Goal: Task Accomplishment & Management: Use online tool/utility

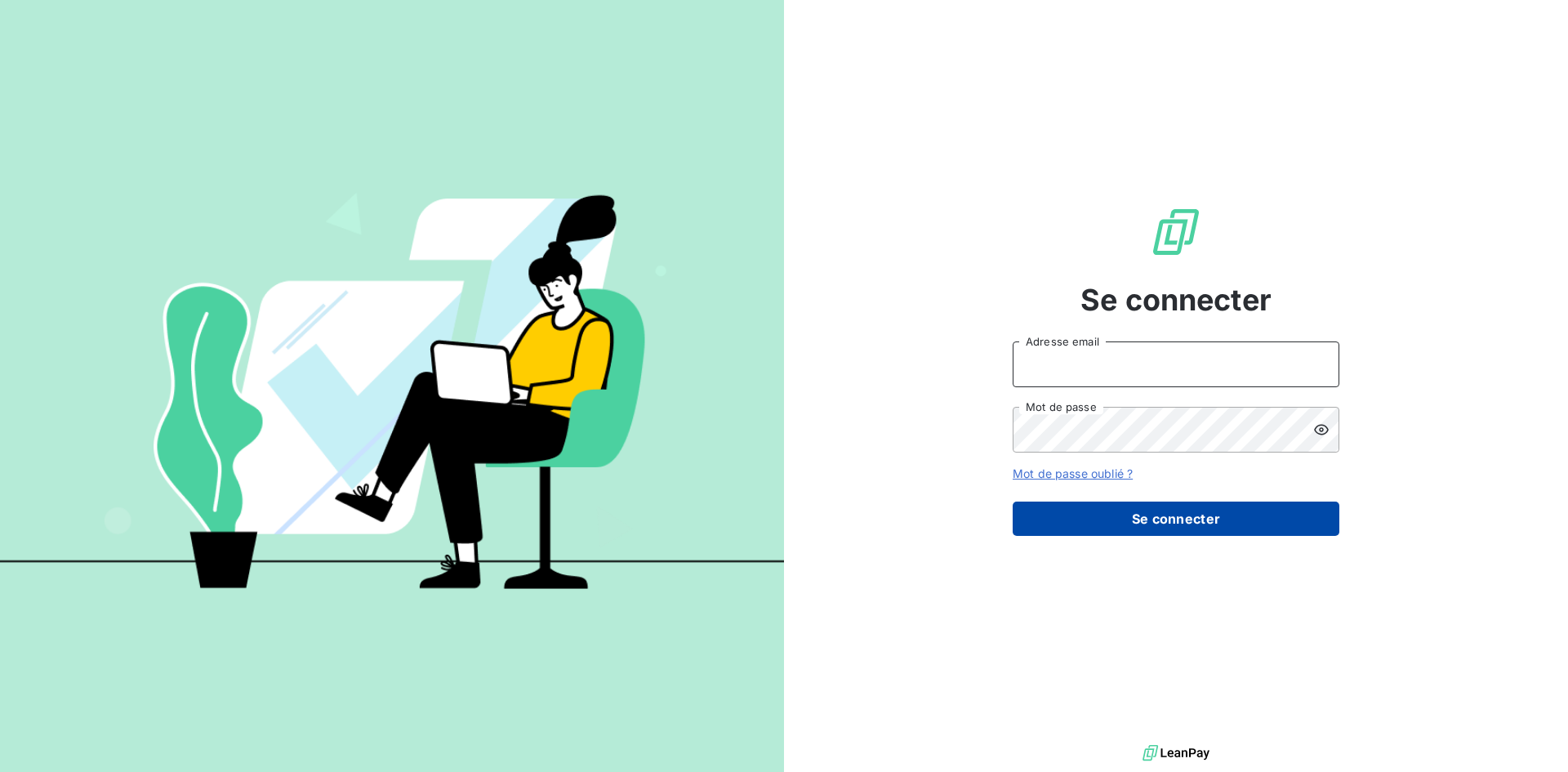
type input "[PERSON_NAME][EMAIL_ADDRESS][PERSON_NAME][DOMAIN_NAME]"
click at [1226, 524] on button "Se connecter" at bounding box center [1176, 519] width 326 height 34
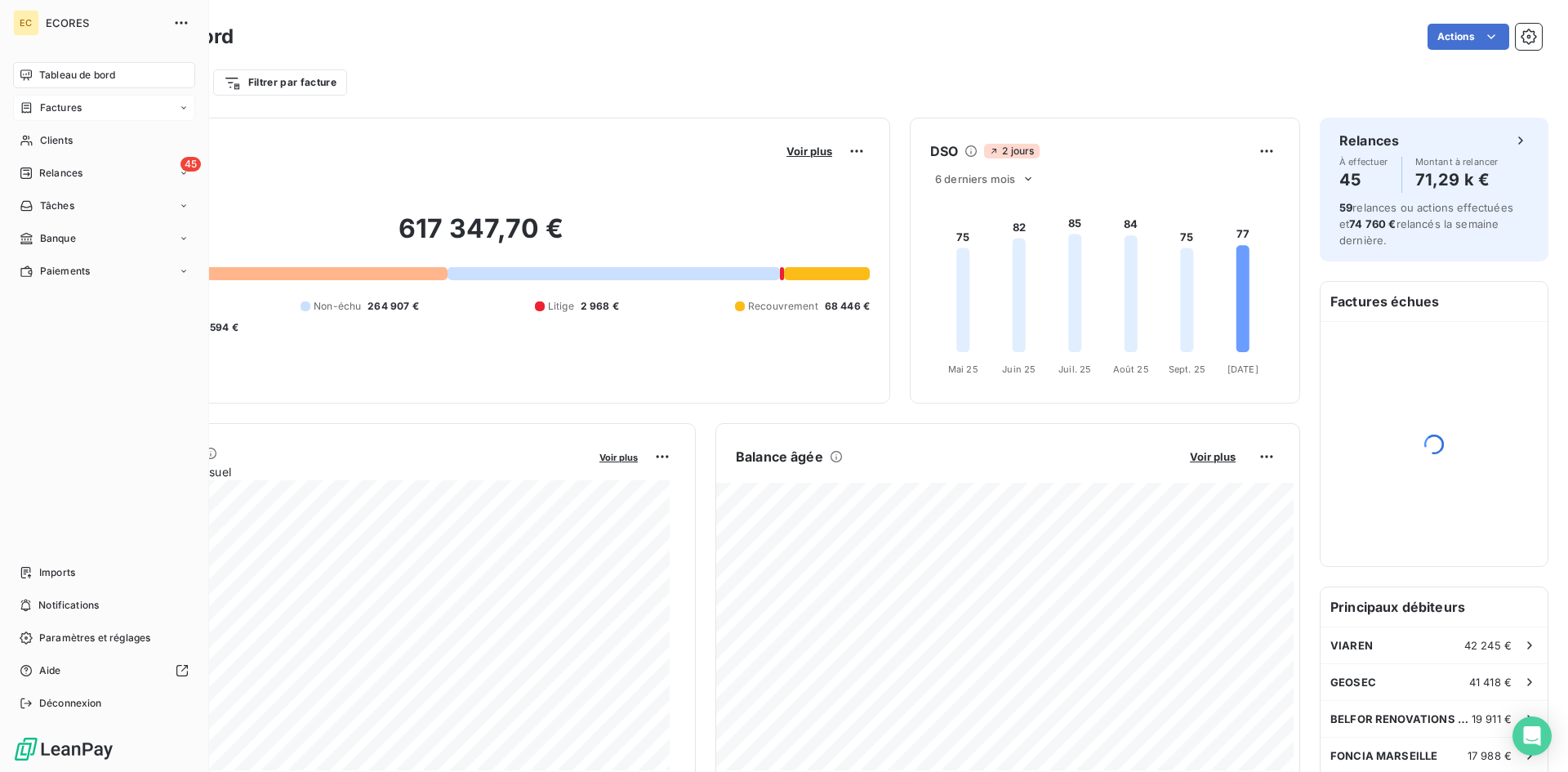
click at [108, 112] on div "Factures" at bounding box center [104, 107] width 182 height 26
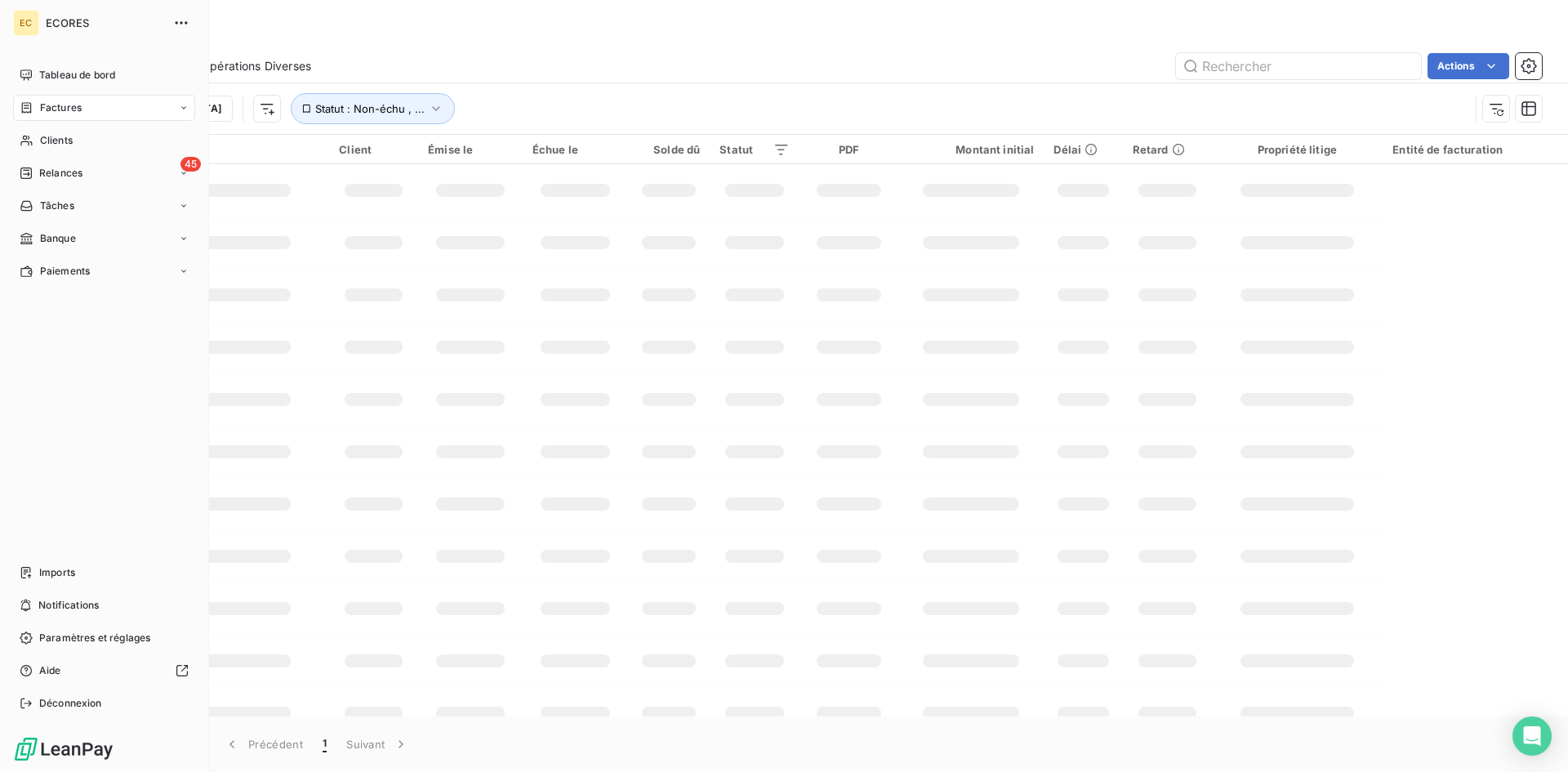
click at [41, 108] on span "Factures" at bounding box center [60, 107] width 41 height 14
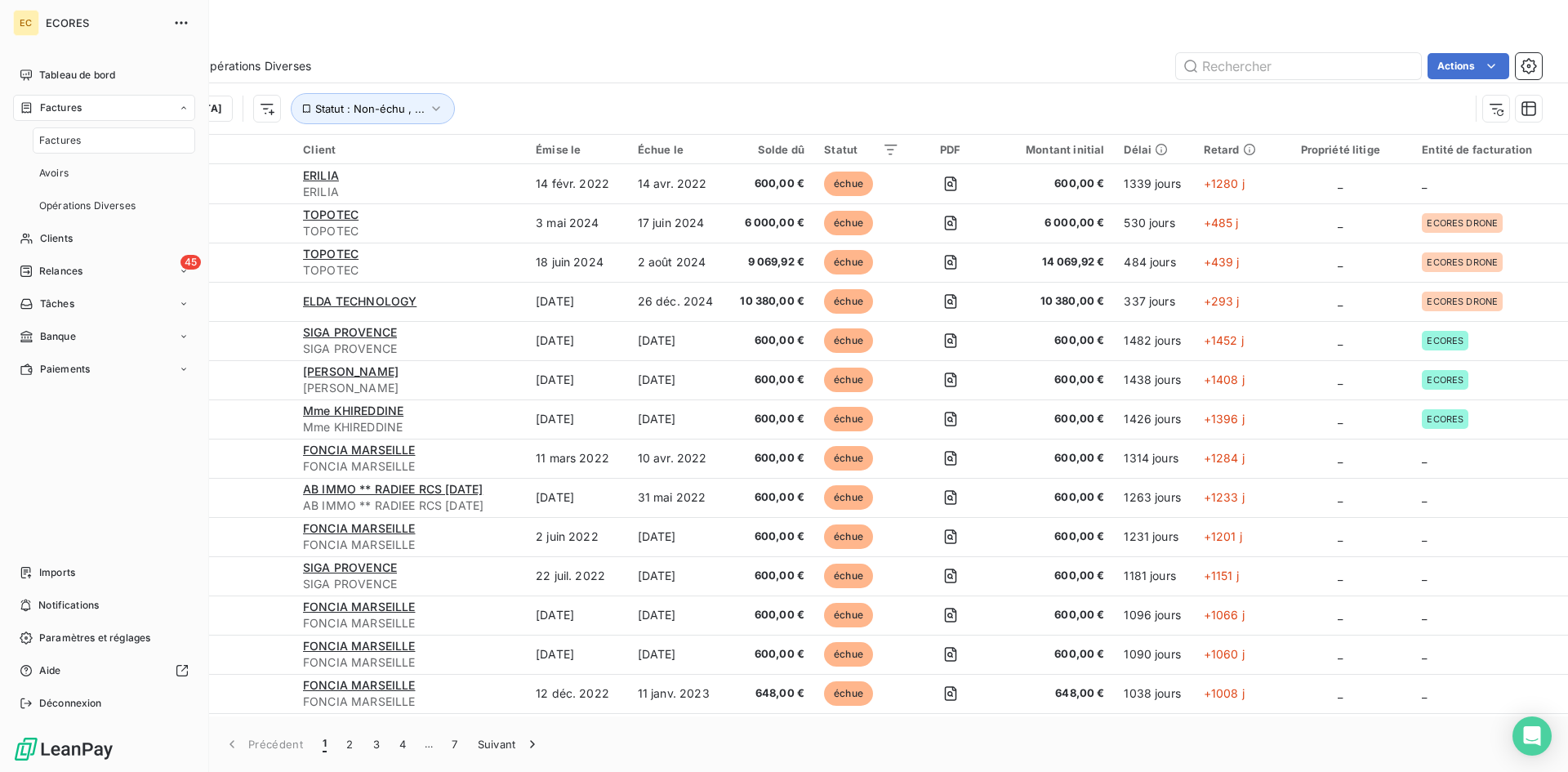
click at [48, 136] on span "Factures" at bounding box center [60, 141] width 41 height 14
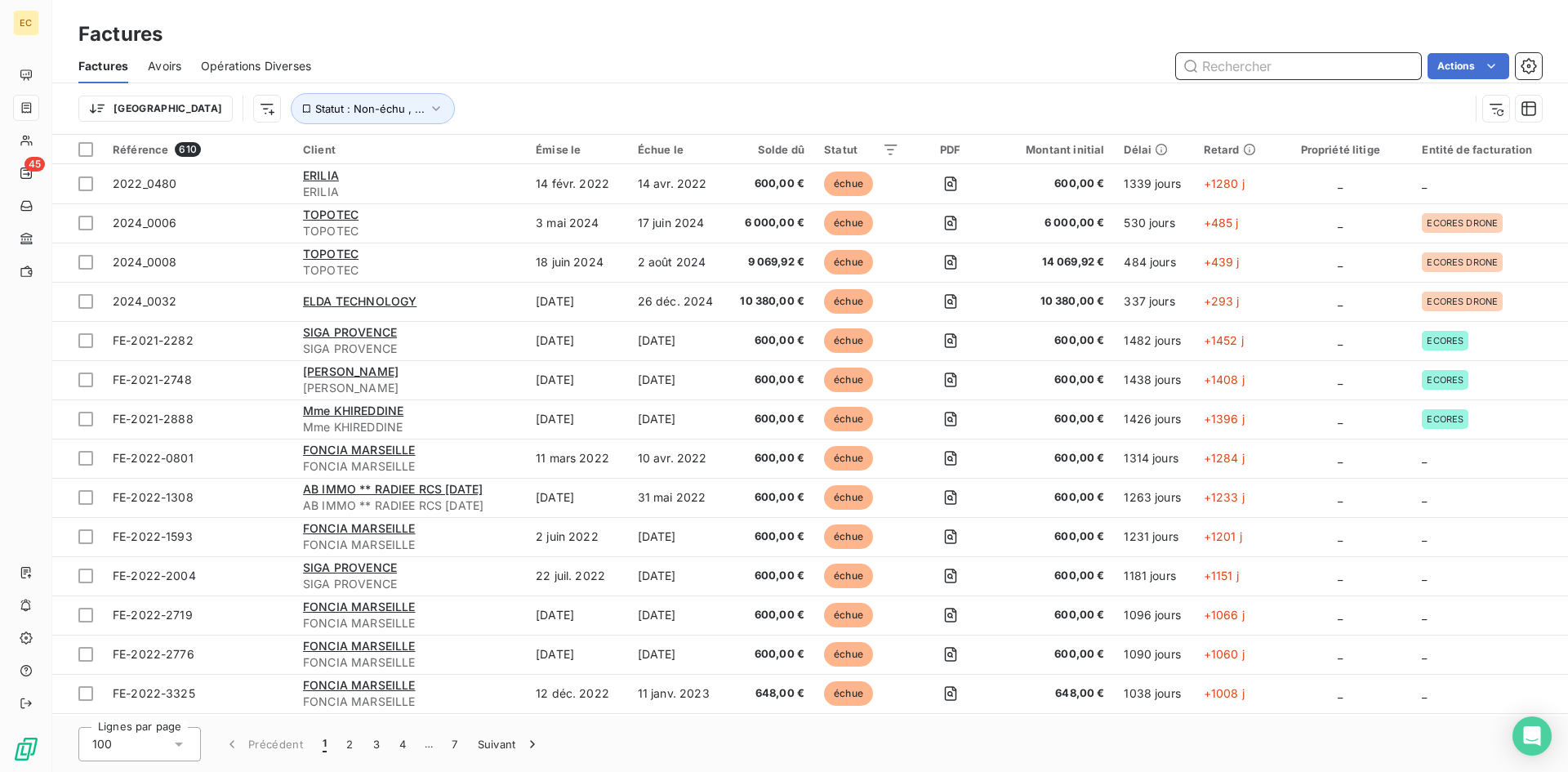
click at [1247, 65] on input "text" at bounding box center [1298, 66] width 245 height 26
type input "3393"
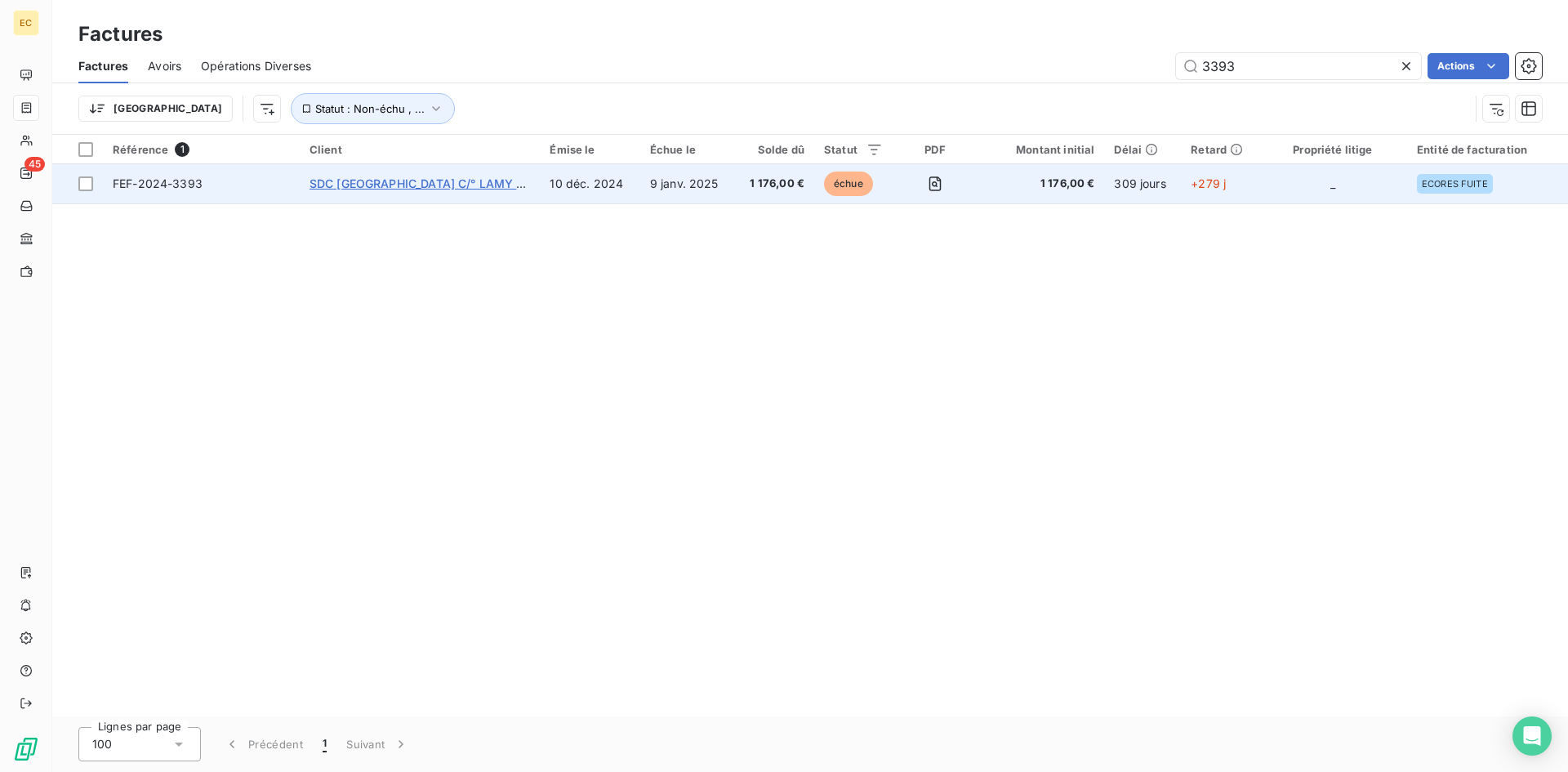
click at [418, 188] on span "SDC [GEOGRAPHIC_DATA] C/° LAMY [GEOGRAPHIC_DATA]" at bounding box center [472, 183] width 325 height 14
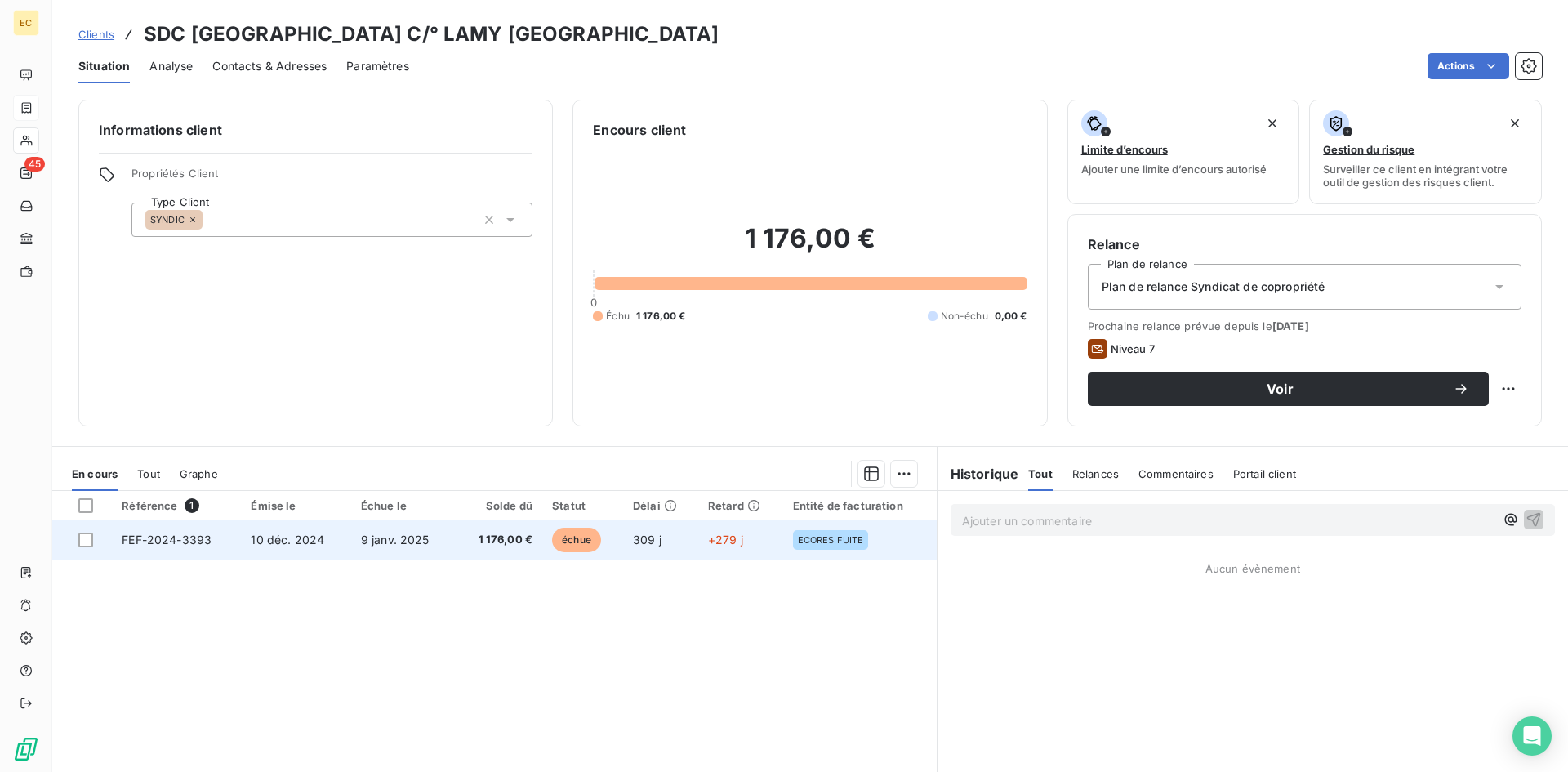
click at [462, 537] on td "1 176,00 €" at bounding box center [498, 539] width 87 height 39
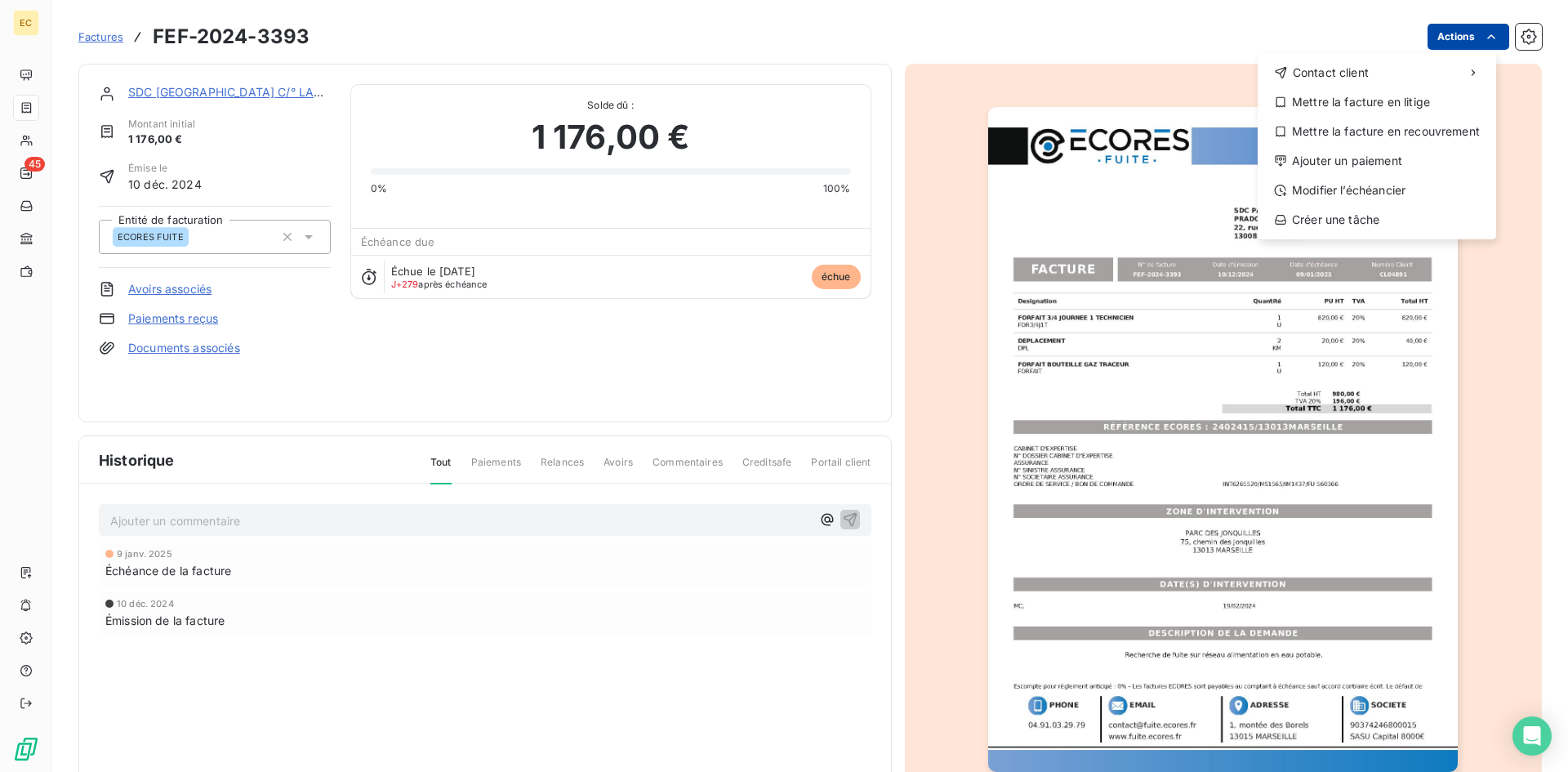
click at [1435, 41] on html "EC 45 Factures FEF-2024-3393 Actions Contact client Mettre la facture en litige…" at bounding box center [784, 386] width 1568 height 772
click at [1398, 163] on div "Ajouter un paiement" at bounding box center [1377, 161] width 225 height 26
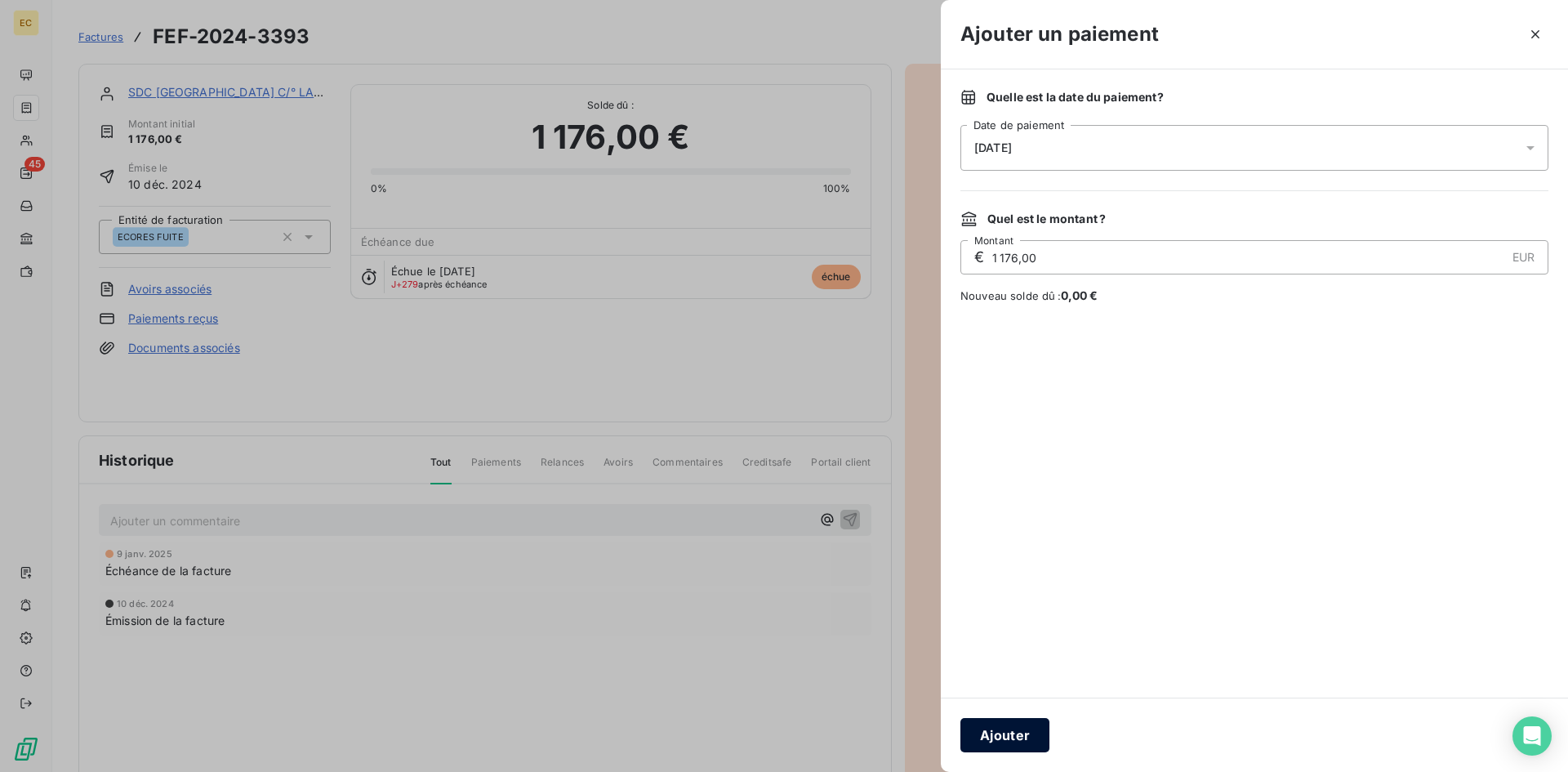
click at [1018, 737] on button "Ajouter" at bounding box center [1004, 735] width 89 height 34
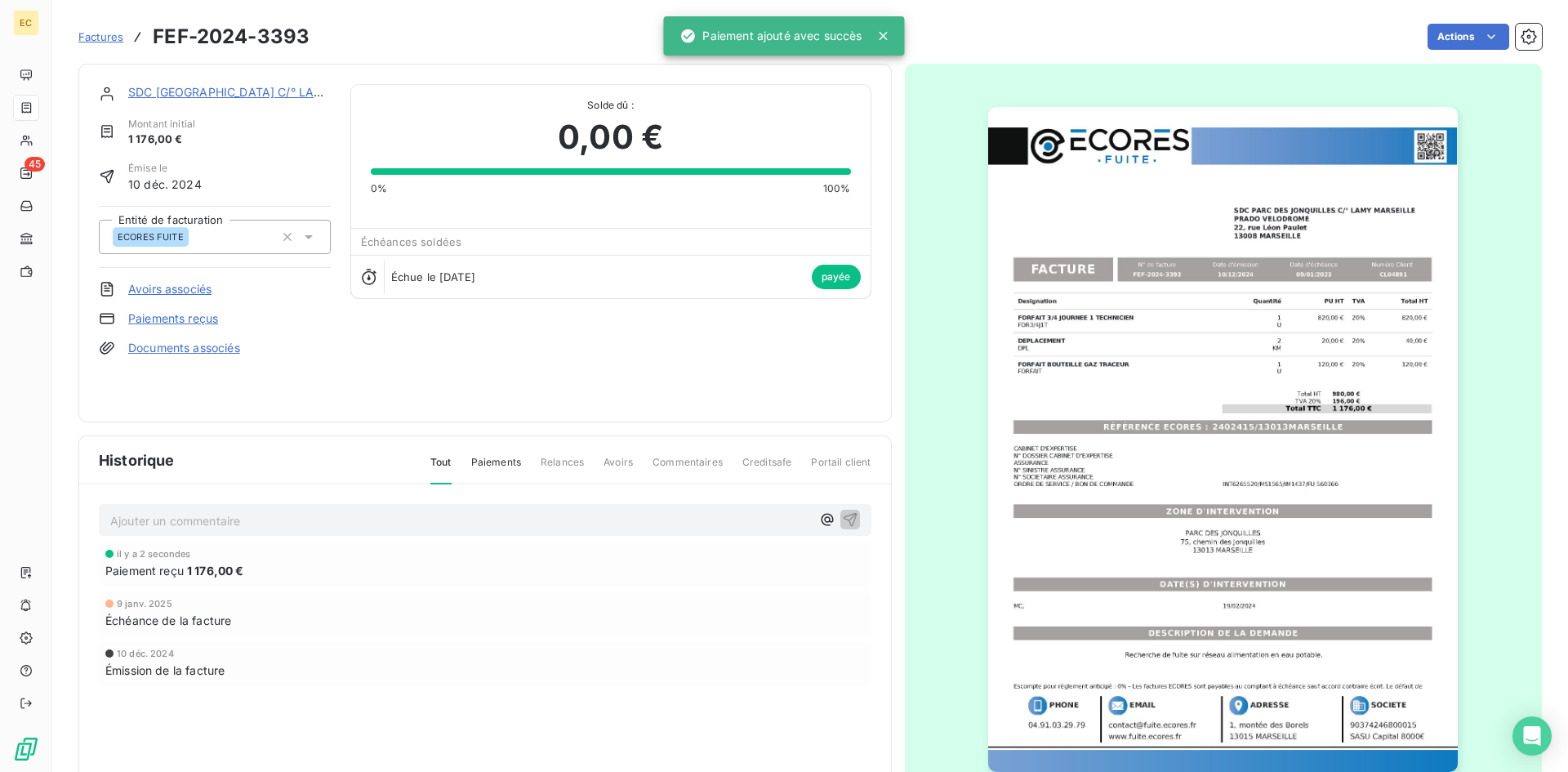
click at [105, 36] on span "Factures" at bounding box center [101, 37] width 45 height 13
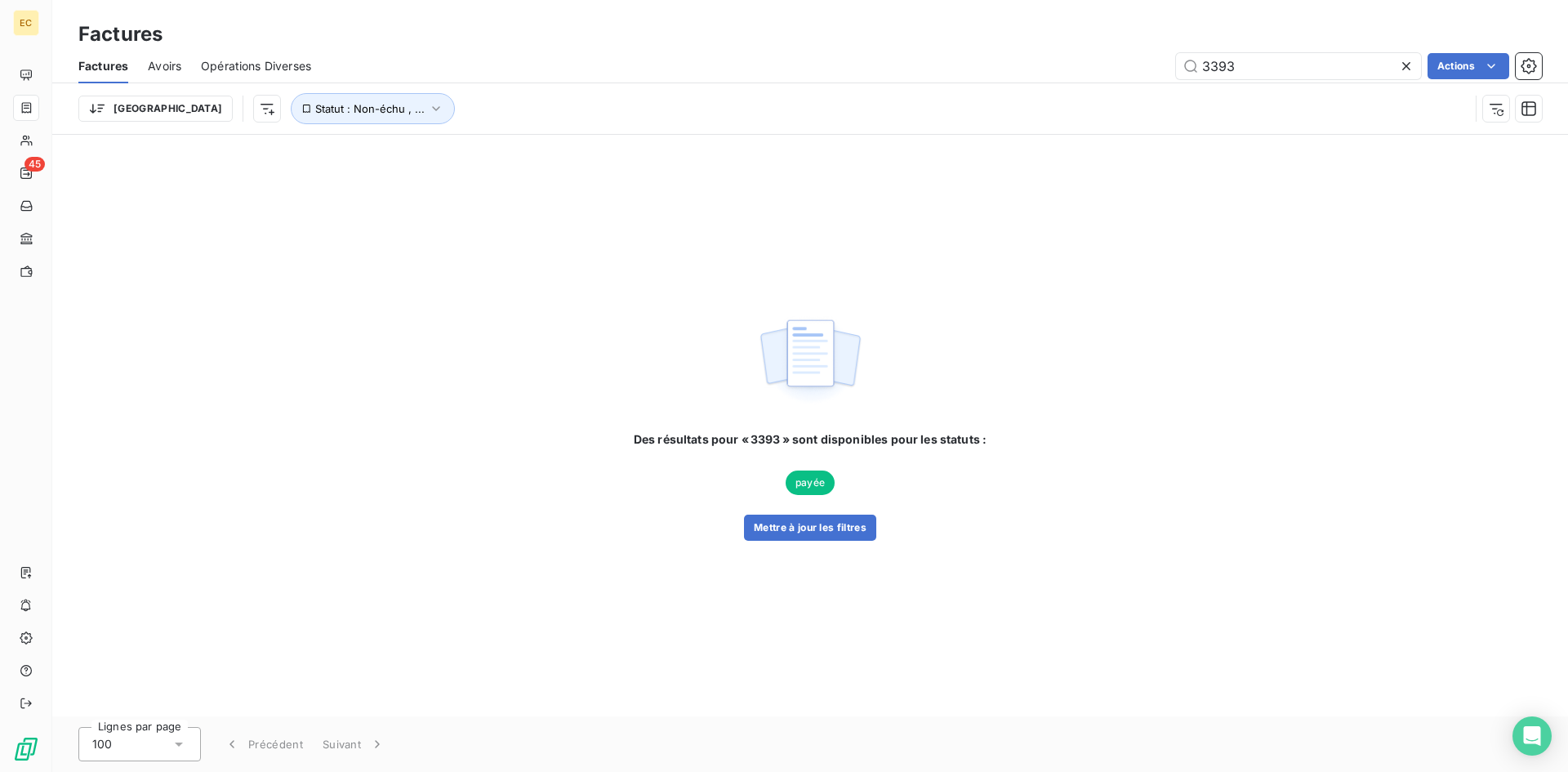
drag, startPoint x: 1277, startPoint y: 63, endPoint x: 1170, endPoint y: 63, distance: 107.0
click at [1170, 63] on div "3393 Actions" at bounding box center [936, 66] width 1211 height 26
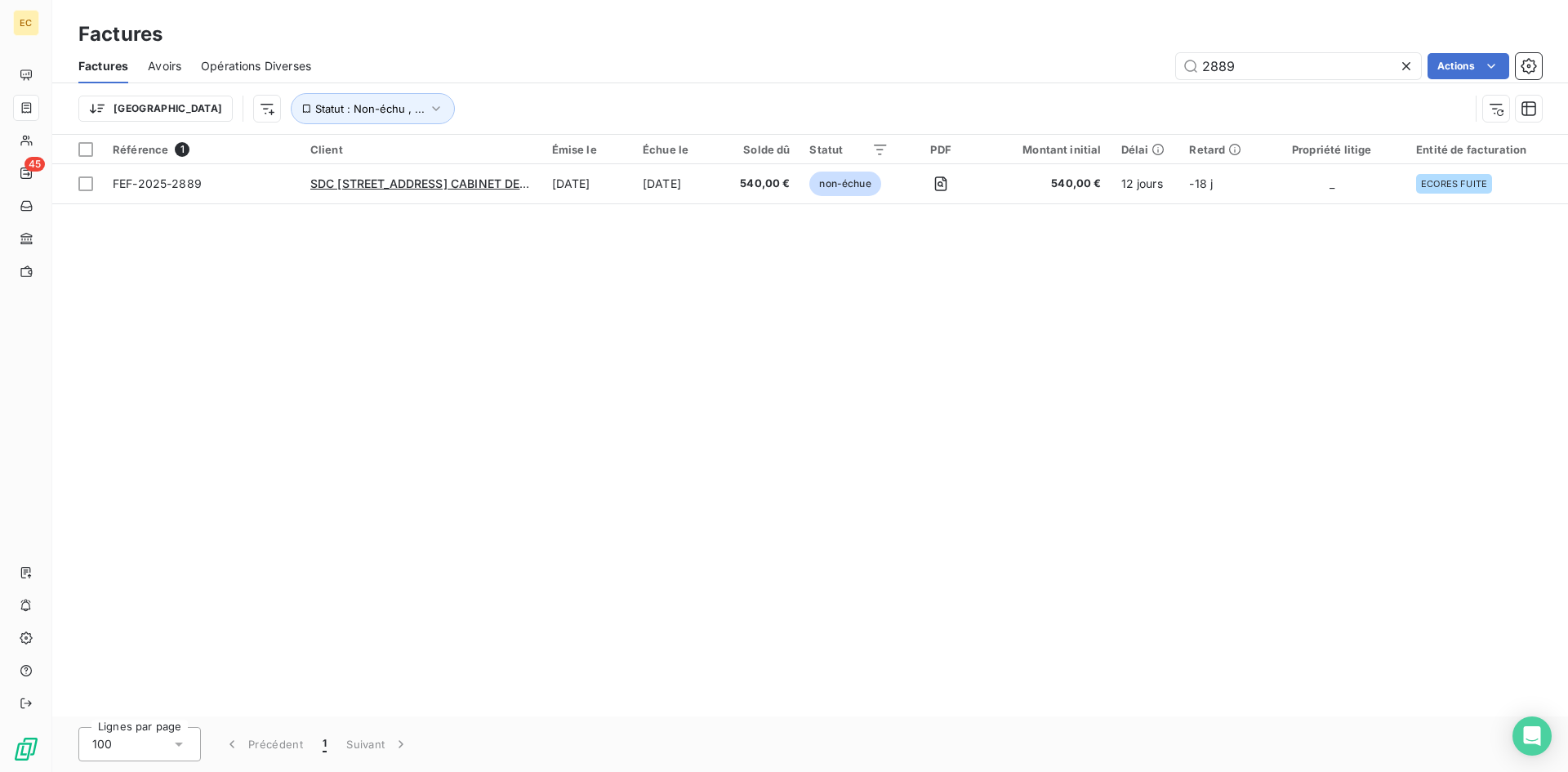
type input "2889"
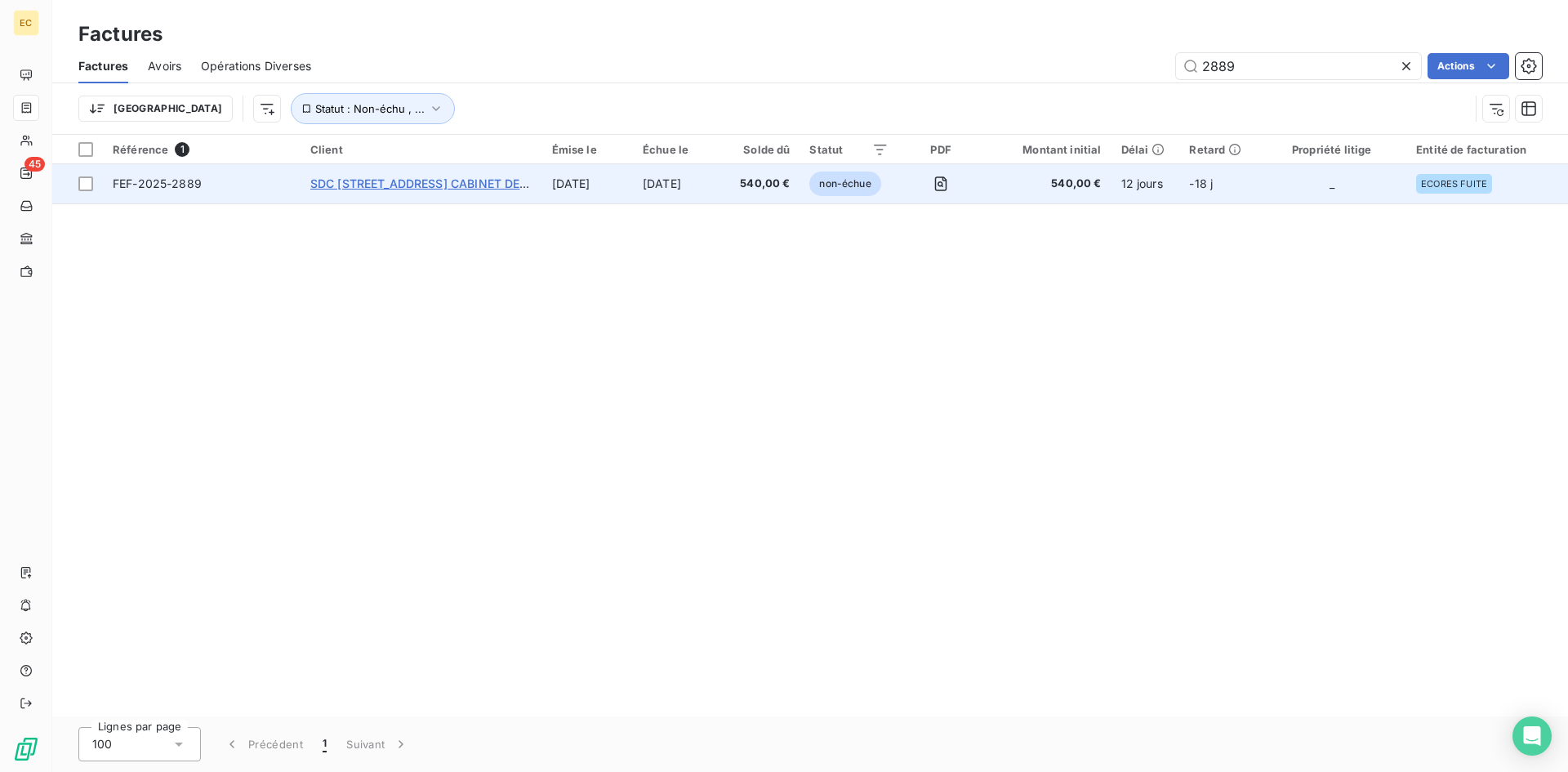
click at [339, 178] on span "SDC [STREET_ADDRESS] CABINET DE [PERSON_NAME]" at bounding box center [464, 183] width 308 height 14
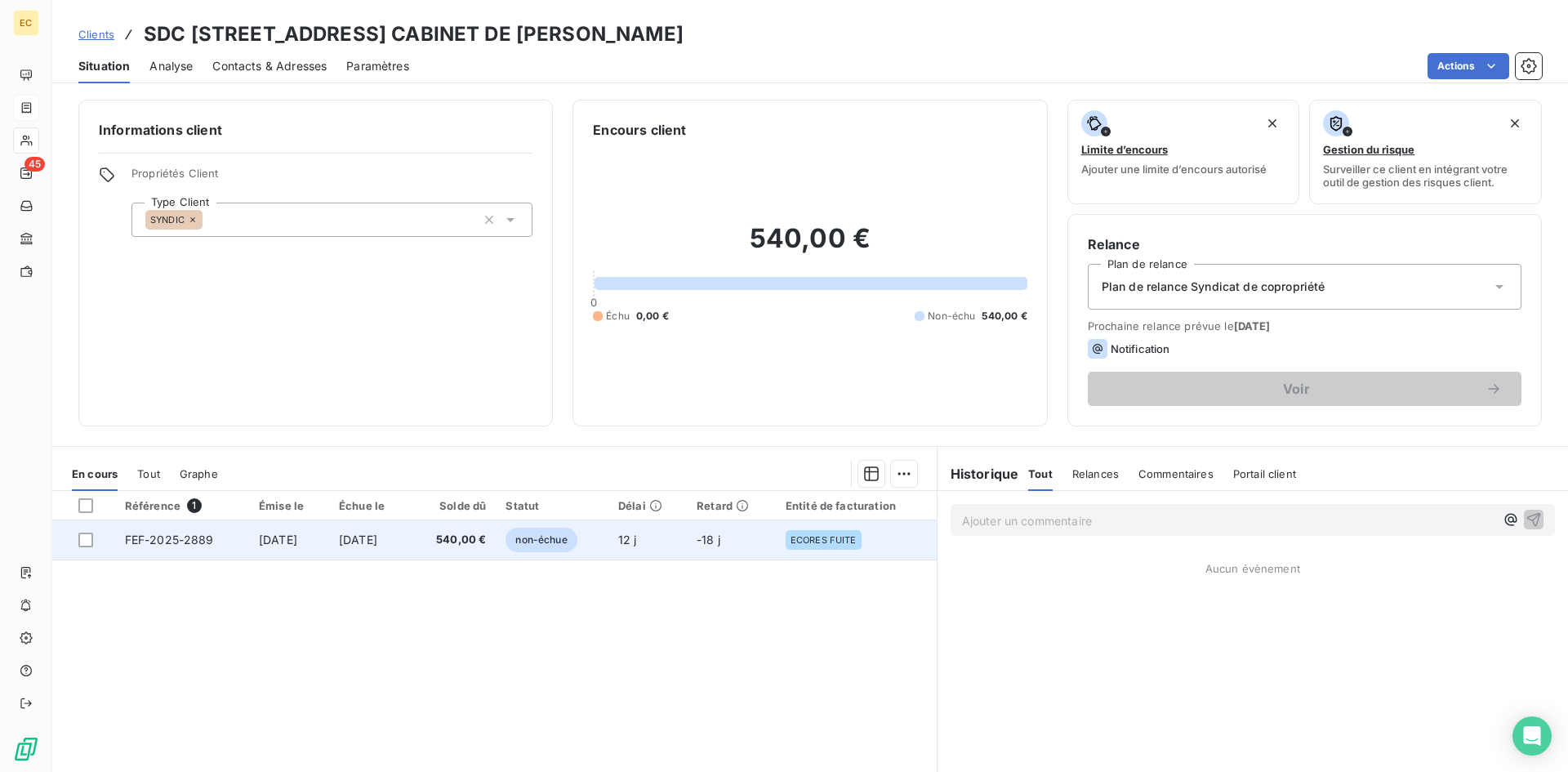
click at [384, 530] on td "[DATE]" at bounding box center [370, 539] width 81 height 39
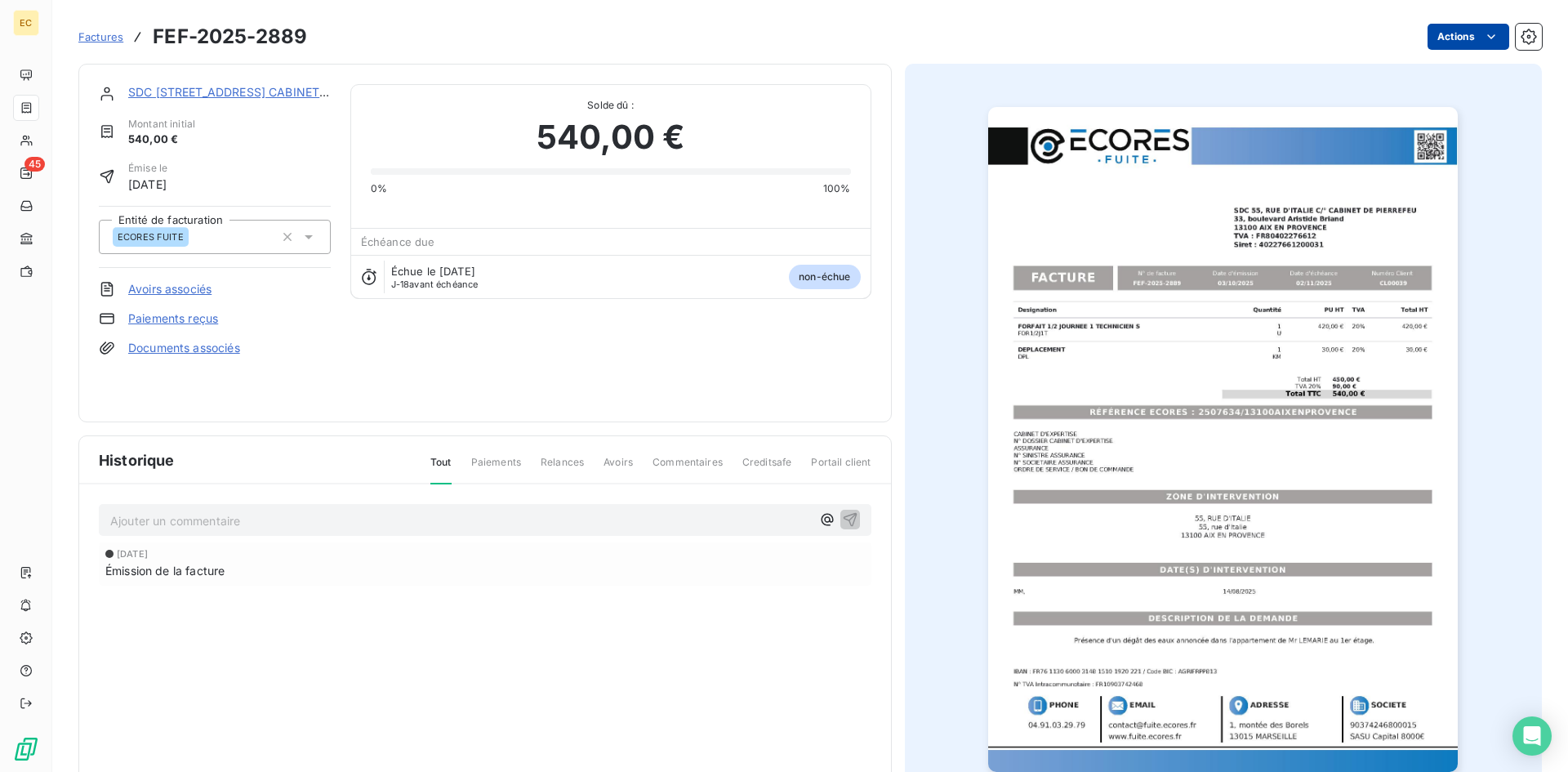
click at [1429, 40] on html "EC 45 Factures FEF-2025-2889 Actions SDC [STREET_ADDRESS] 540,00 € Émise le [DA…" at bounding box center [784, 386] width 1568 height 772
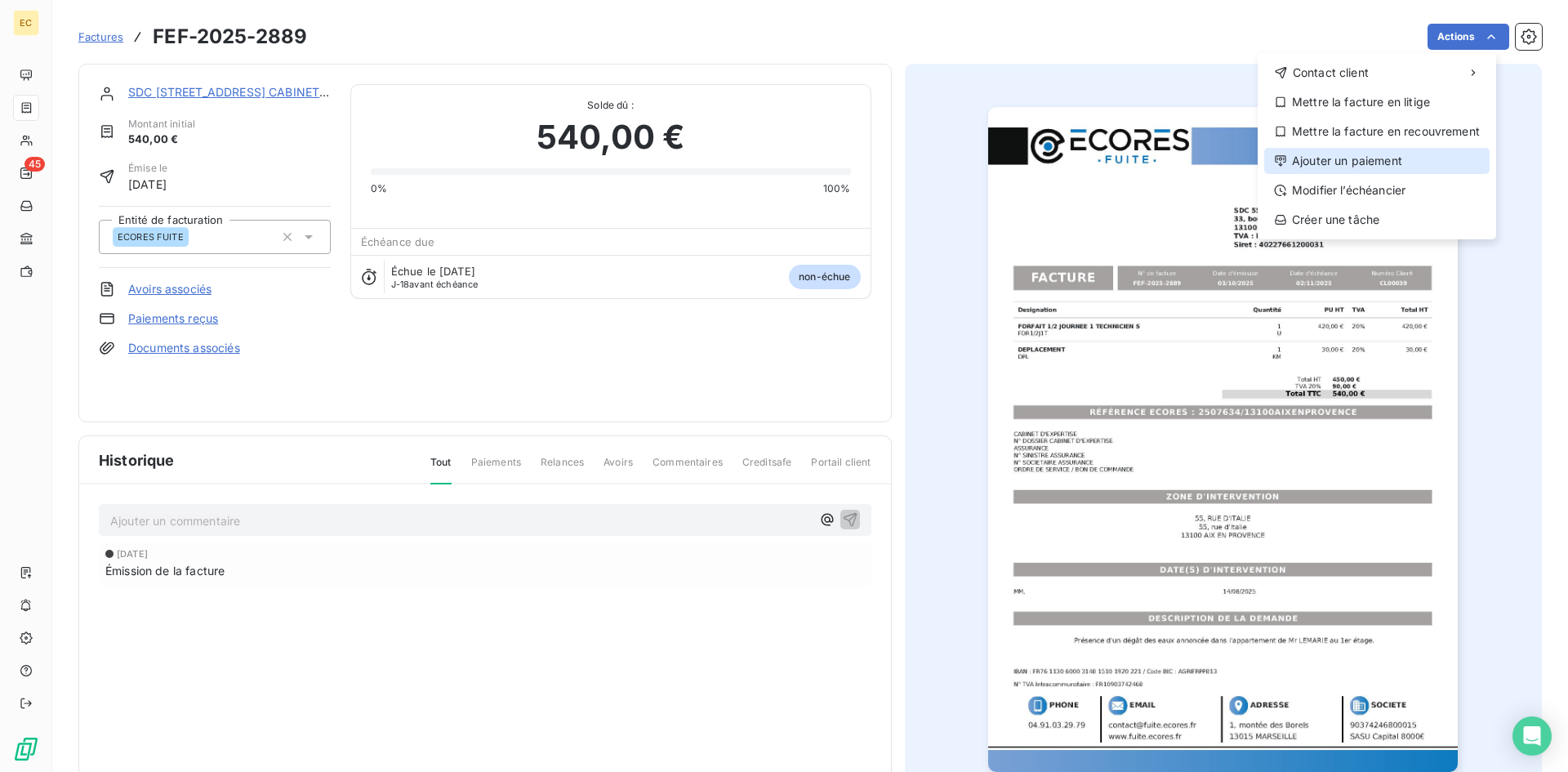
click at [1393, 153] on div "Ajouter un paiement" at bounding box center [1377, 161] width 225 height 26
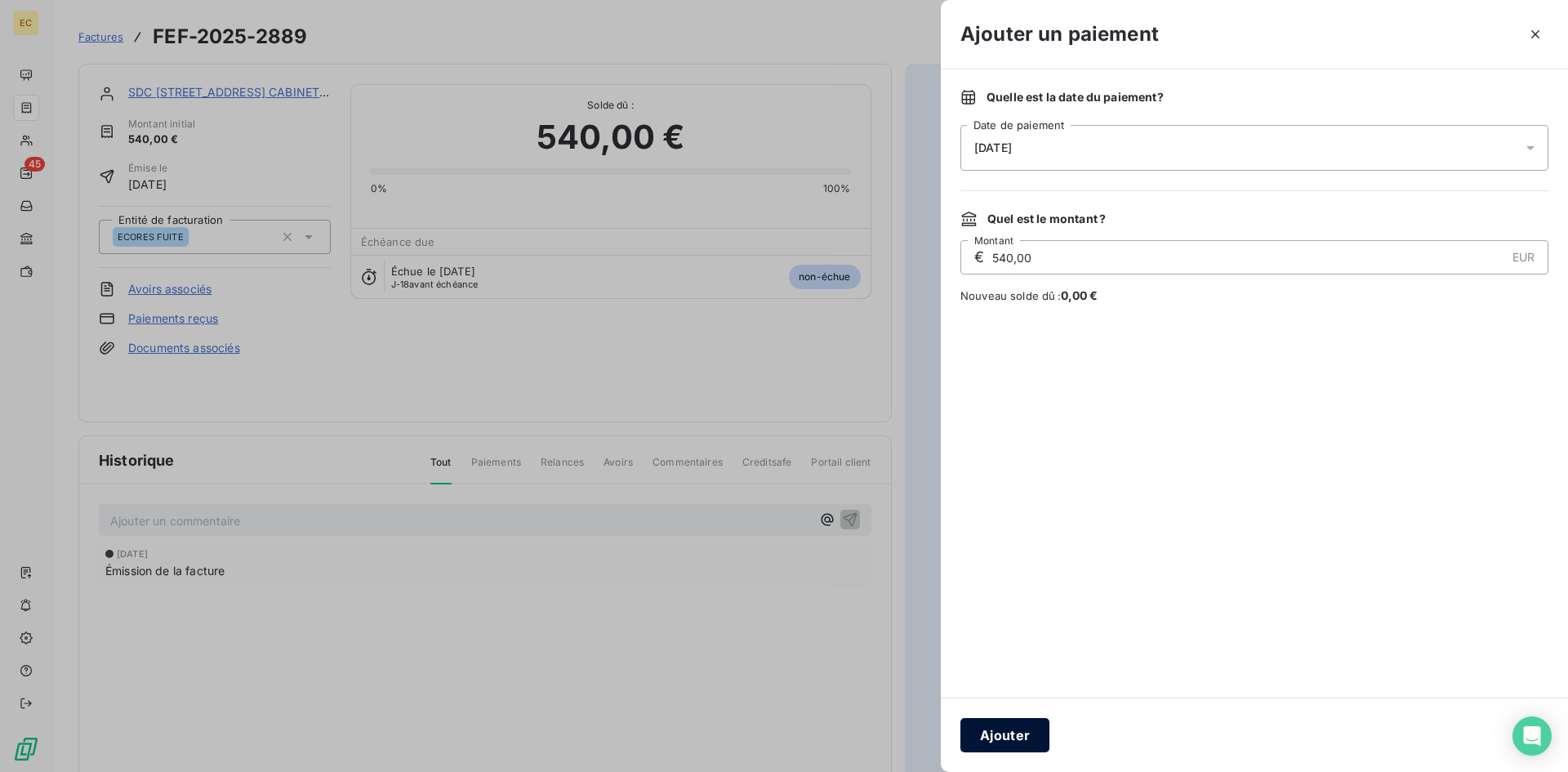
click at [1002, 740] on button "Ajouter" at bounding box center [1004, 735] width 89 height 34
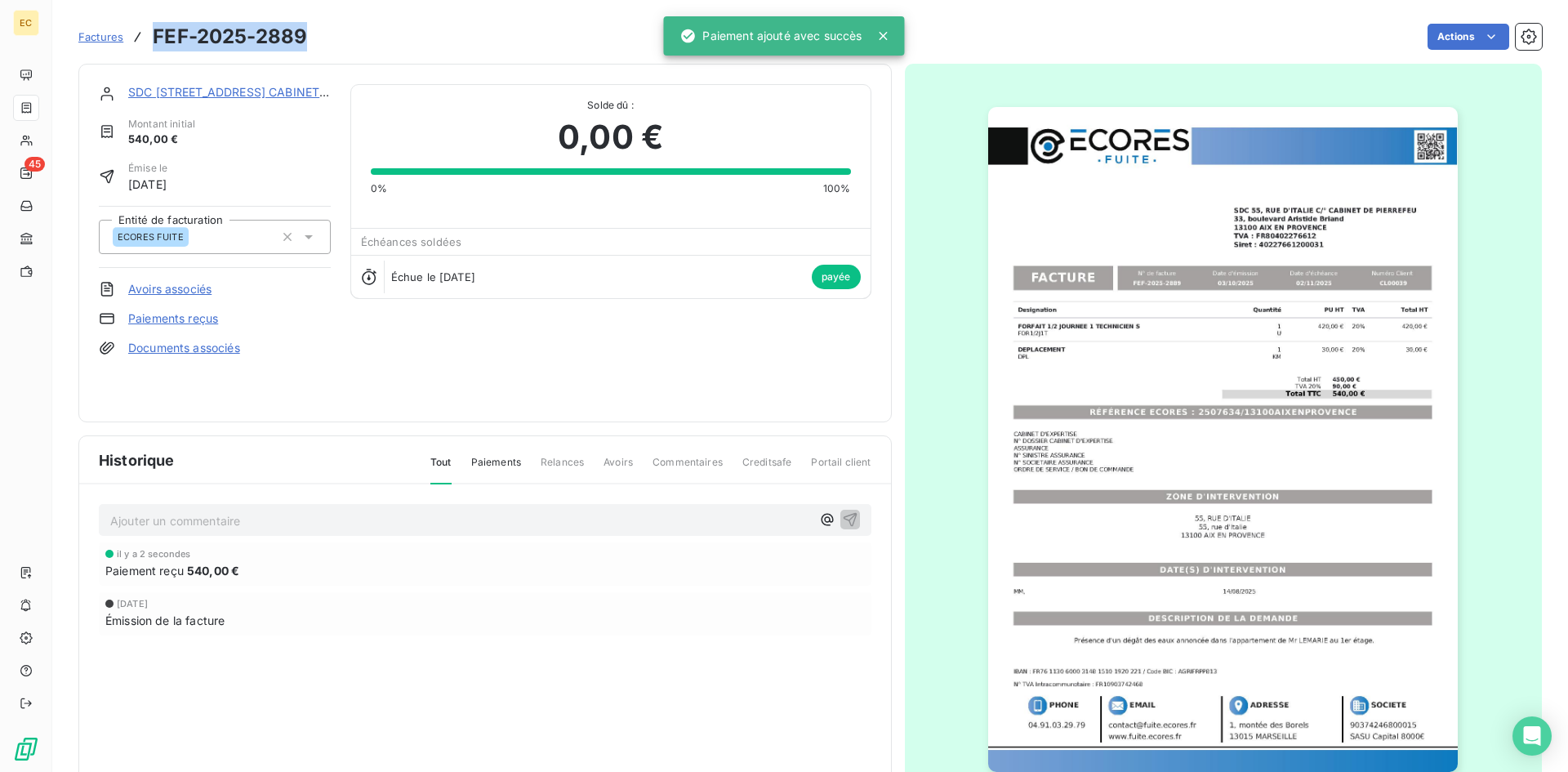
drag, startPoint x: 310, startPoint y: 31, endPoint x: 156, endPoint y: 33, distance: 154.0
click at [156, 33] on div "Factures FEF-2025-2889 Actions" at bounding box center [810, 37] width 1463 height 34
copy h3 "FEF-2025-2889"
click at [115, 39] on span "Factures" at bounding box center [101, 37] width 45 height 13
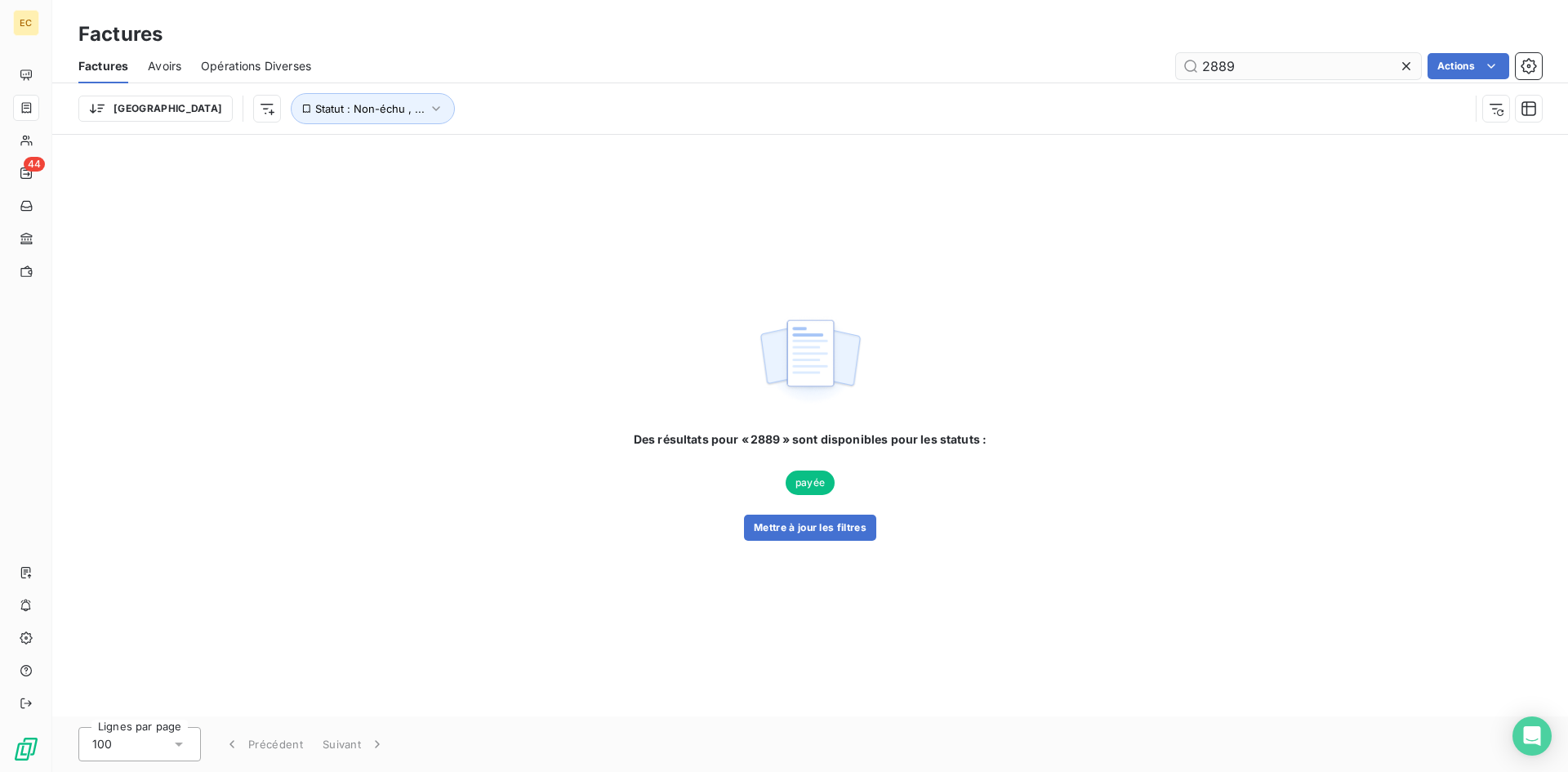
drag, startPoint x: 1240, startPoint y: 74, endPoint x: 1198, endPoint y: 71, distance: 42.1
click at [1198, 71] on input "2889" at bounding box center [1298, 66] width 245 height 26
type input "2539"
click at [428, 108] on icon "button" at bounding box center [436, 108] width 16 height 16
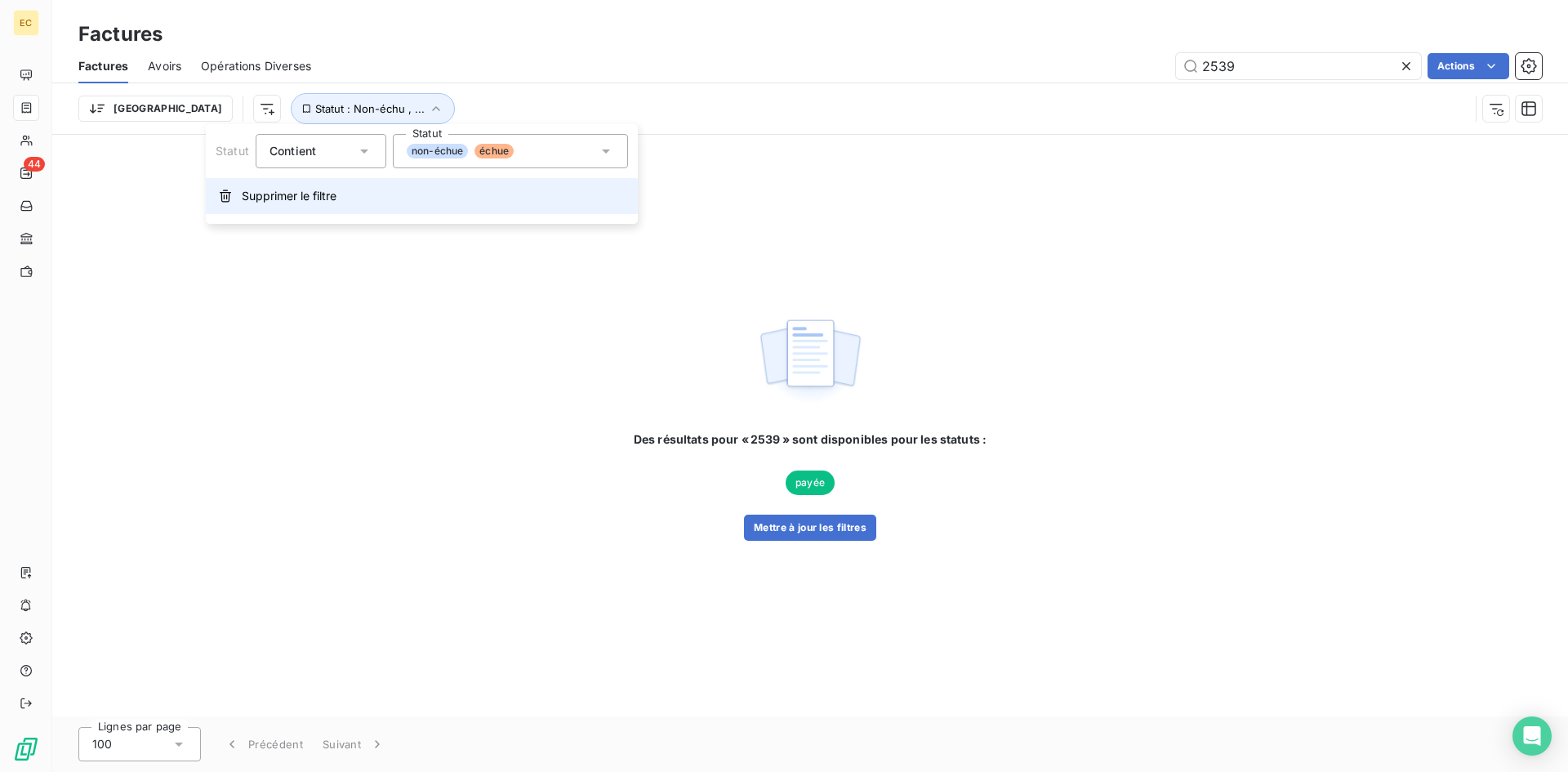
click at [316, 195] on span "Supprimer le filtre" at bounding box center [289, 196] width 95 height 16
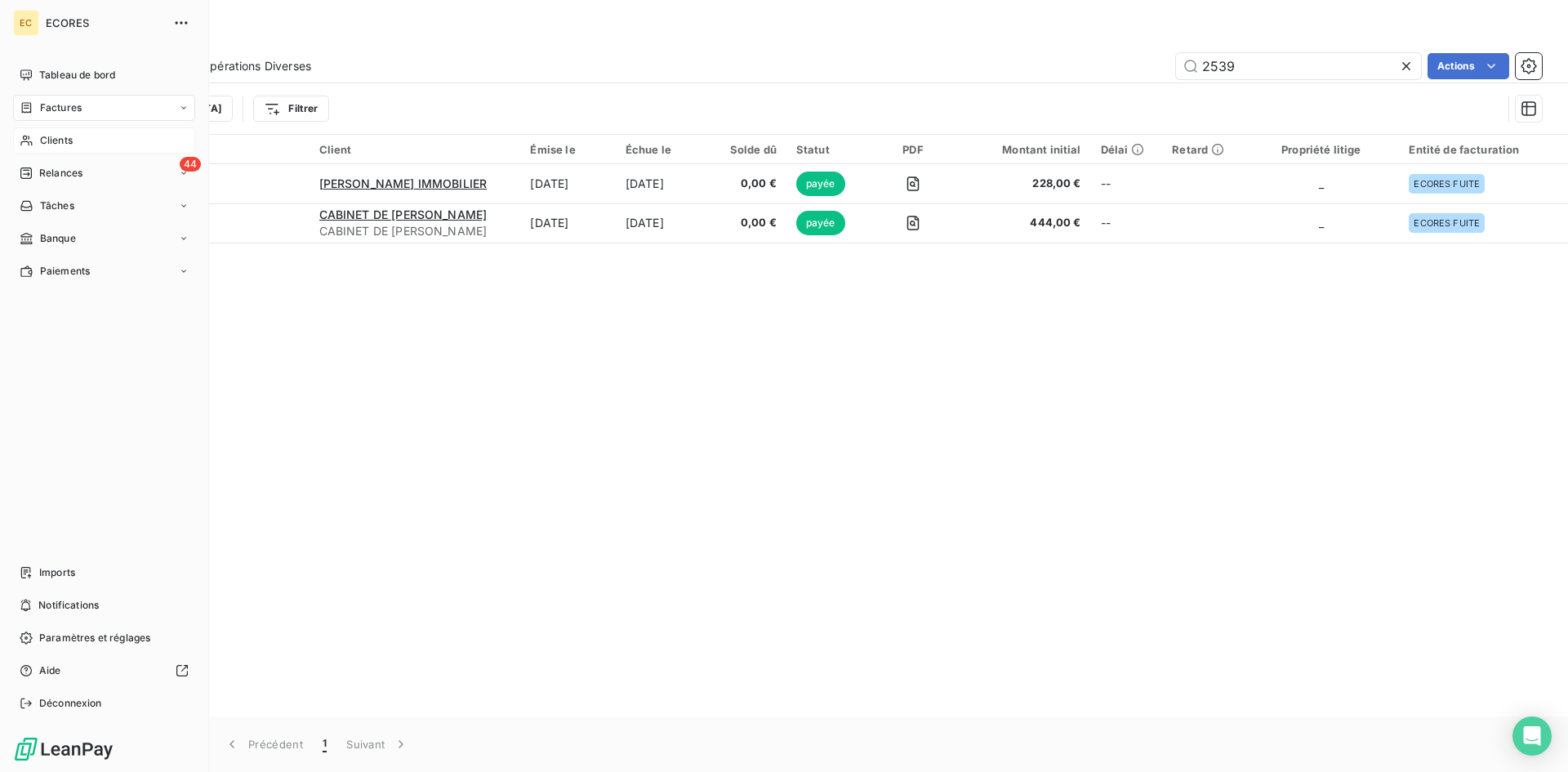
click at [50, 134] on span "Clients" at bounding box center [56, 141] width 32 height 14
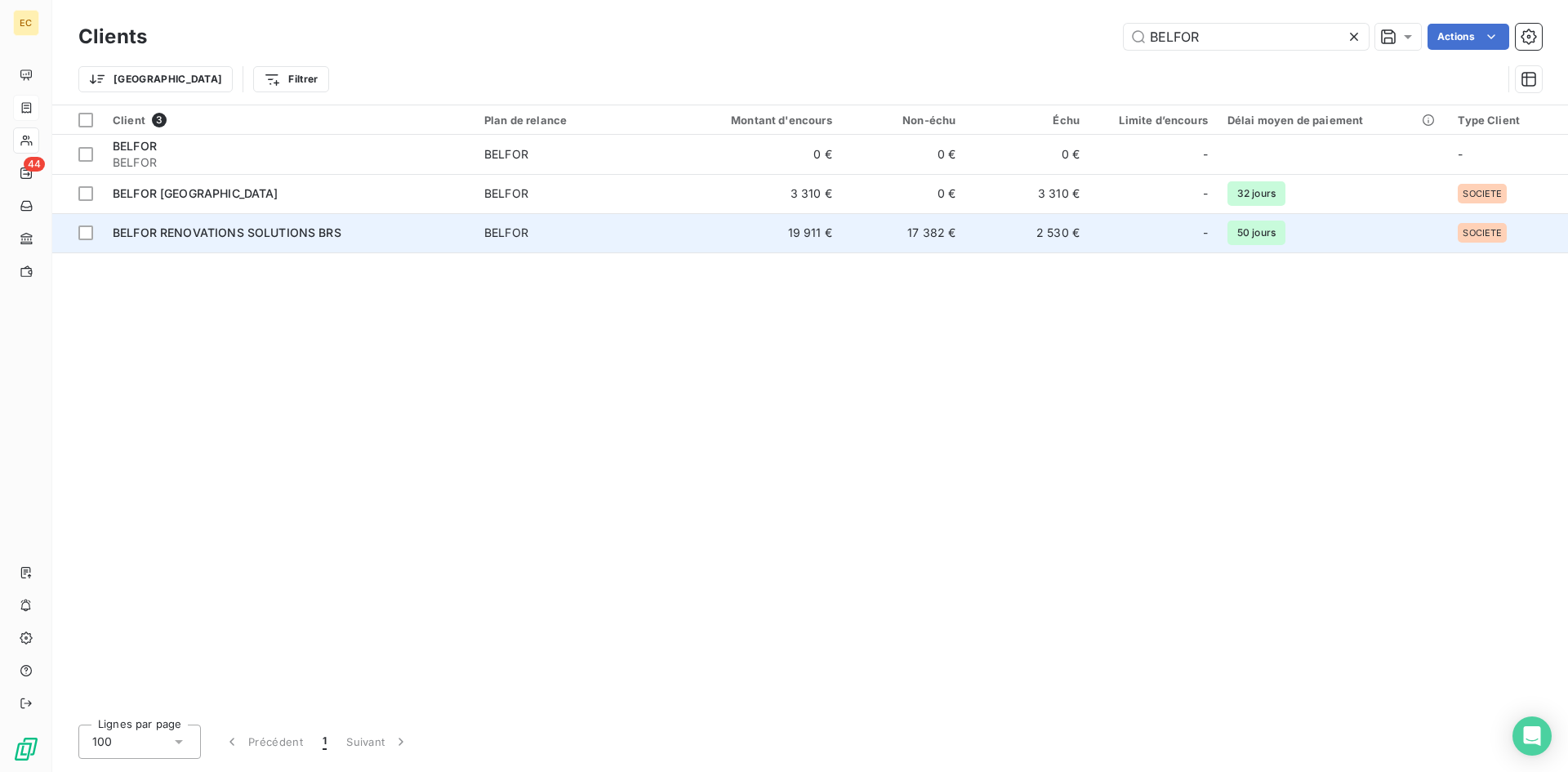
type input "BELFOR"
click at [186, 236] on span "BELFOR RENOVATIONS SOLUTIONS BRS" at bounding box center [227, 232] width 229 height 14
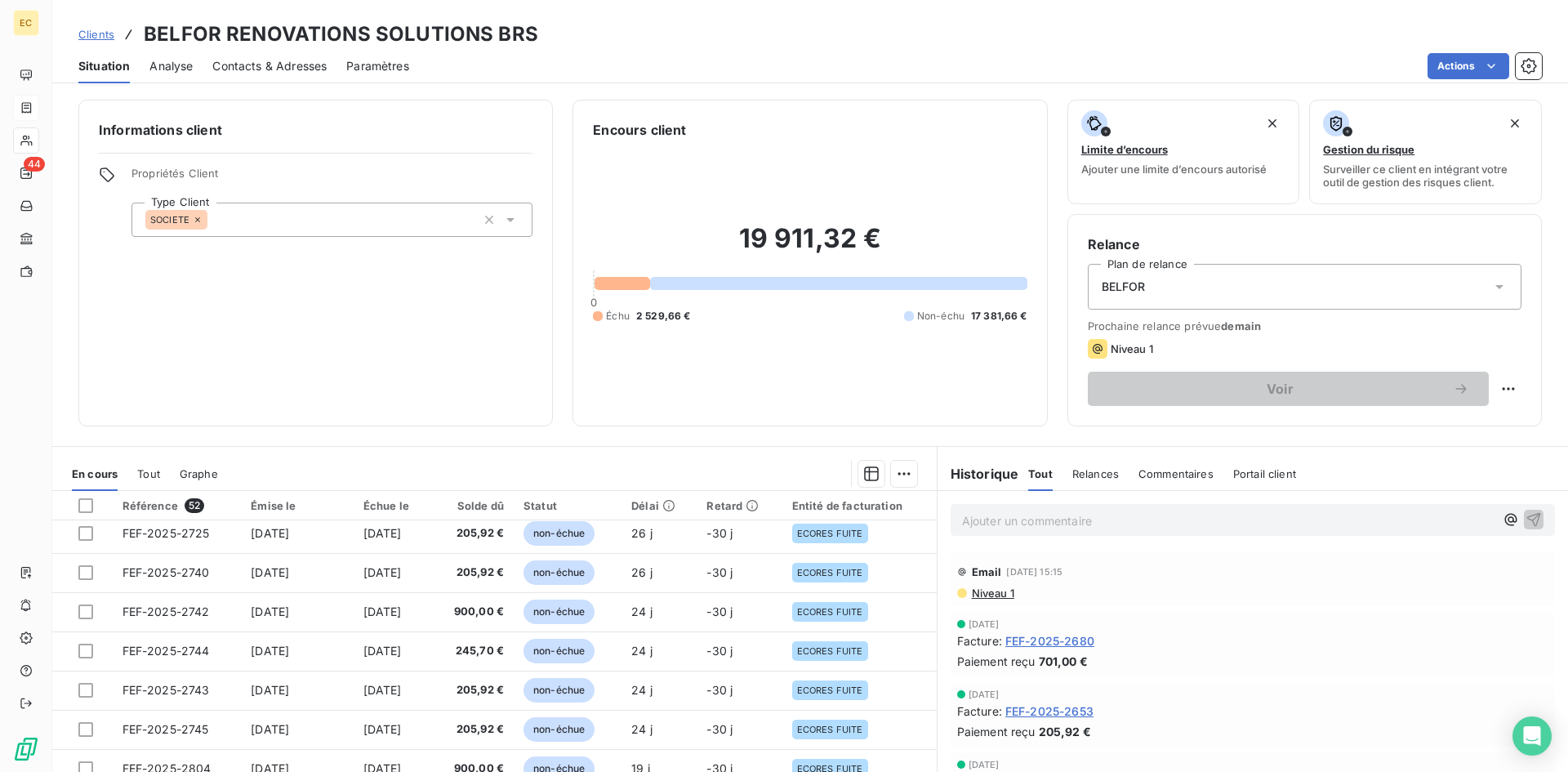
scroll to position [409, 0]
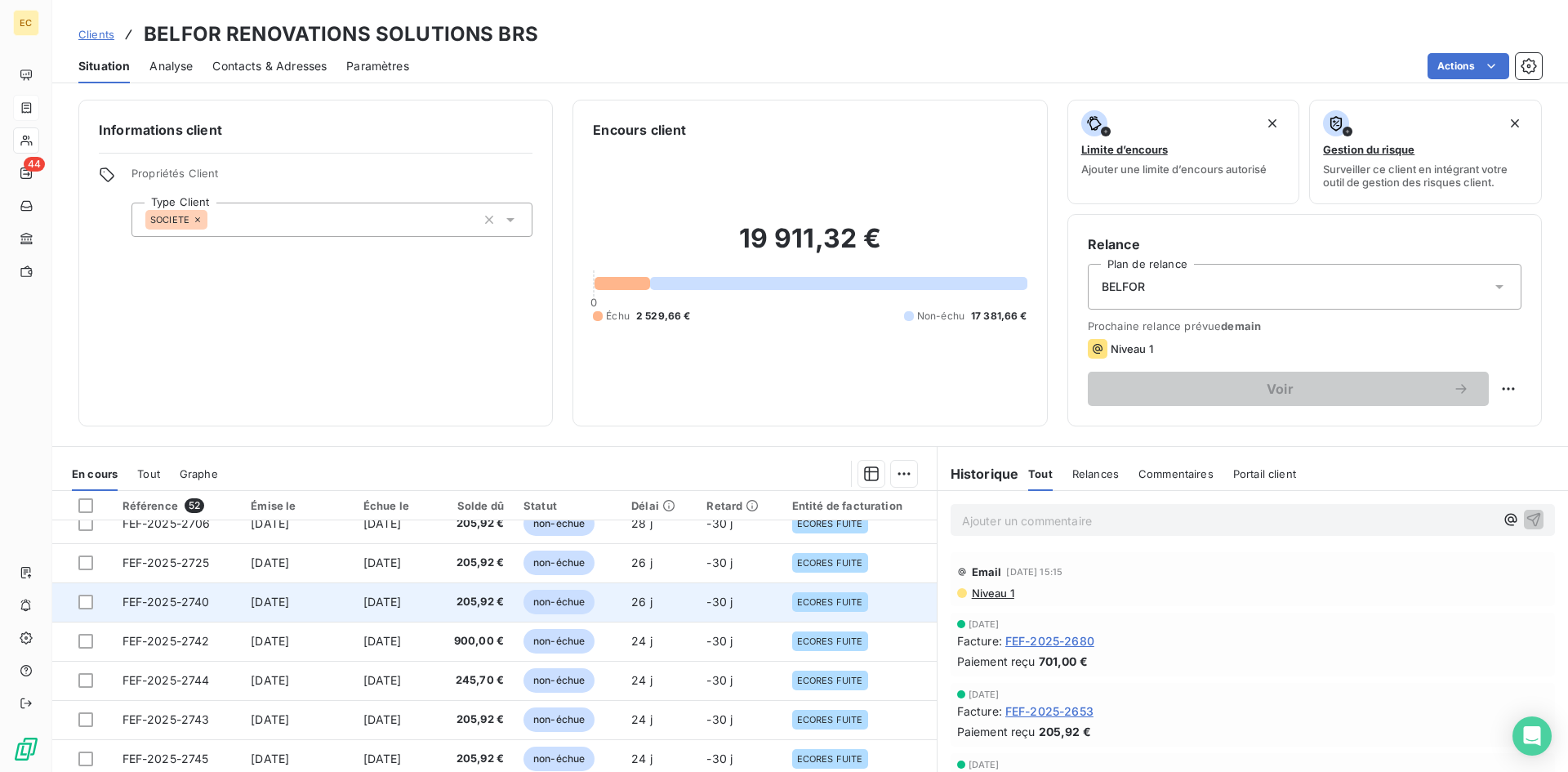
click at [184, 593] on td "FEF-2025-2740" at bounding box center [177, 602] width 129 height 39
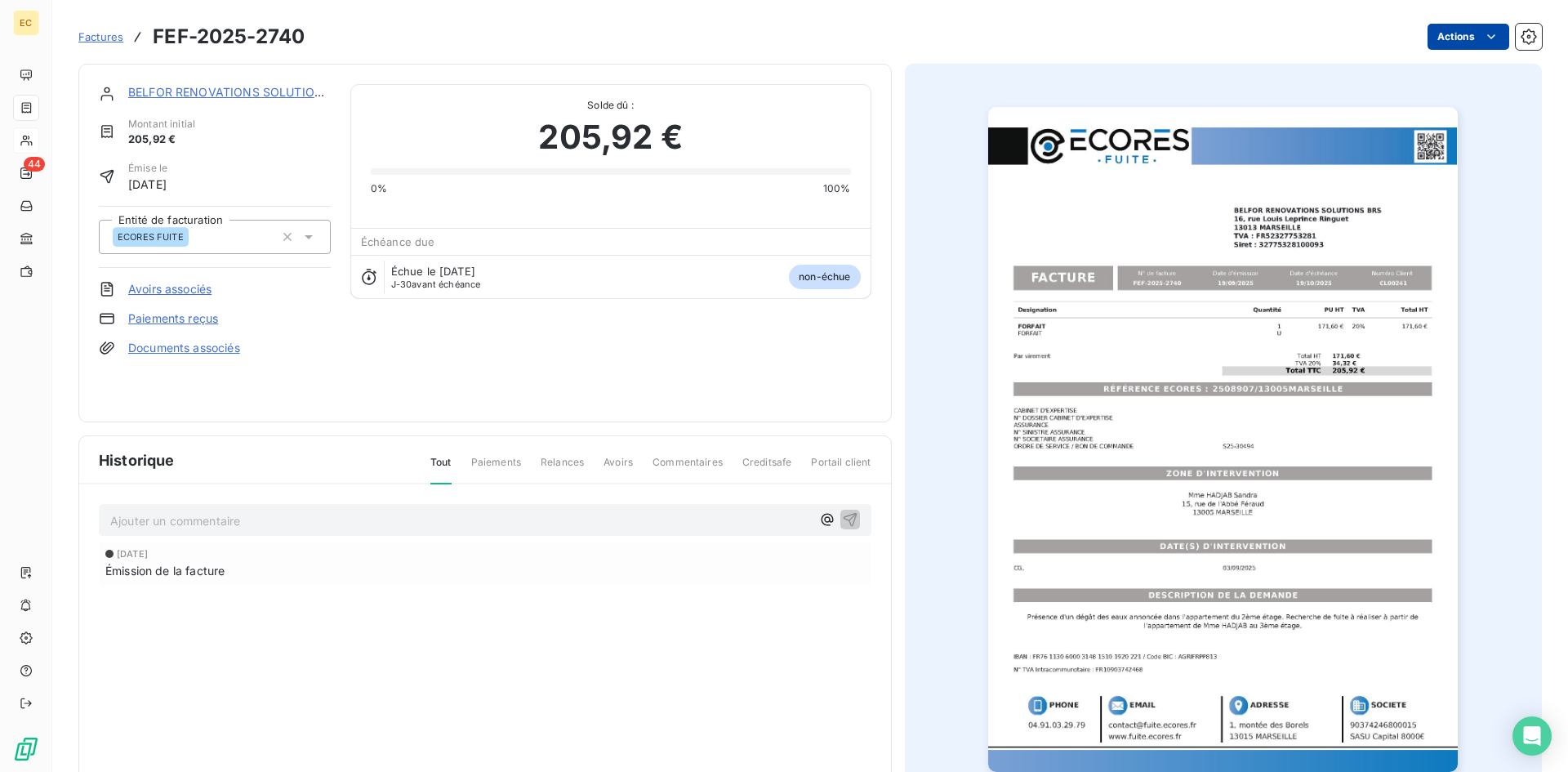
click at [1442, 38] on html "EC 44 Factures FEF-2025-2740 Actions BELFOR RENOVATIONS SOLUTIONS BRS Montant i…" at bounding box center [784, 386] width 1568 height 772
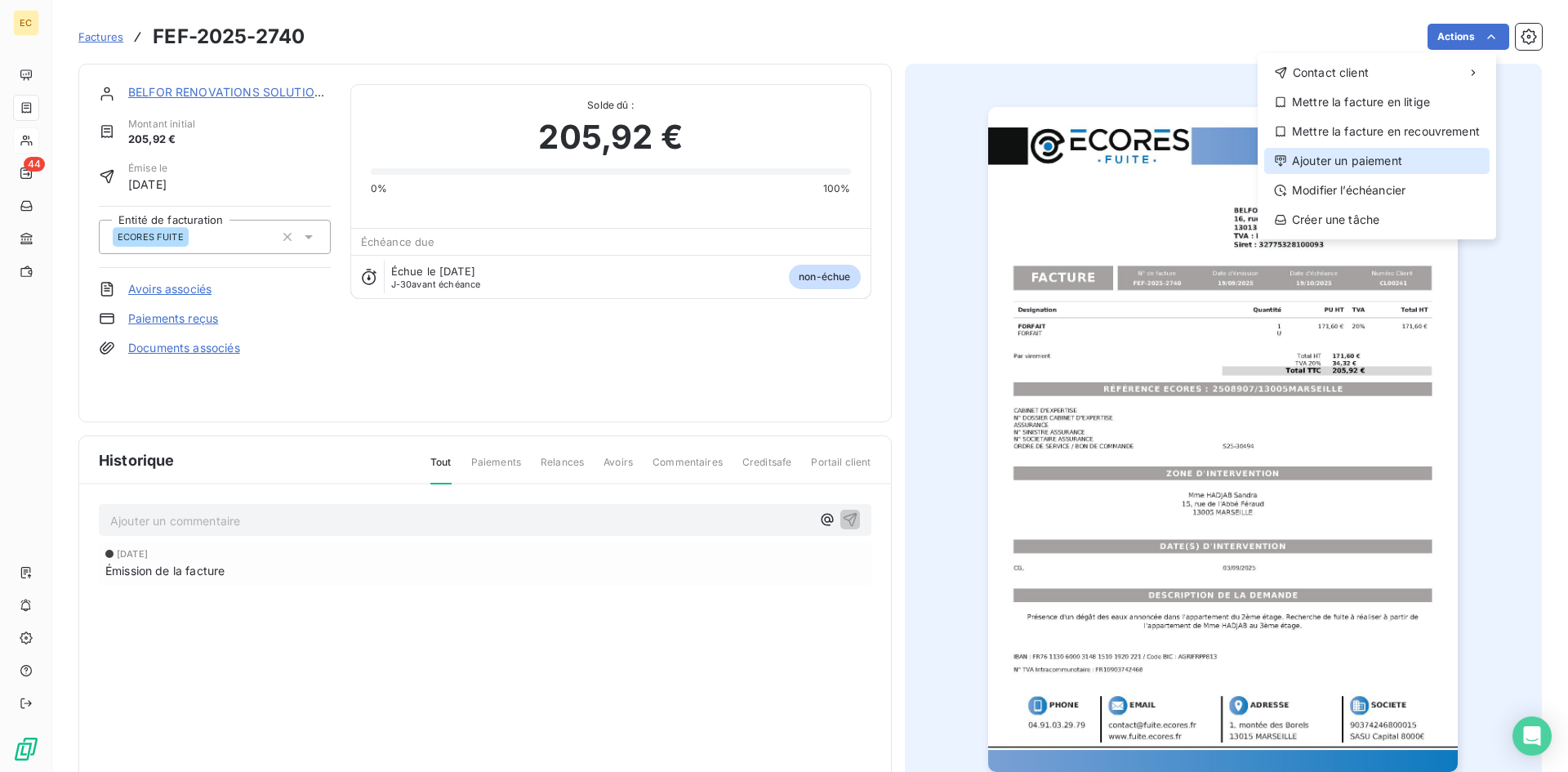
click at [1386, 160] on div "Ajouter un paiement" at bounding box center [1377, 161] width 225 height 26
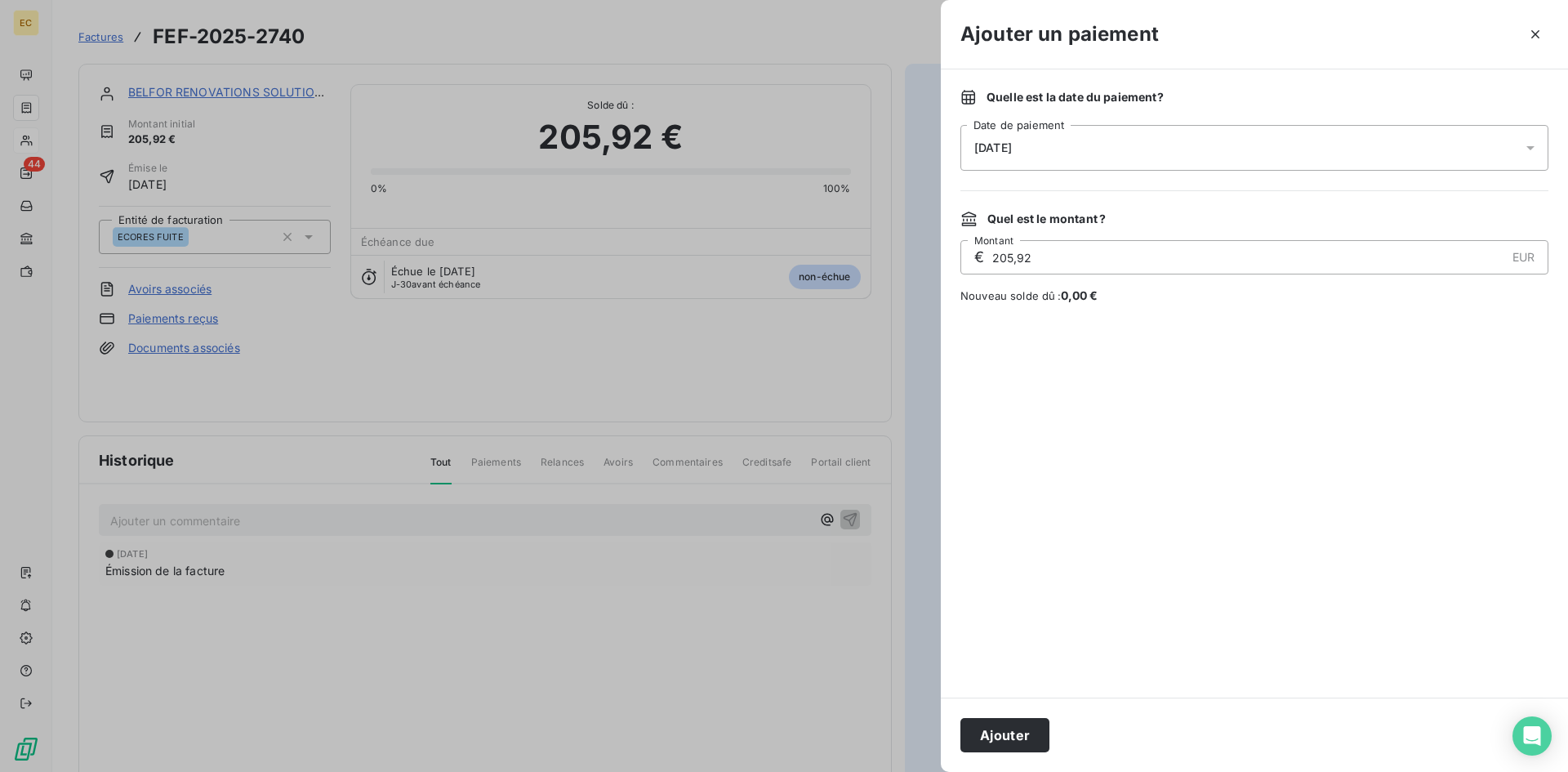
drag, startPoint x: 1025, startPoint y: 736, endPoint x: 1008, endPoint y: 696, distance: 43.5
click at [1025, 735] on button "Ajouter" at bounding box center [1004, 735] width 89 height 34
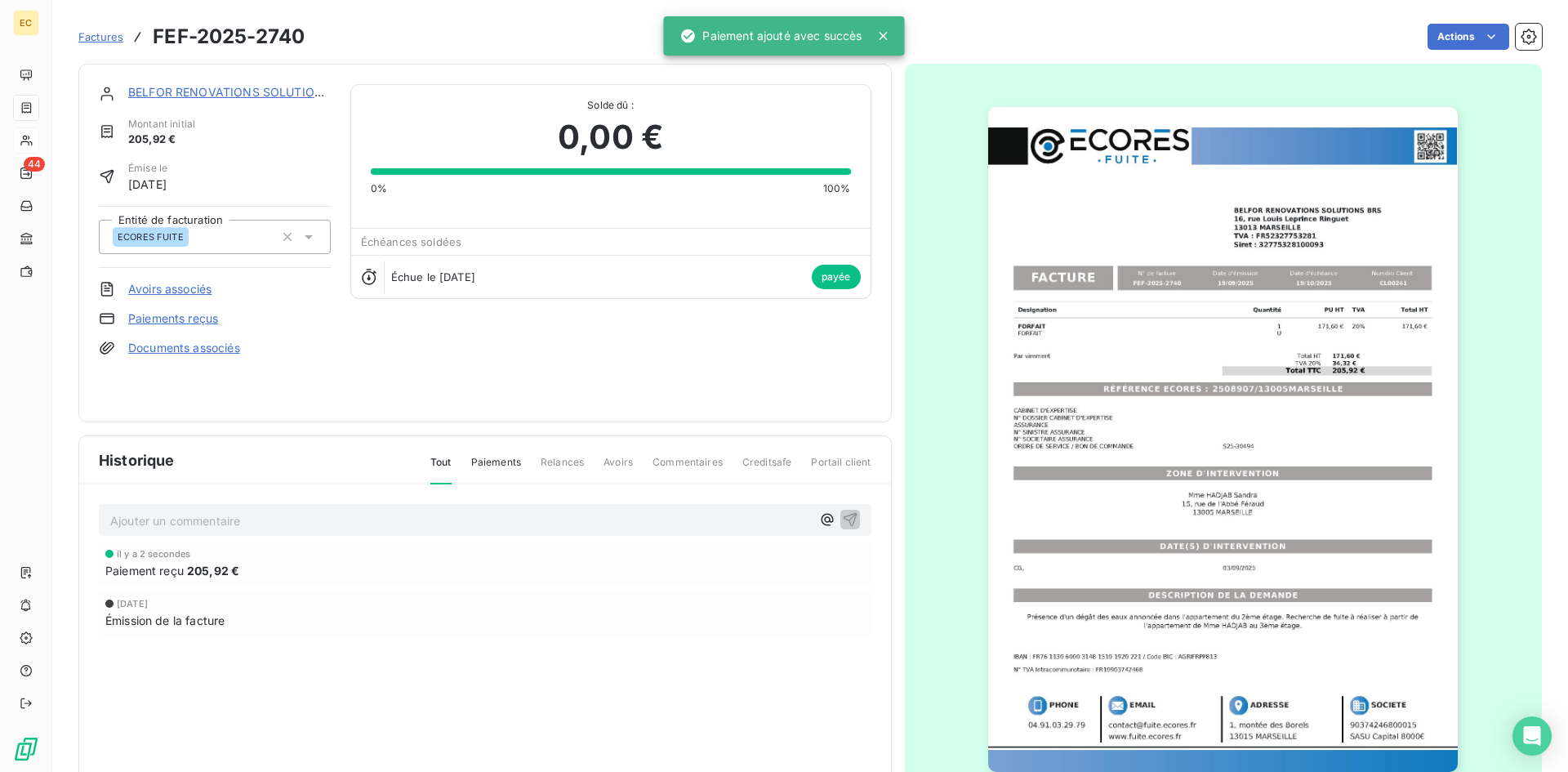
click at [141, 88] on link "BELFOR RENOVATIONS SOLUTIONS BRS" at bounding box center [243, 91] width 229 height 14
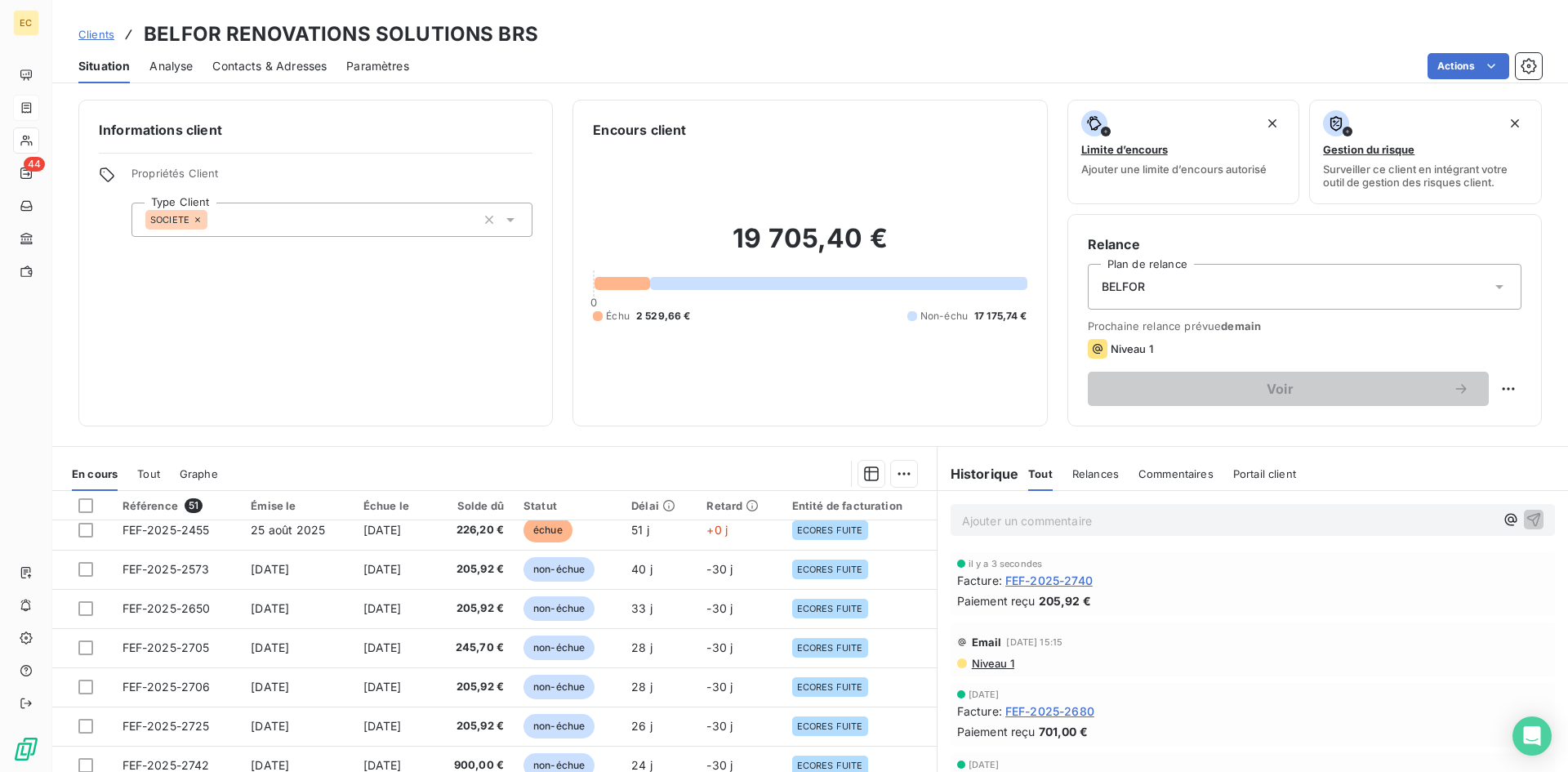
scroll to position [409, 0]
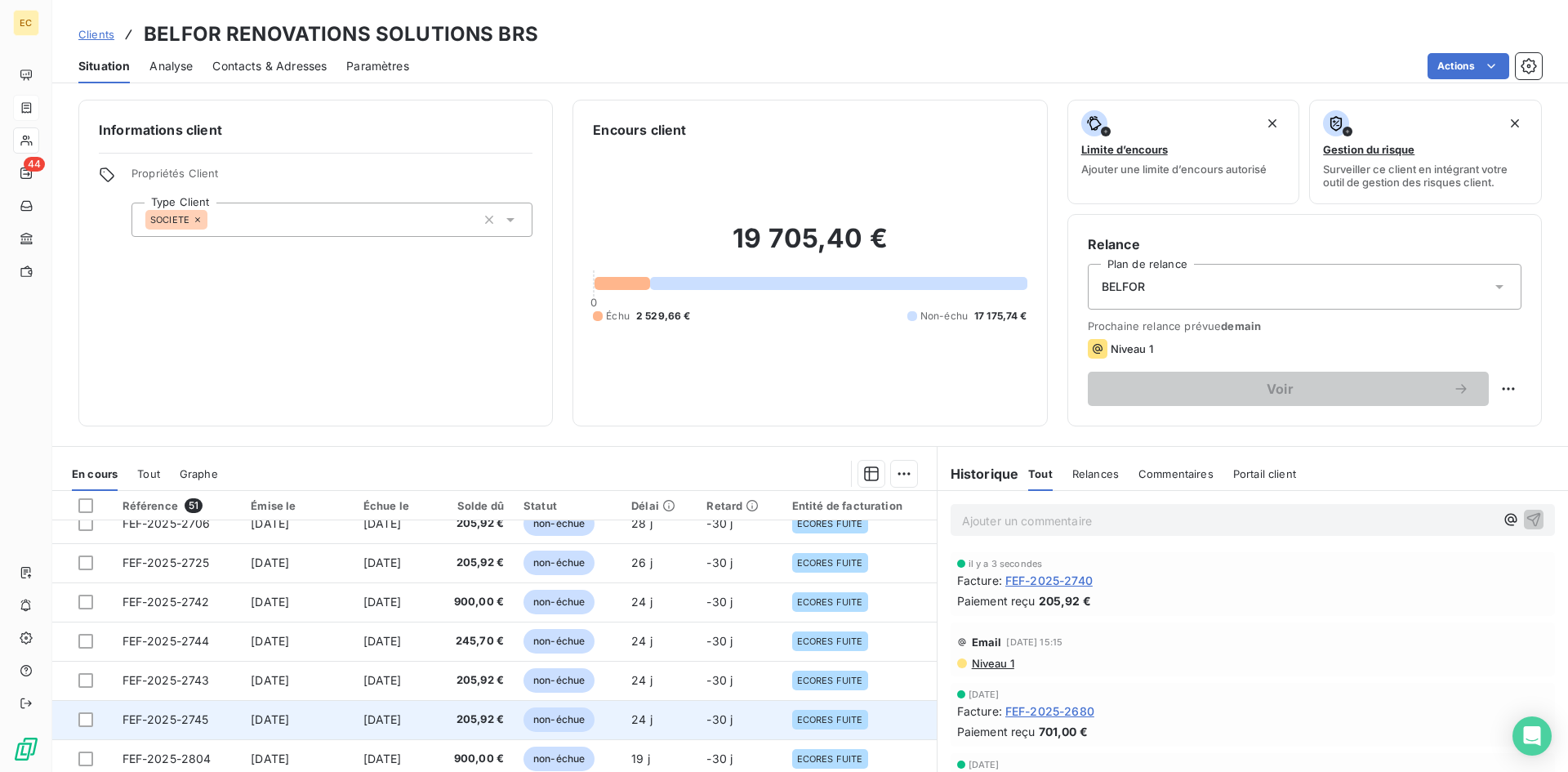
click at [264, 721] on span "[DATE]" at bounding box center [270, 719] width 39 height 14
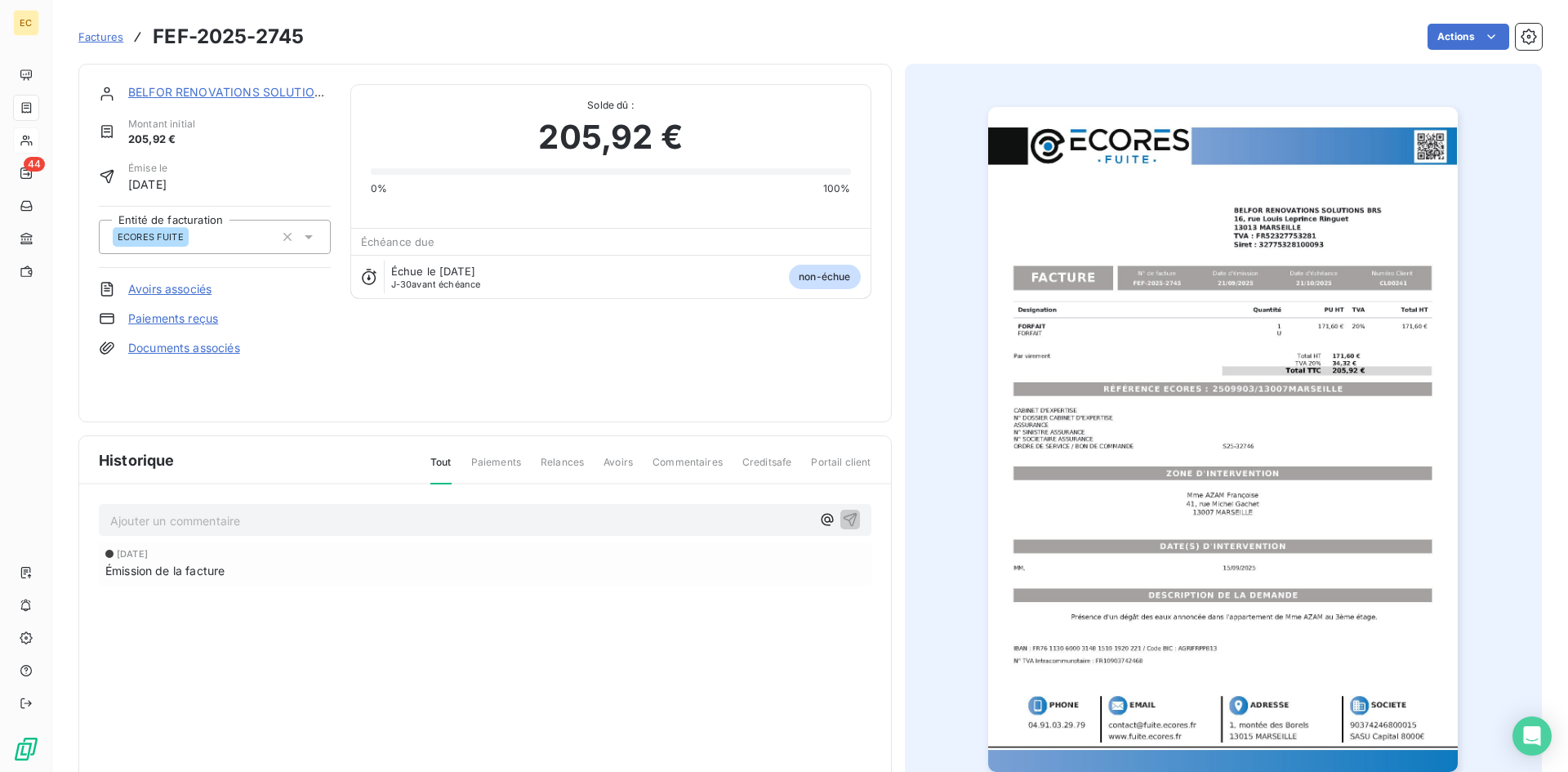
click at [1468, 22] on div "Factures FEF-2025-2745 Actions" at bounding box center [810, 37] width 1463 height 34
click at [1463, 54] on div "BELFOR RENOVATIONS SOLUTIONS BRS Montant initial 205,92 € Émise le [DATE] Entit…" at bounding box center [810, 435] width 1463 height 761
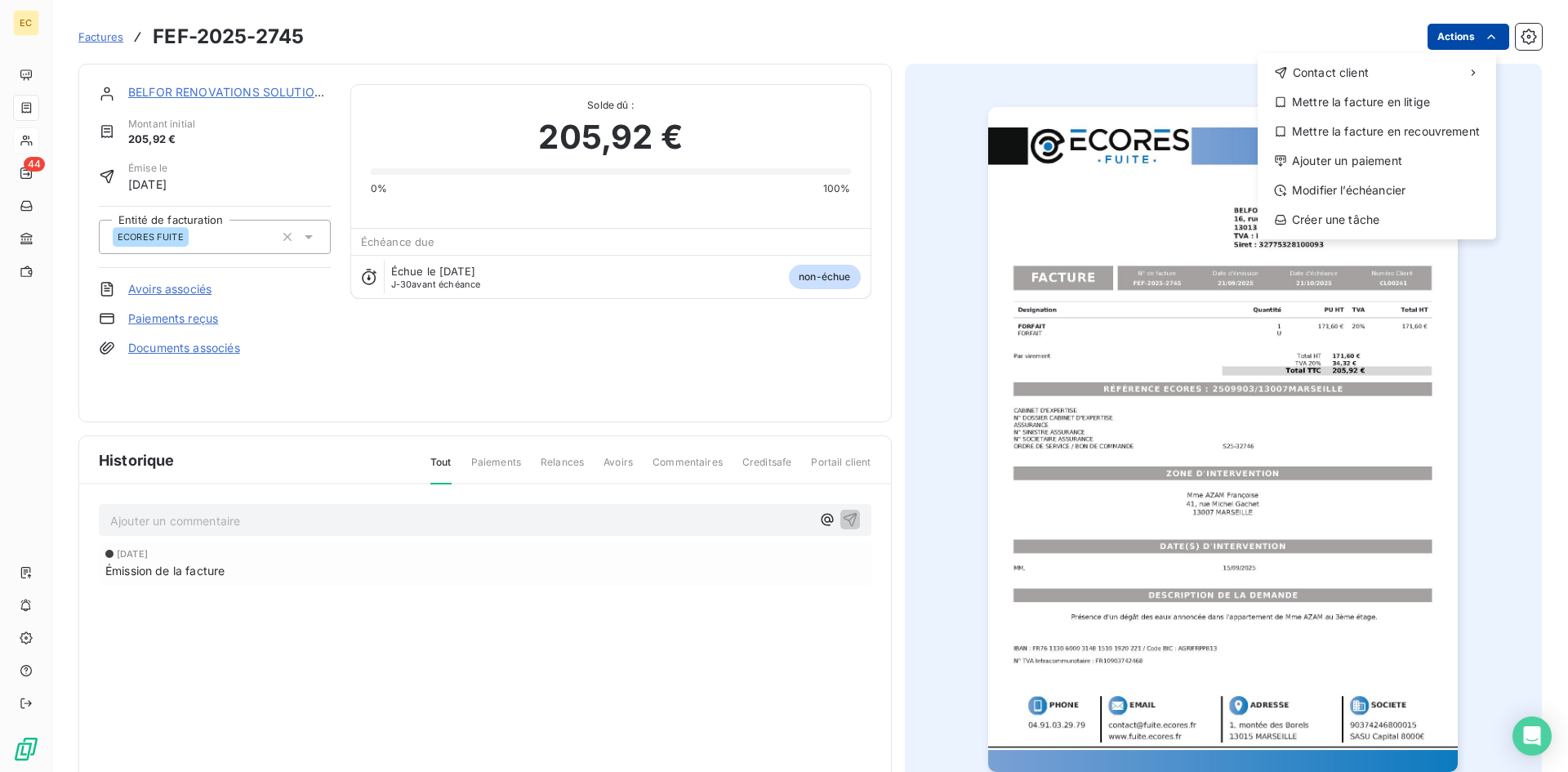
click at [1458, 41] on html "EC 44 Factures FEF-2025-2745 Actions Contact client Mettre la facture en litige…" at bounding box center [784, 386] width 1568 height 772
click at [1398, 161] on div "Ajouter un paiement" at bounding box center [1377, 161] width 225 height 26
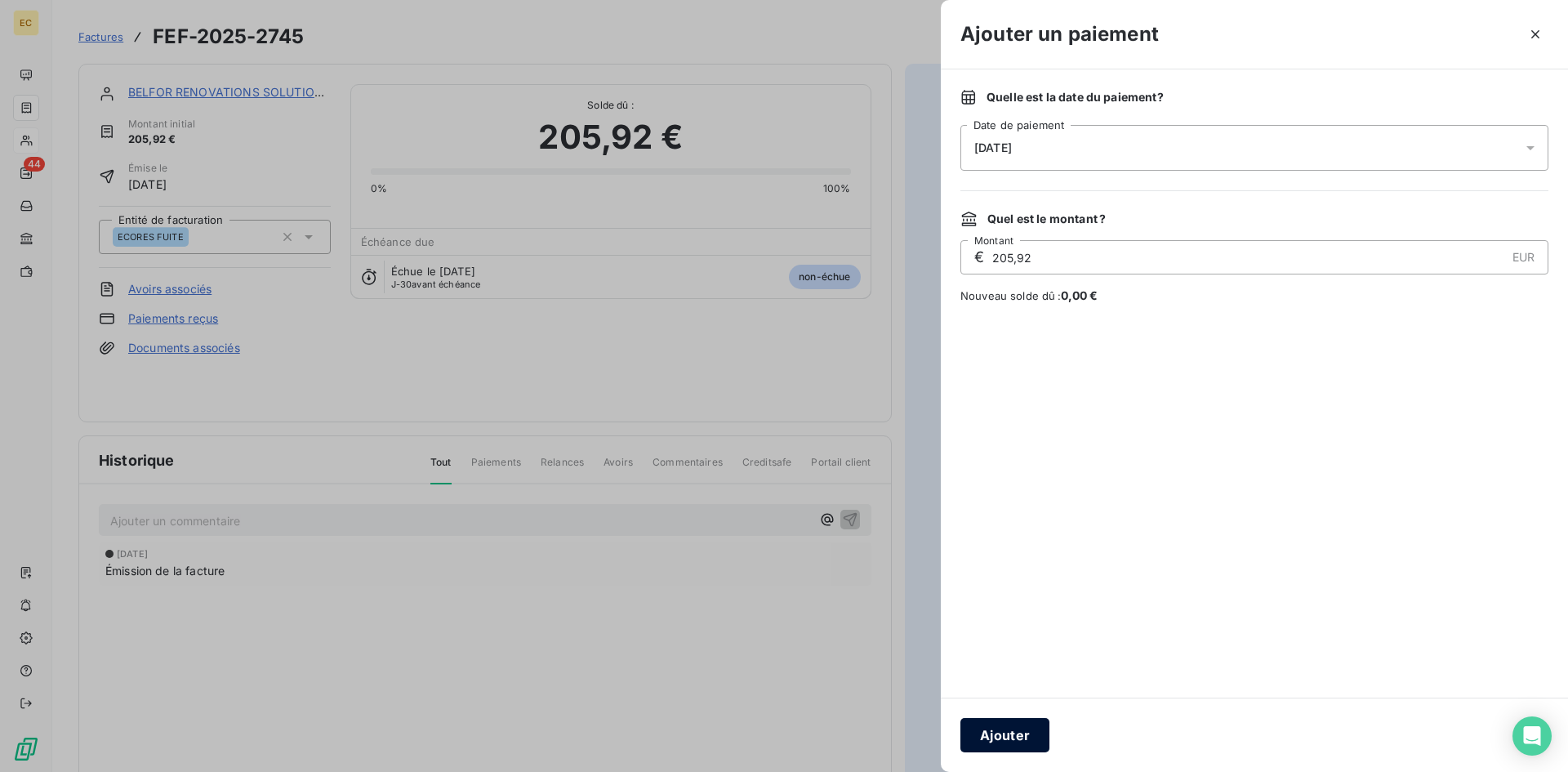
click at [1007, 737] on button "Ajouter" at bounding box center [1004, 735] width 89 height 34
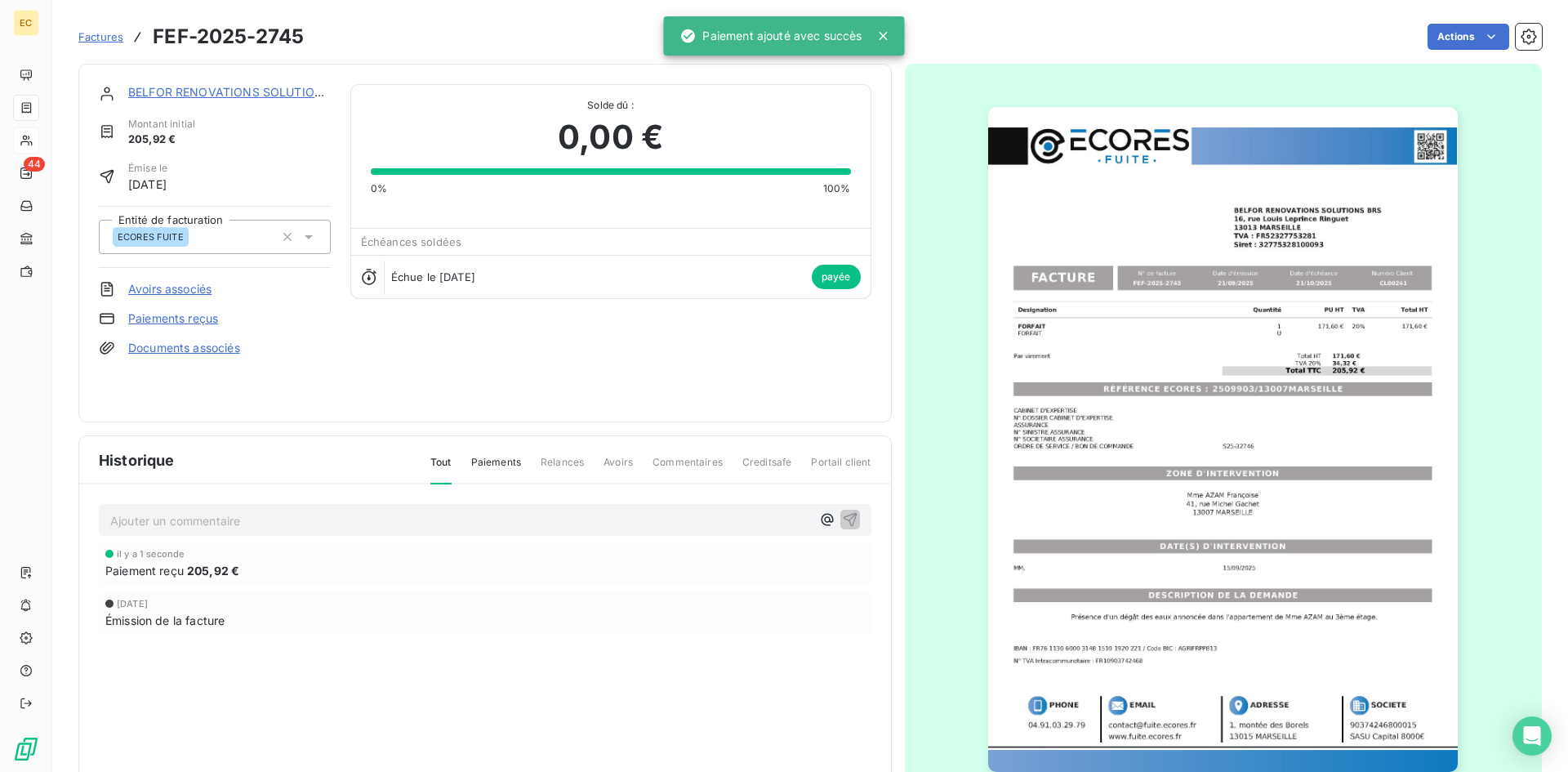
click at [197, 95] on link "BELFOR RENOVATIONS SOLUTIONS BRS" at bounding box center [243, 91] width 229 height 14
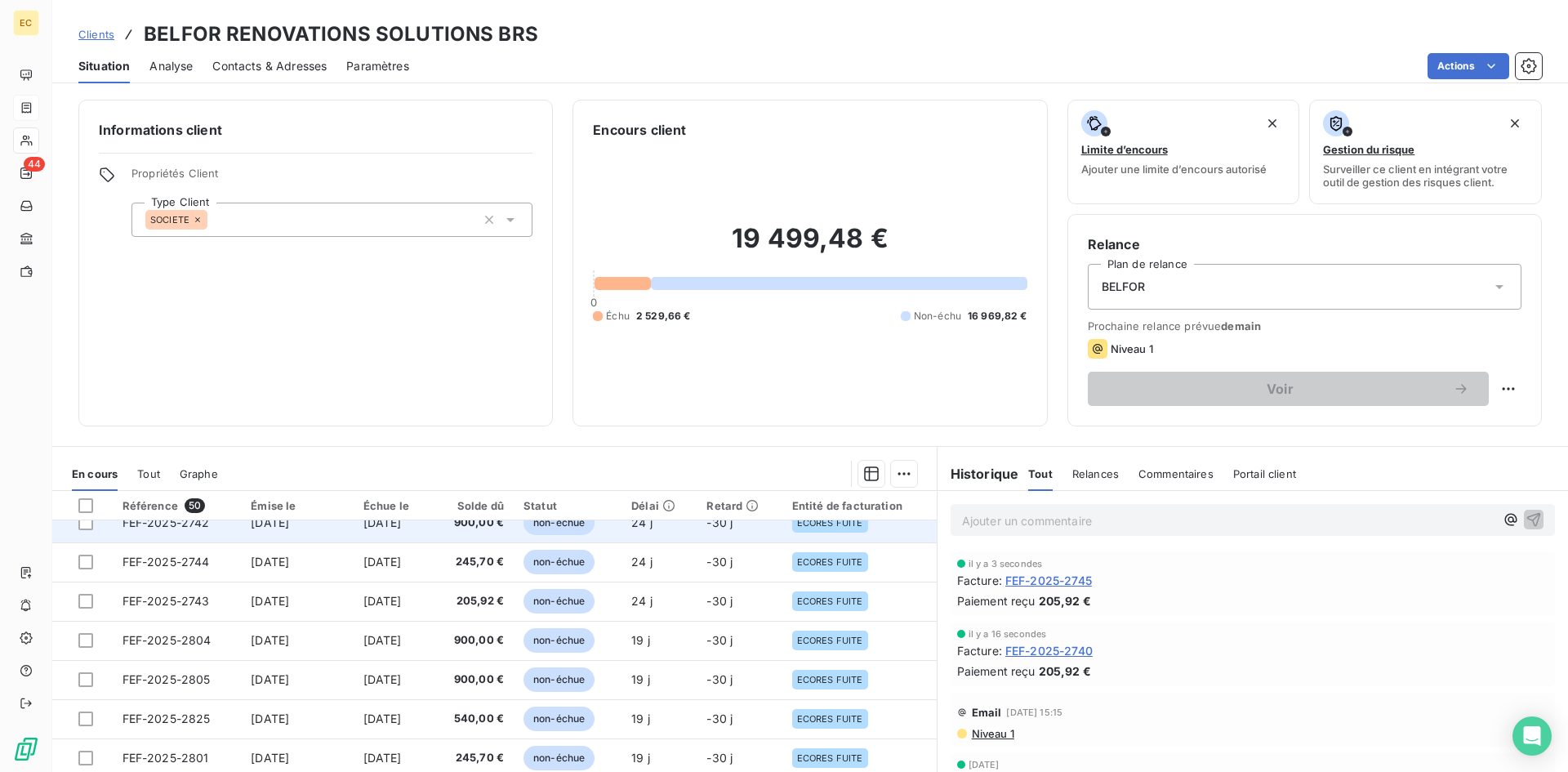
scroll to position [490, 0]
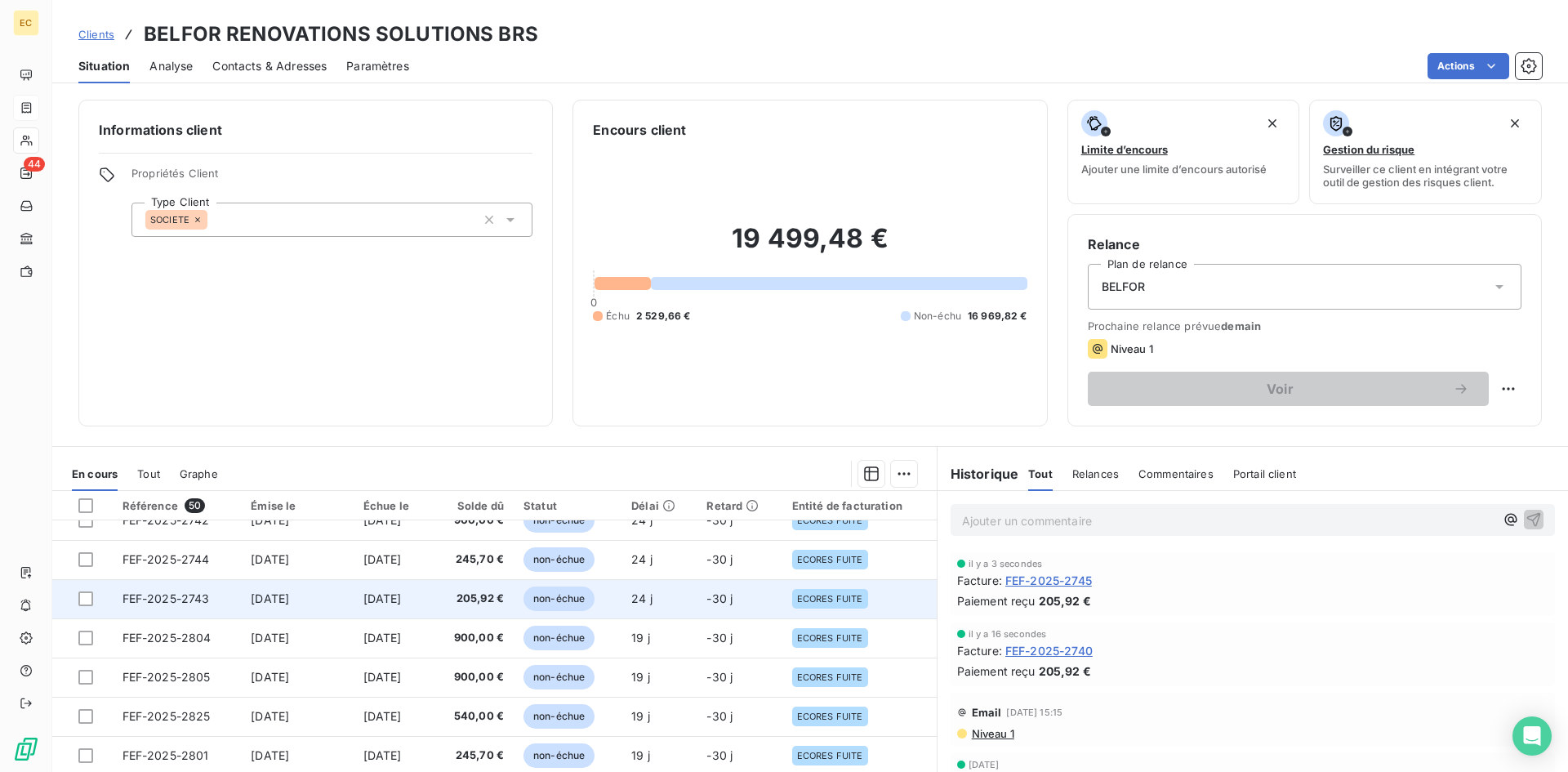
click at [217, 602] on td "FEF-2025-2743" at bounding box center [177, 598] width 129 height 39
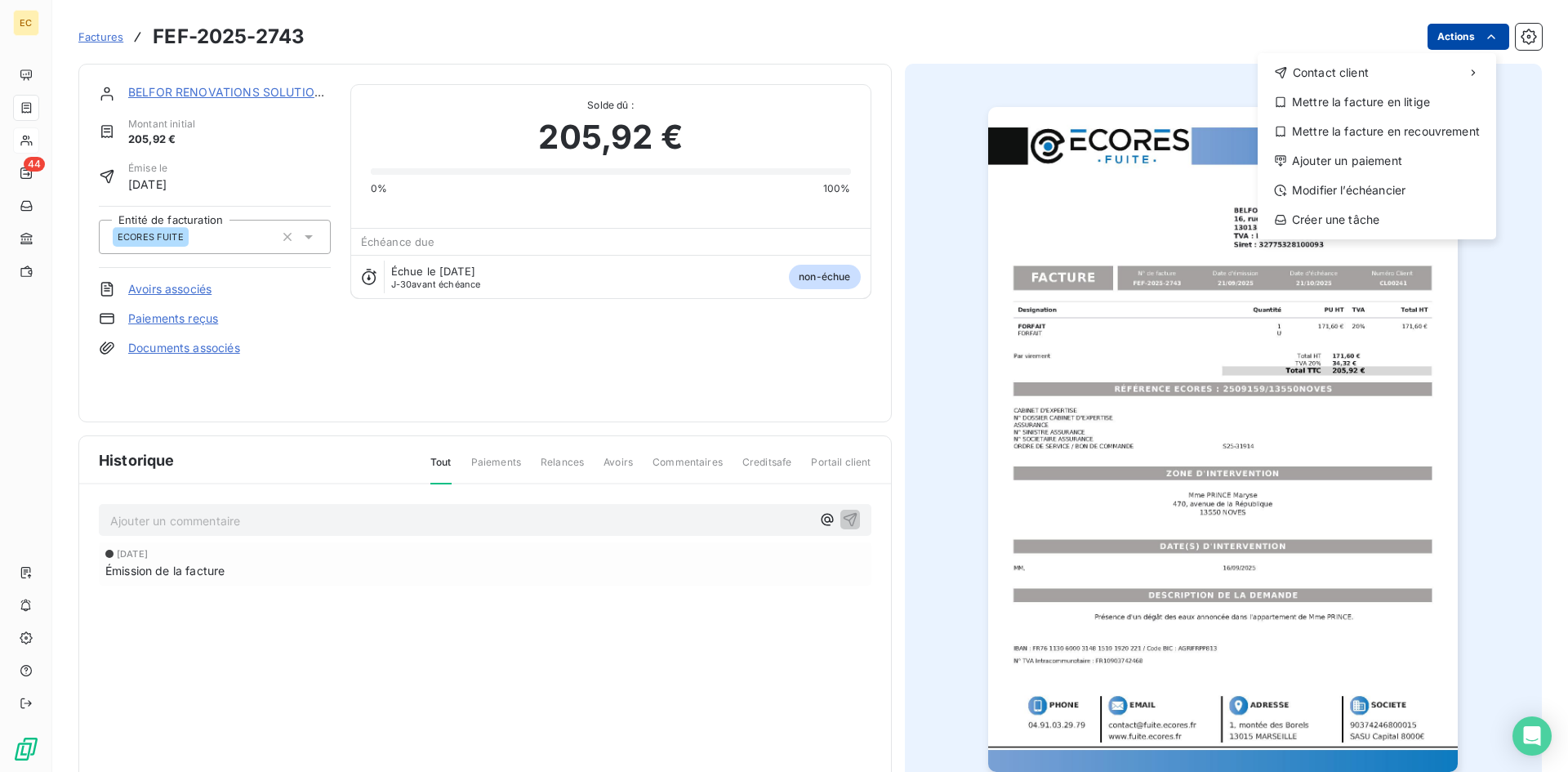
click at [1427, 36] on html "EC 44 Factures FEF-2025-2743 Actions Contact client Mettre la facture en litige…" at bounding box center [784, 386] width 1568 height 772
click at [1370, 162] on div "Ajouter un paiement" at bounding box center [1377, 161] width 225 height 26
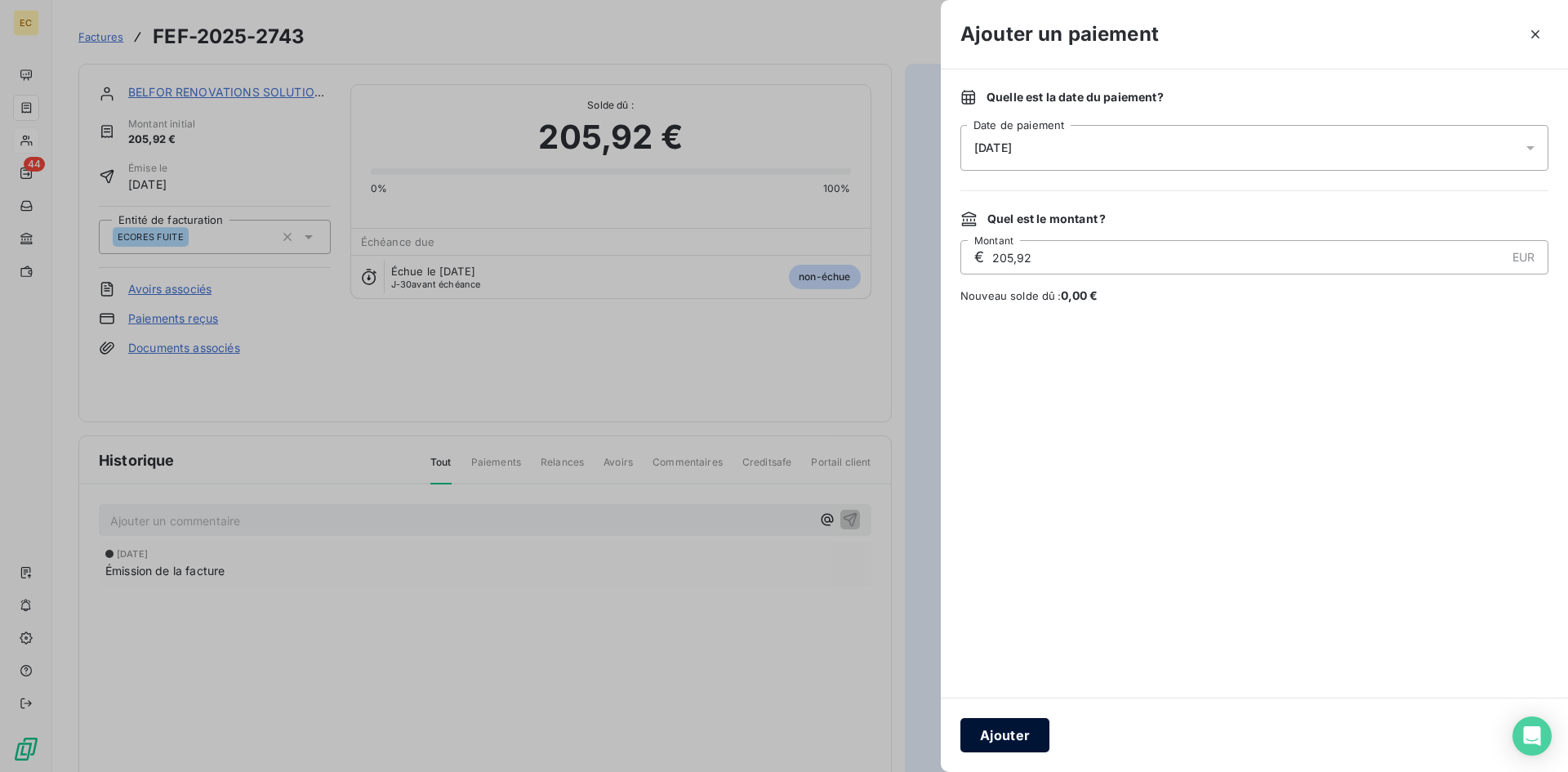
click at [1022, 736] on button "Ajouter" at bounding box center [1004, 735] width 89 height 34
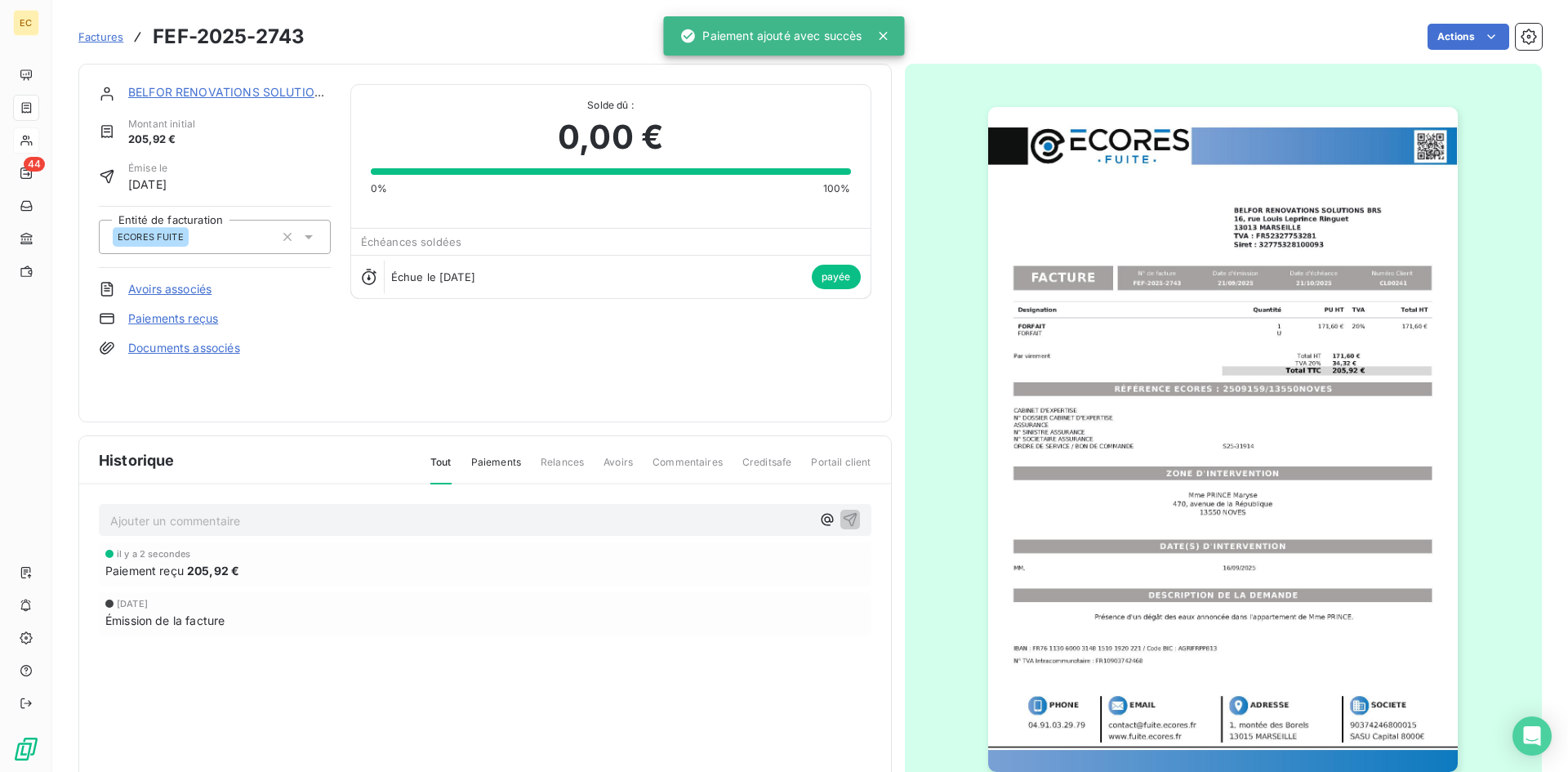
click at [170, 94] on link "BELFOR RENOVATIONS SOLUTIONS BRS" at bounding box center [243, 91] width 229 height 14
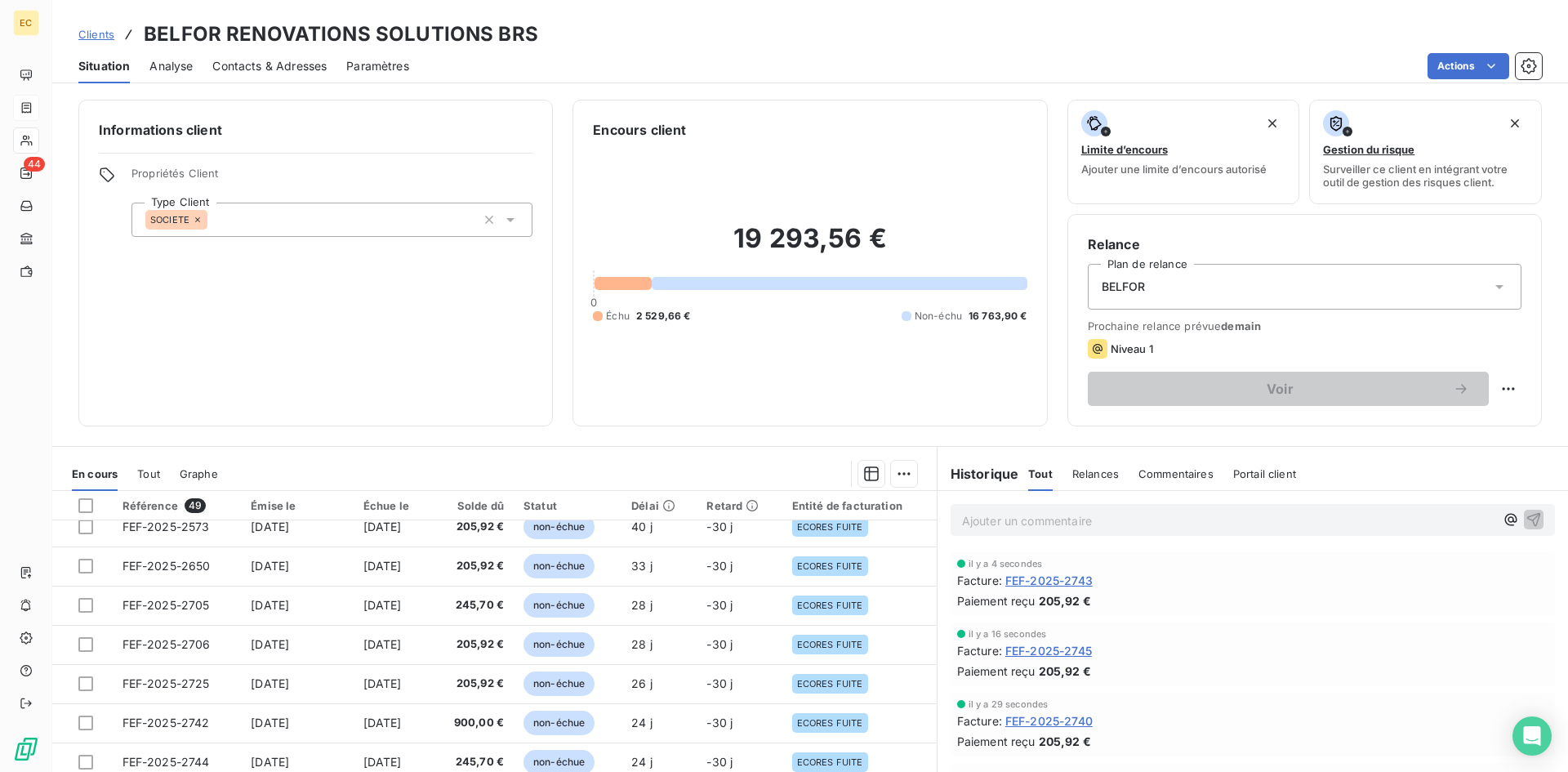
scroll to position [326, 0]
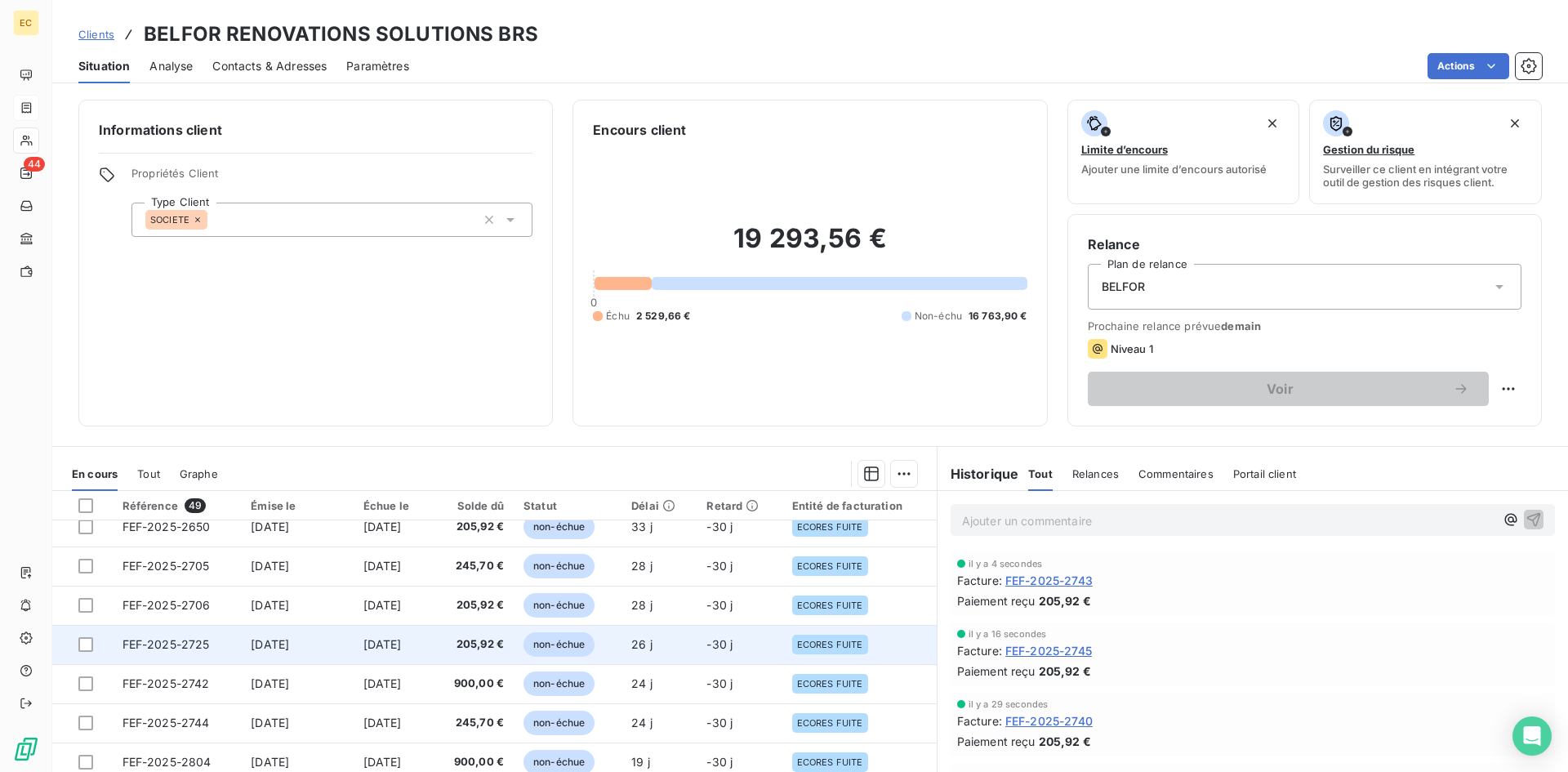
click at [226, 650] on td "FEF-2025-2725" at bounding box center [177, 644] width 129 height 39
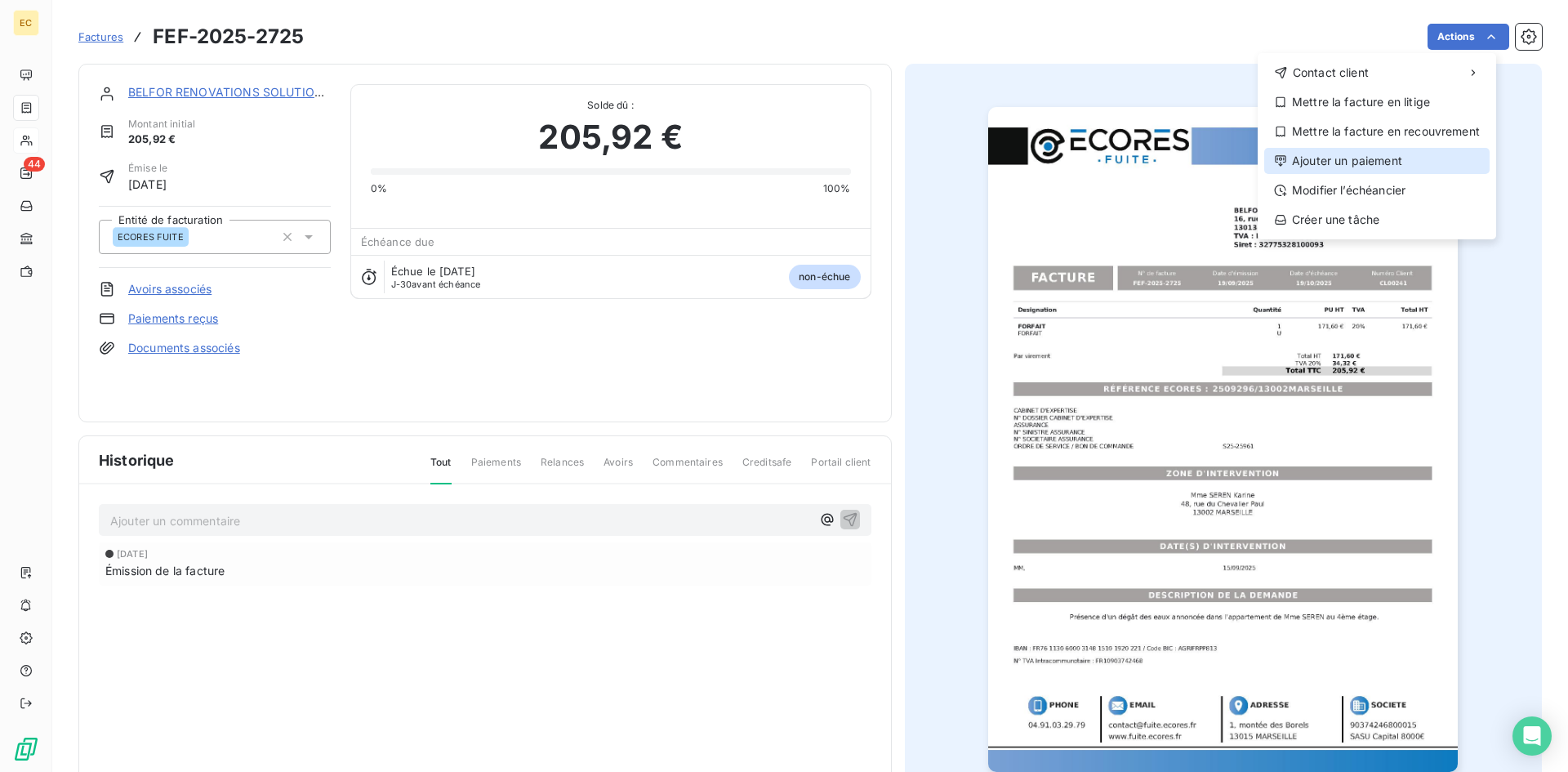
click at [1417, 158] on div "Ajouter un paiement" at bounding box center [1377, 161] width 225 height 26
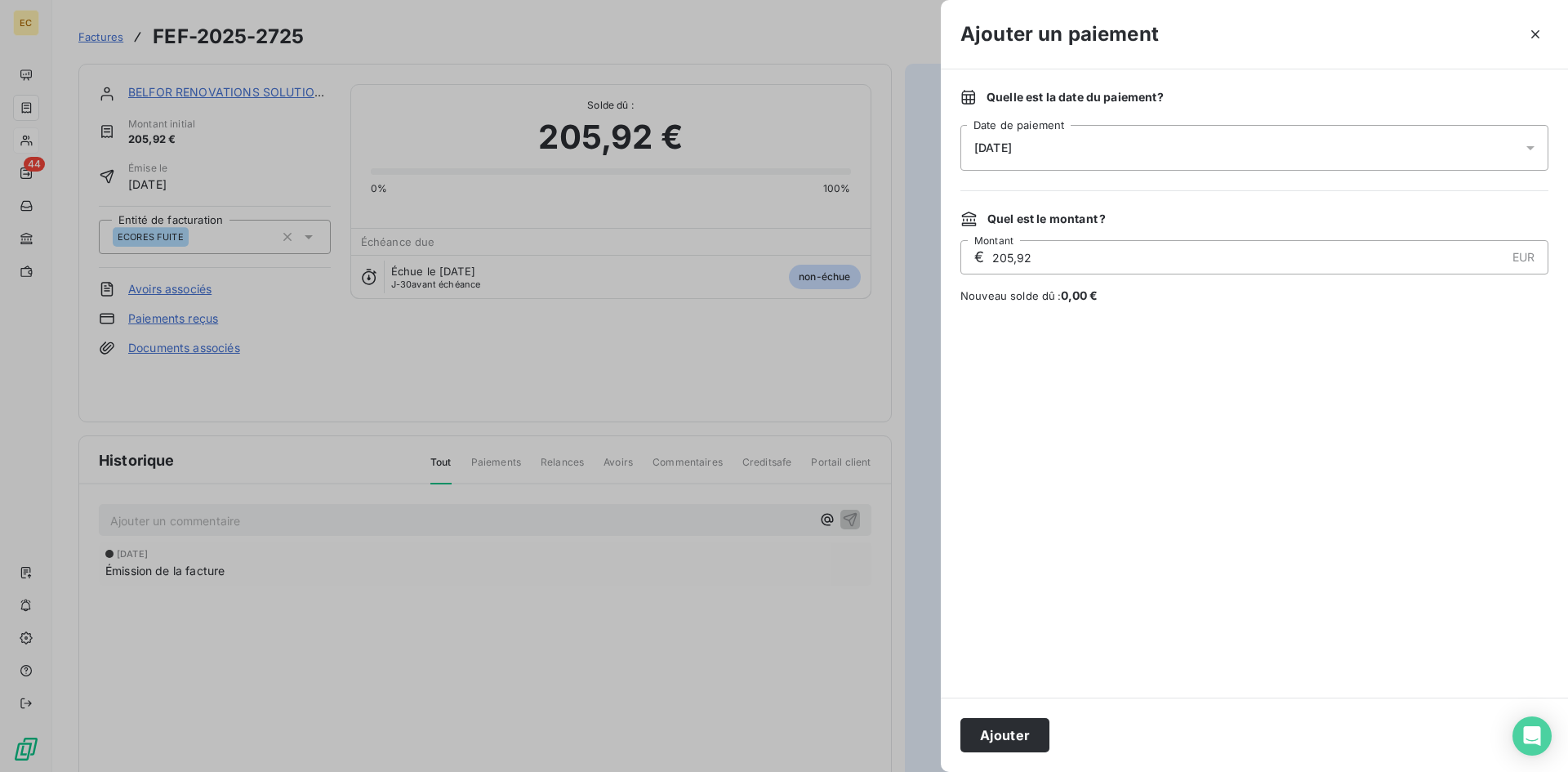
drag, startPoint x: 1013, startPoint y: 727, endPoint x: 1074, endPoint y: 630, distance: 114.6
click at [1014, 727] on button "Ajouter" at bounding box center [1004, 735] width 89 height 34
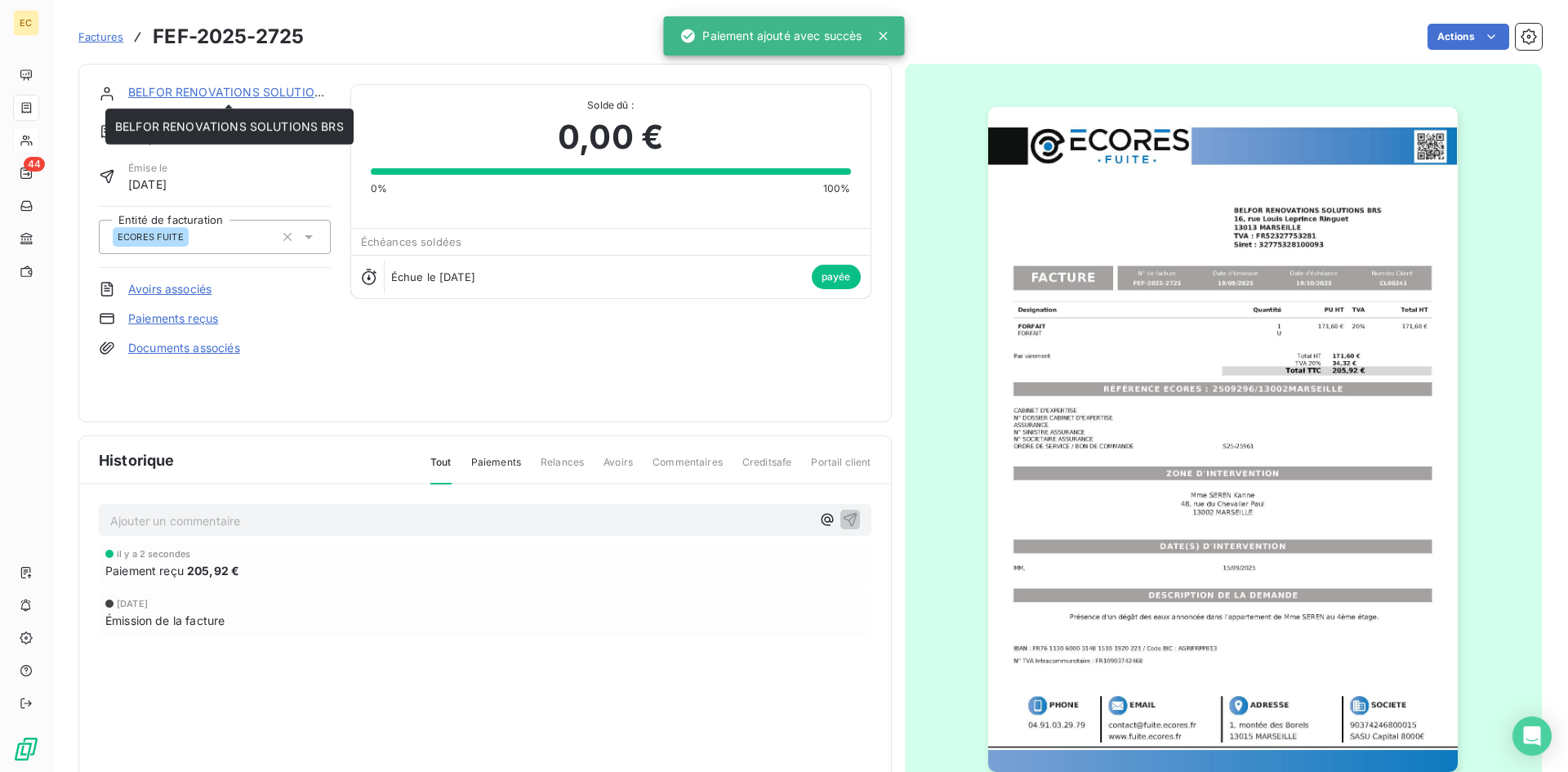
click at [220, 87] on link "BELFOR RENOVATIONS SOLUTIONS BRS" at bounding box center [243, 91] width 229 height 14
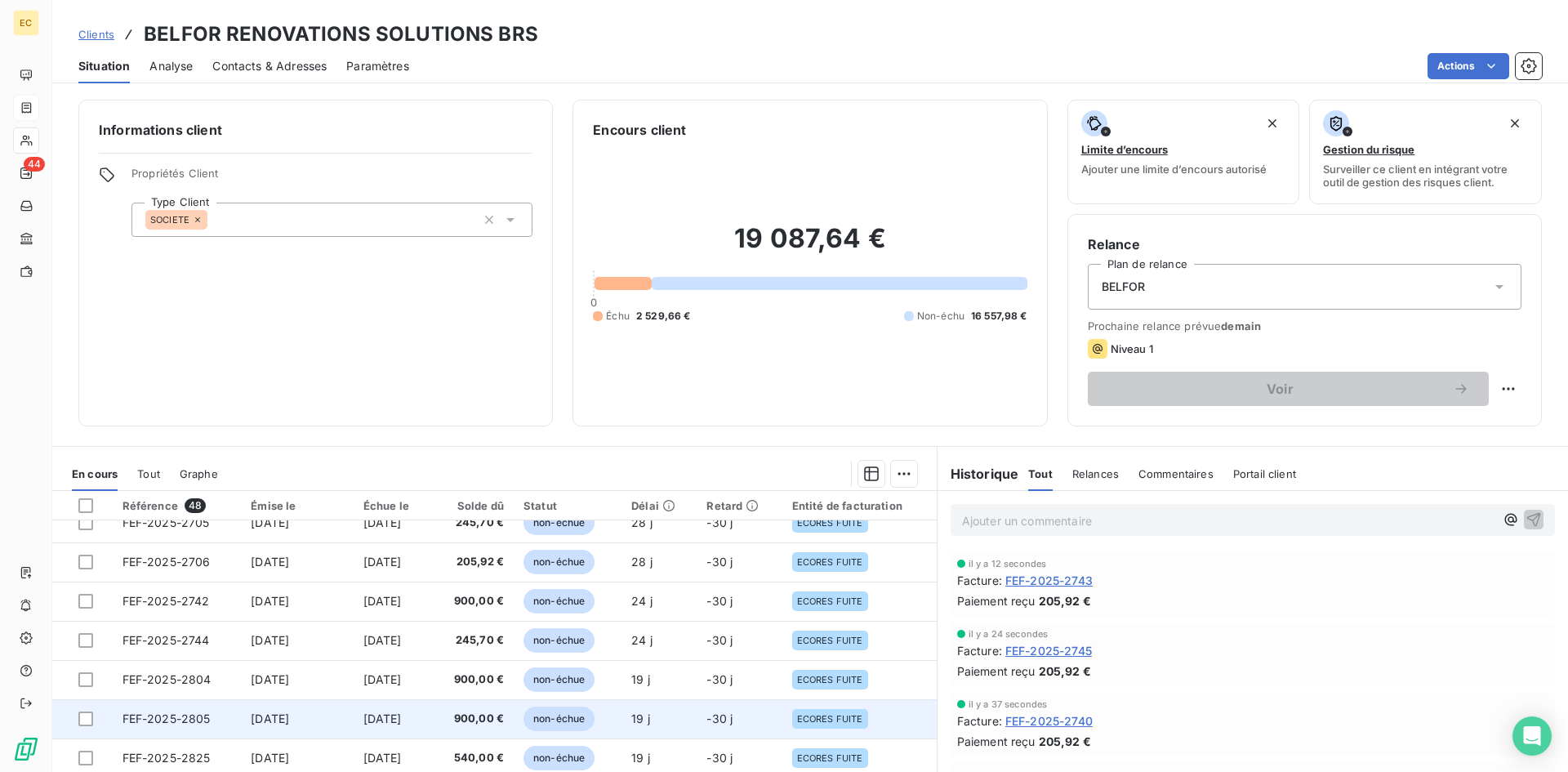
scroll to position [326, 0]
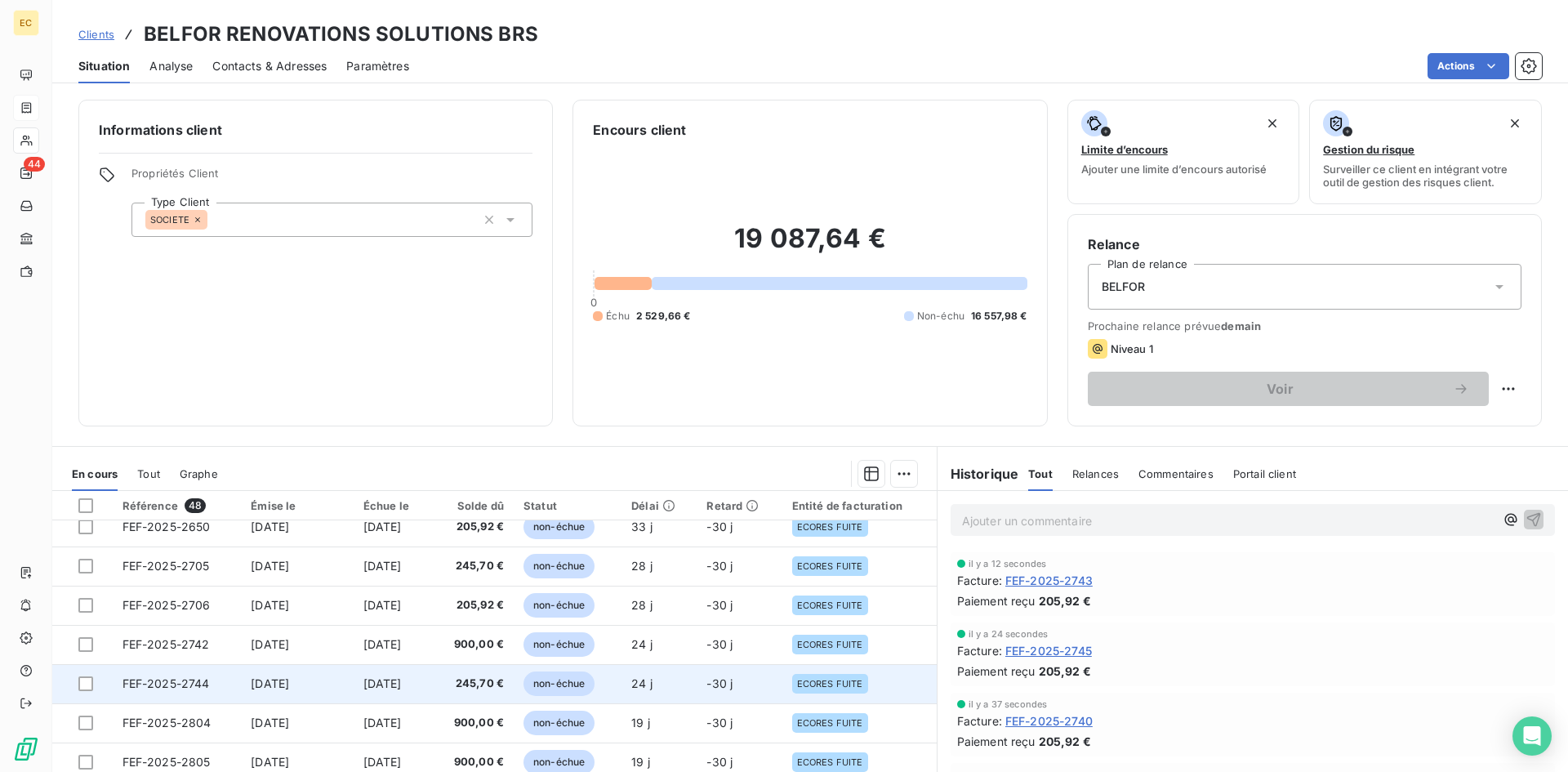
click at [265, 681] on span "[DATE]" at bounding box center [270, 683] width 39 height 14
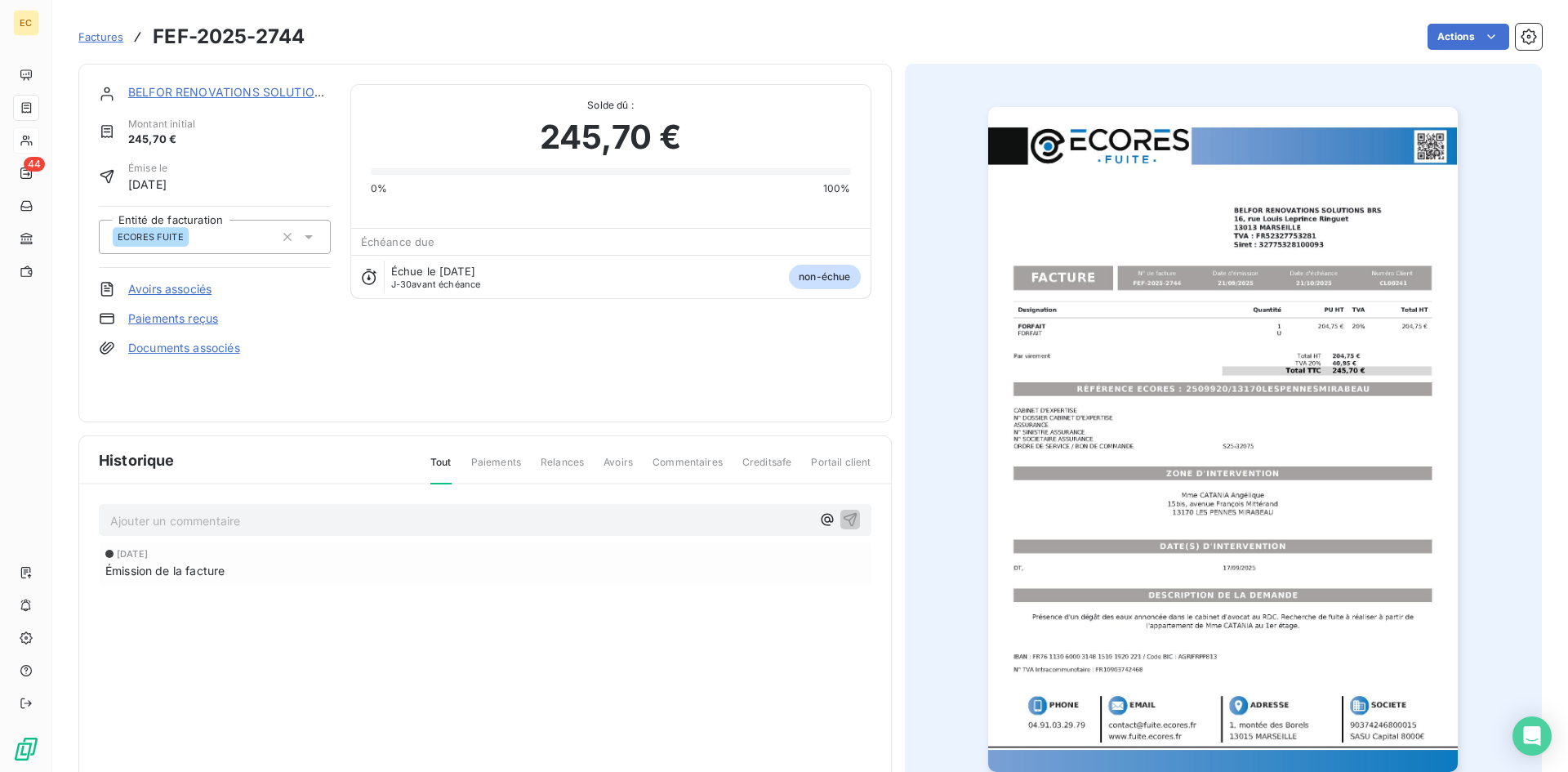
click at [1473, 19] on div "Factures FEF-2025-2744 Actions" at bounding box center [810, 27] width 1463 height 54
click at [1467, 35] on html "EC 44 Factures FEF-2025-2744 Actions BELFOR RENOVATIONS SOLUTIONS BRS Montant i…" at bounding box center [784, 386] width 1568 height 772
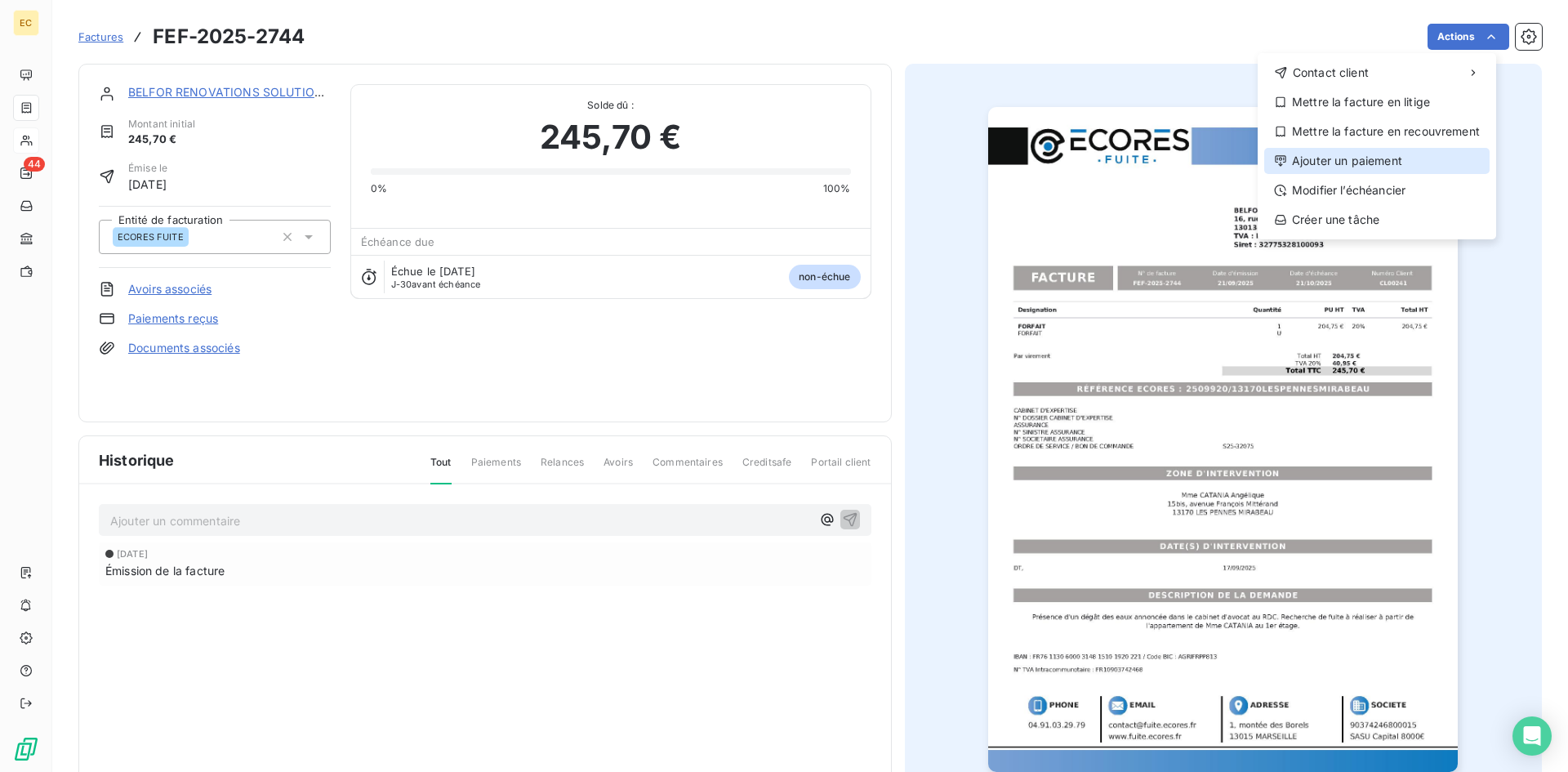
click at [1384, 168] on div "Ajouter un paiement" at bounding box center [1377, 161] width 225 height 26
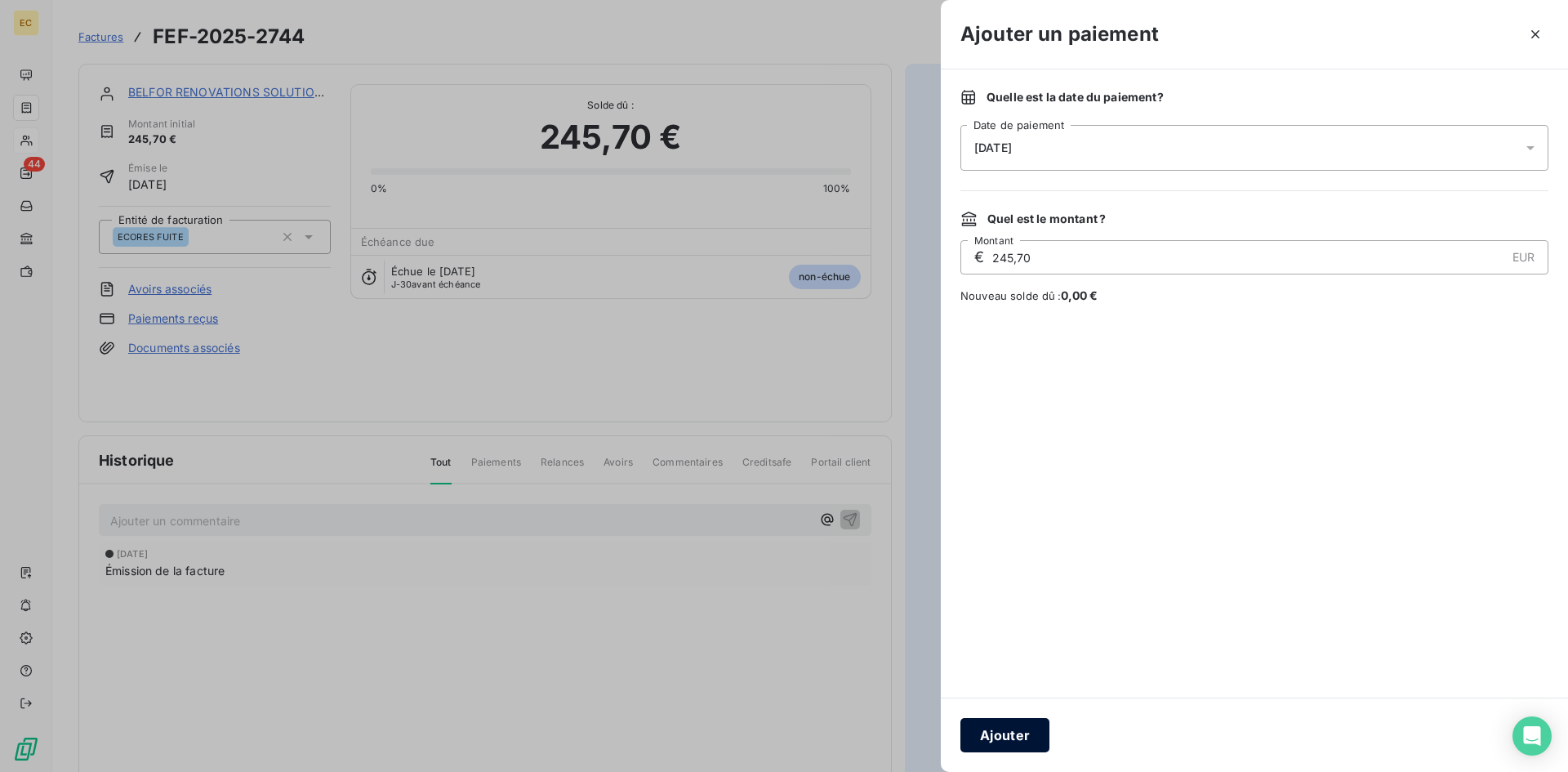
click at [1008, 740] on button "Ajouter" at bounding box center [1004, 735] width 89 height 34
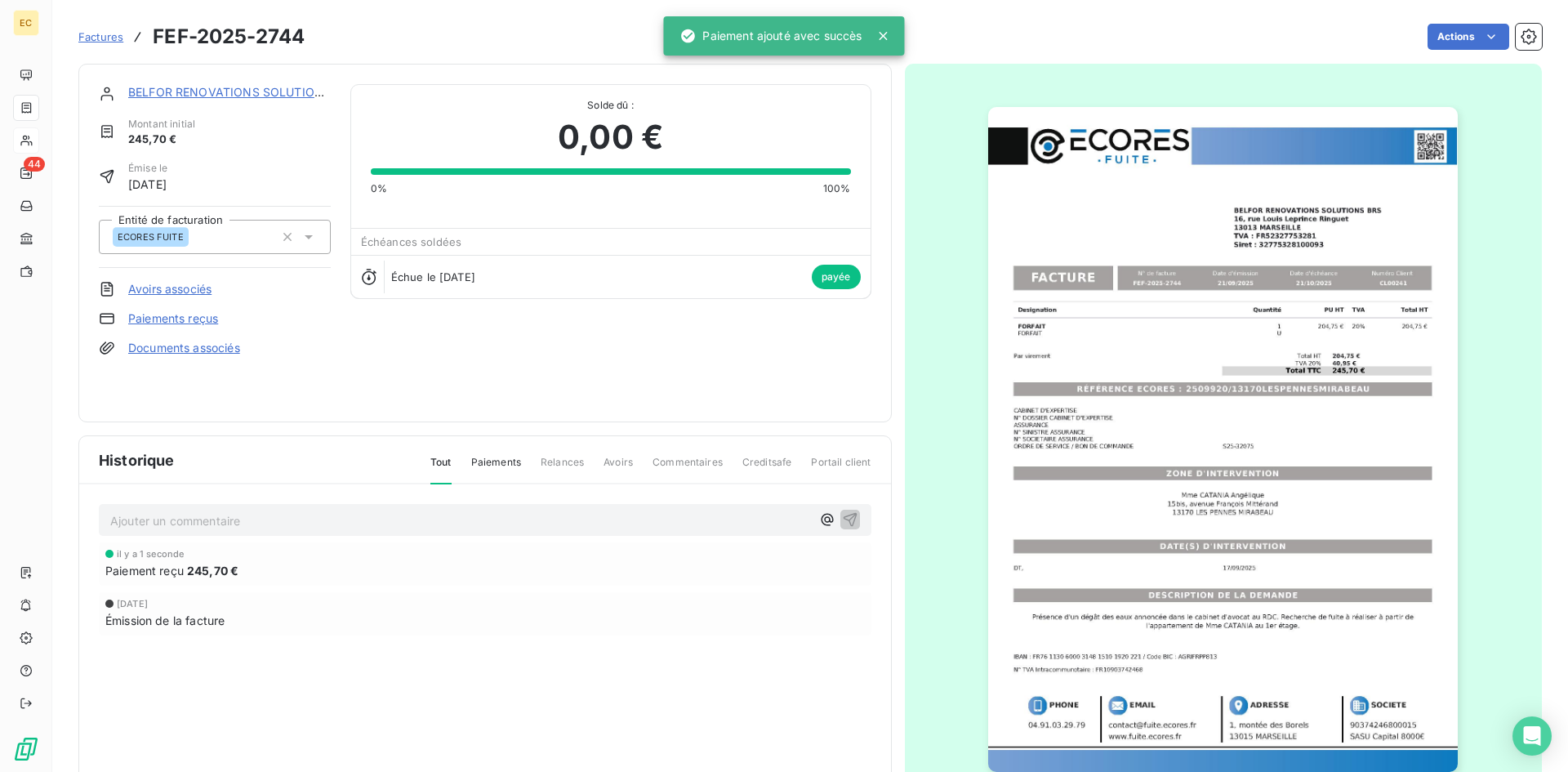
click at [177, 93] on link "BELFOR RENOVATIONS SOLUTIONS BRS" at bounding box center [243, 91] width 229 height 14
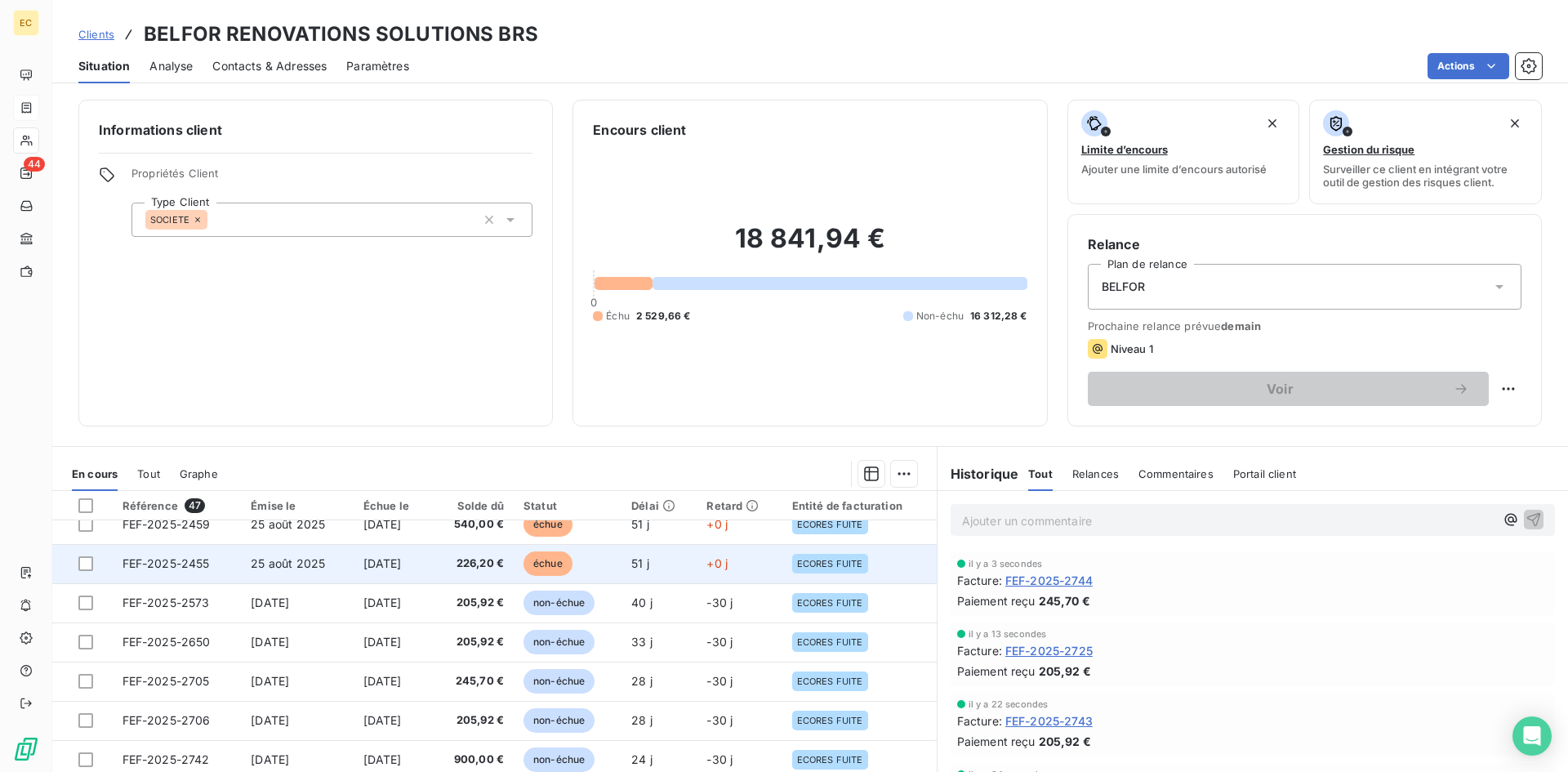
scroll to position [245, 0]
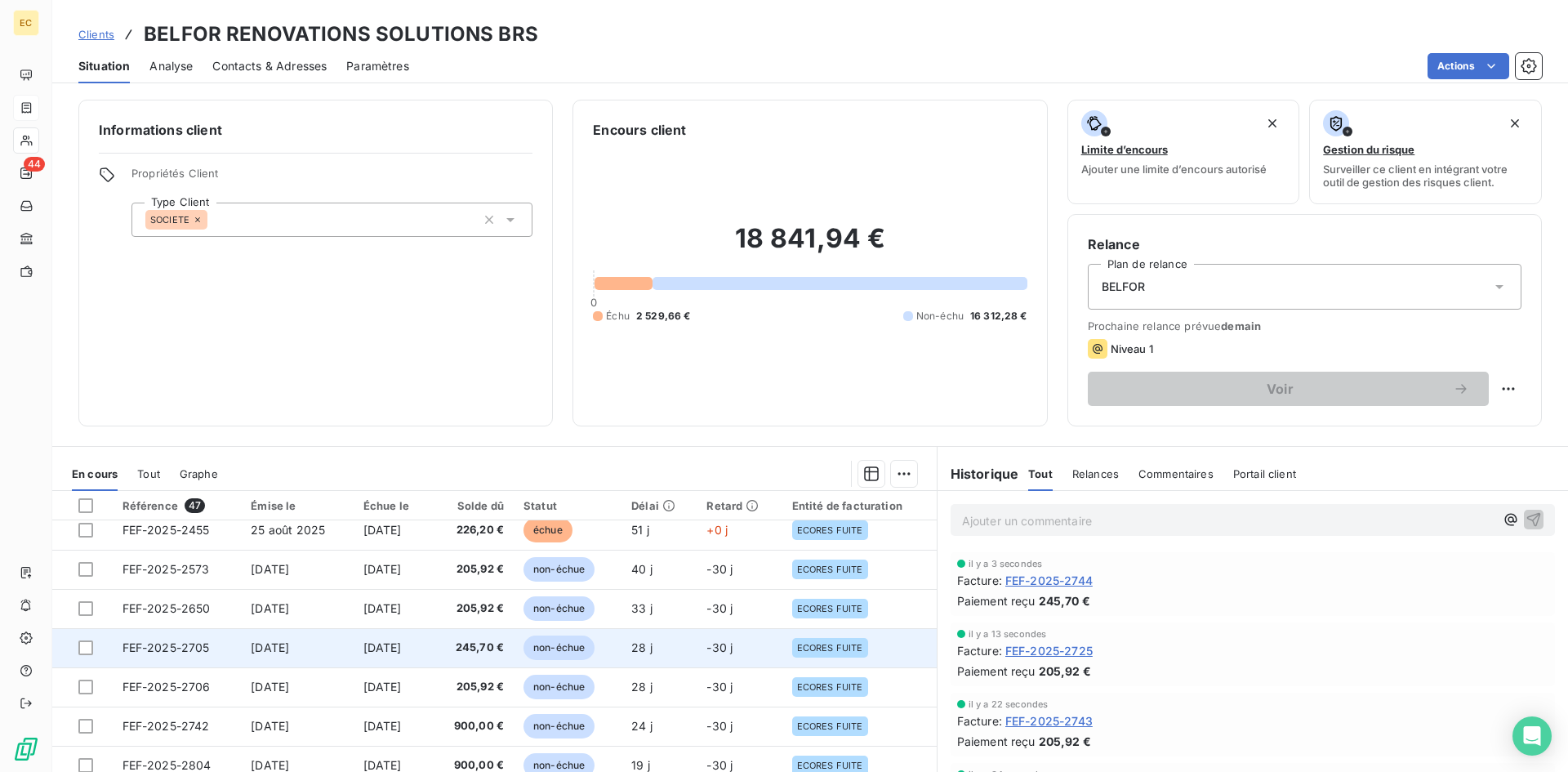
click at [321, 645] on td "[DATE]" at bounding box center [297, 647] width 112 height 39
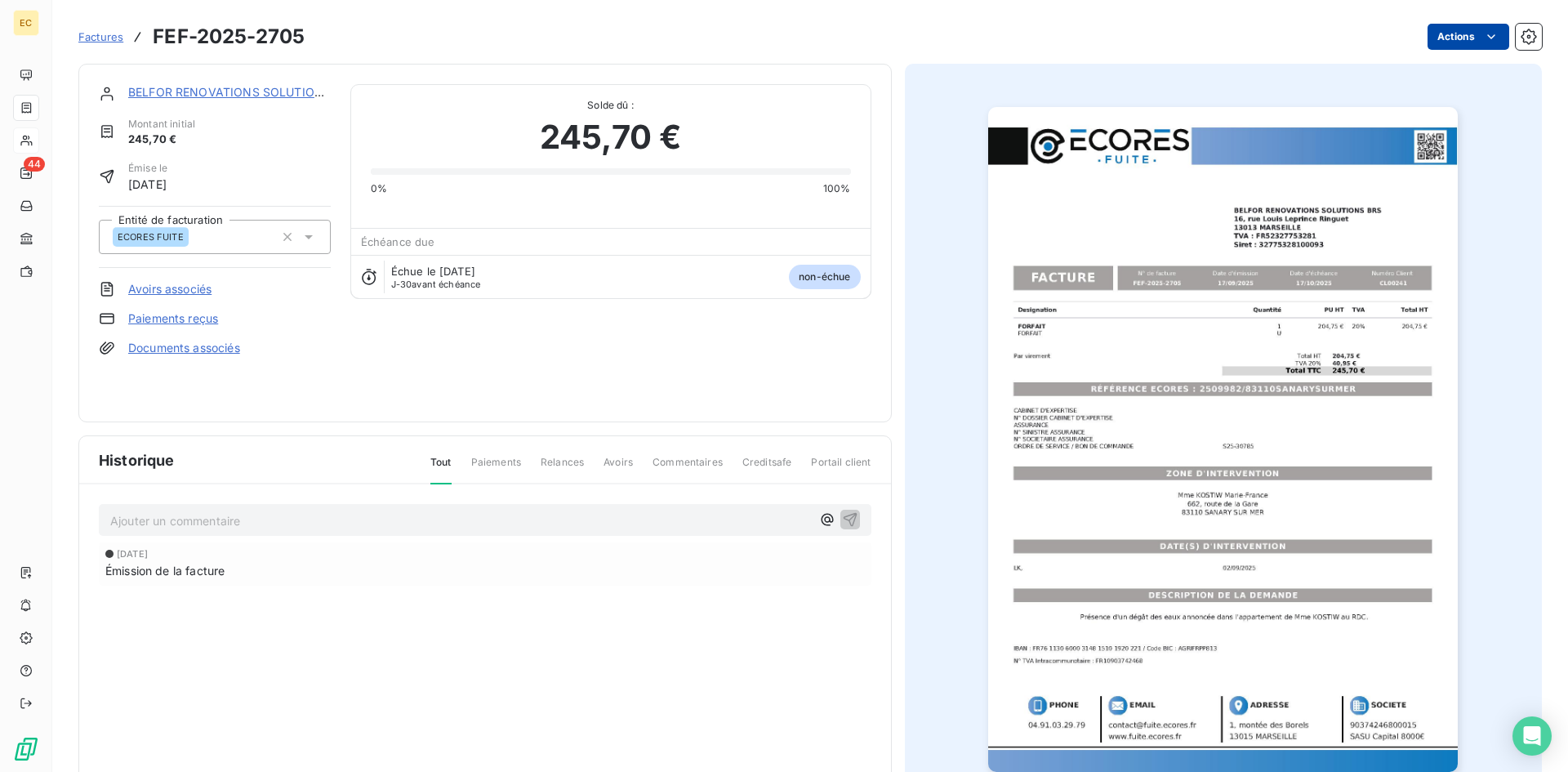
click at [1442, 33] on html "EC 44 Factures FEF-2025-2705 Actions BELFOR RENOVATIONS SOLUTIONS BRS Montant i…" at bounding box center [784, 386] width 1568 height 772
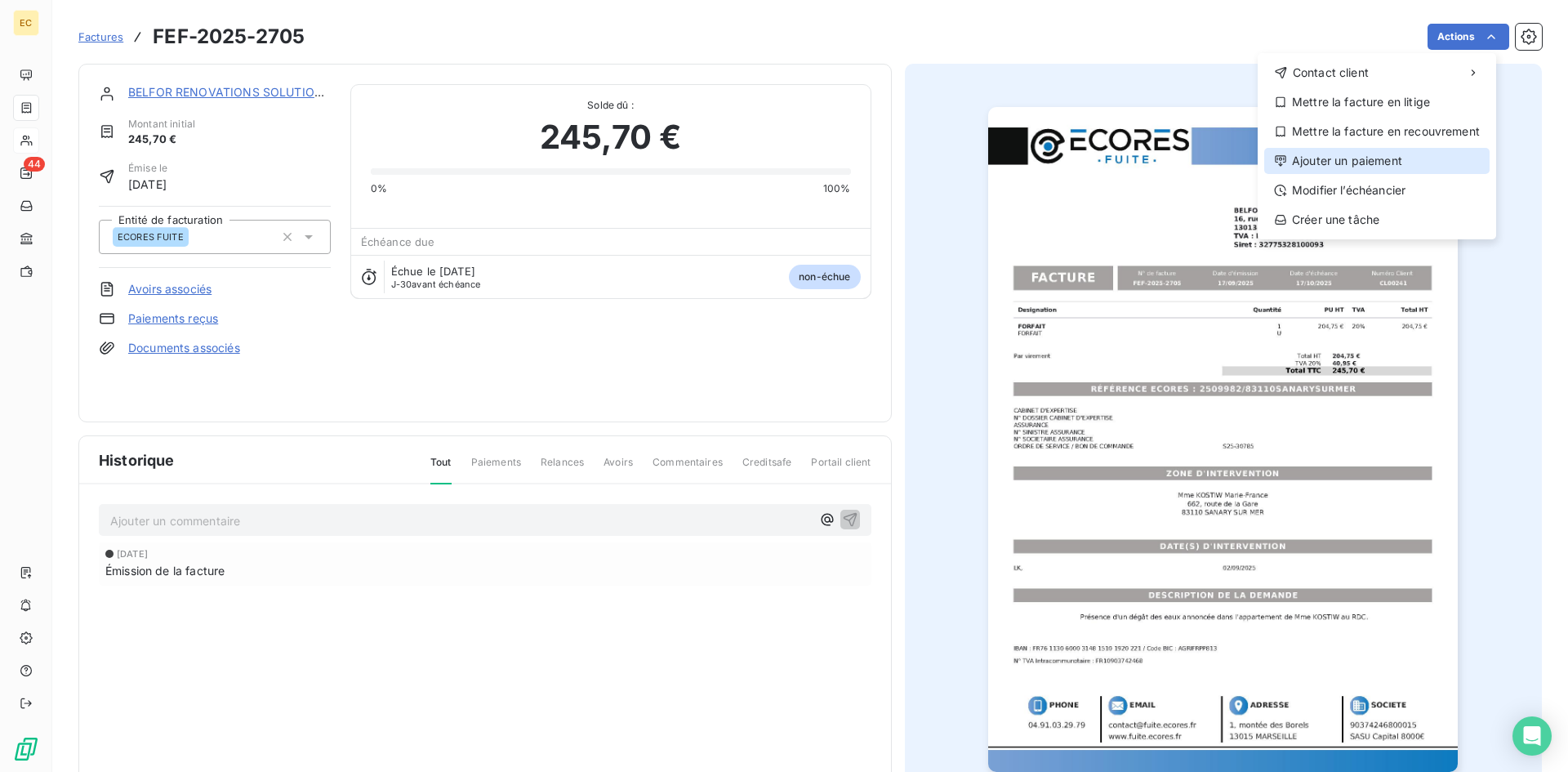
click at [1371, 161] on div "Ajouter un paiement" at bounding box center [1377, 161] width 225 height 26
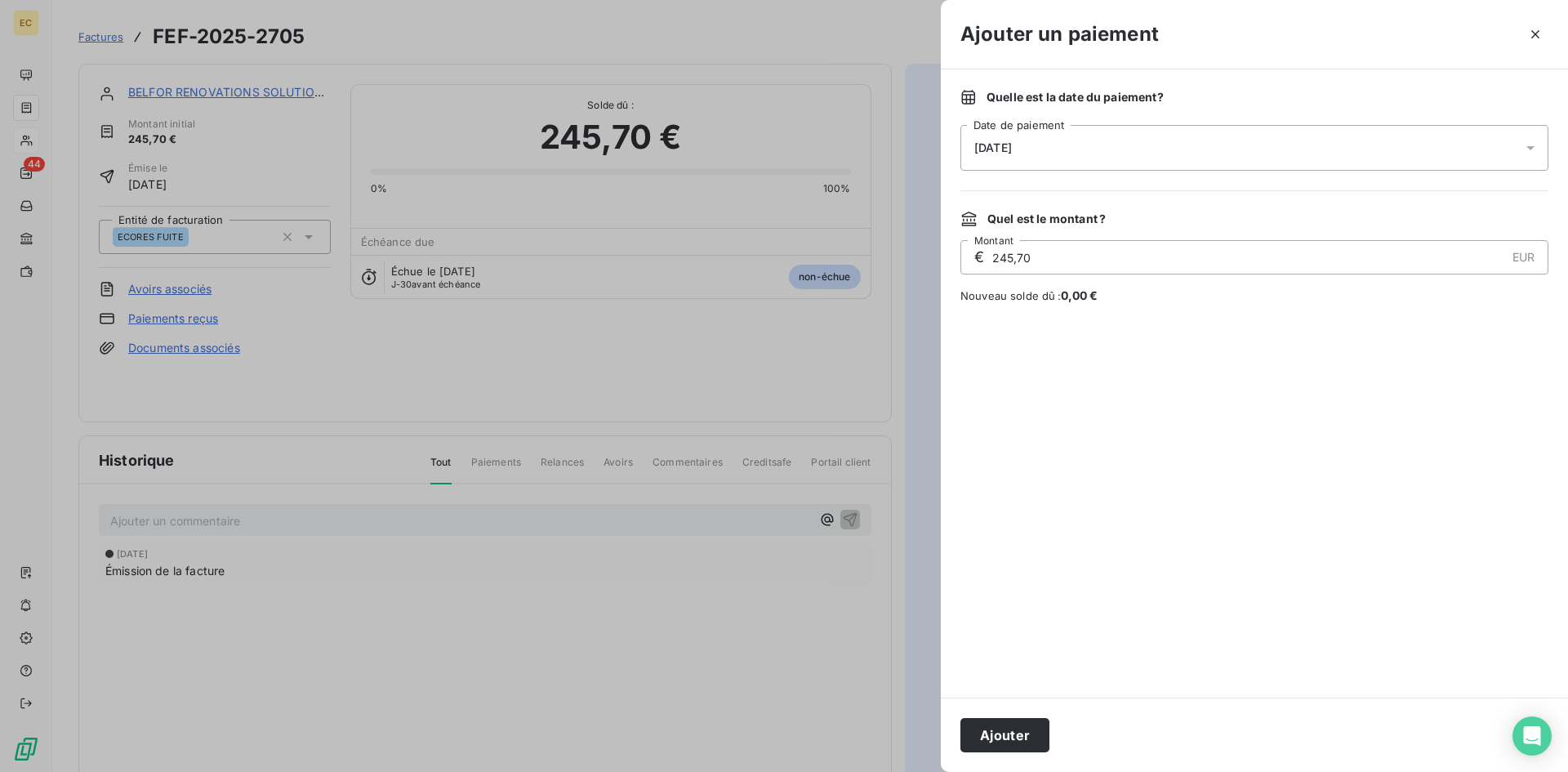
click at [1017, 749] on button "Ajouter" at bounding box center [1004, 735] width 89 height 34
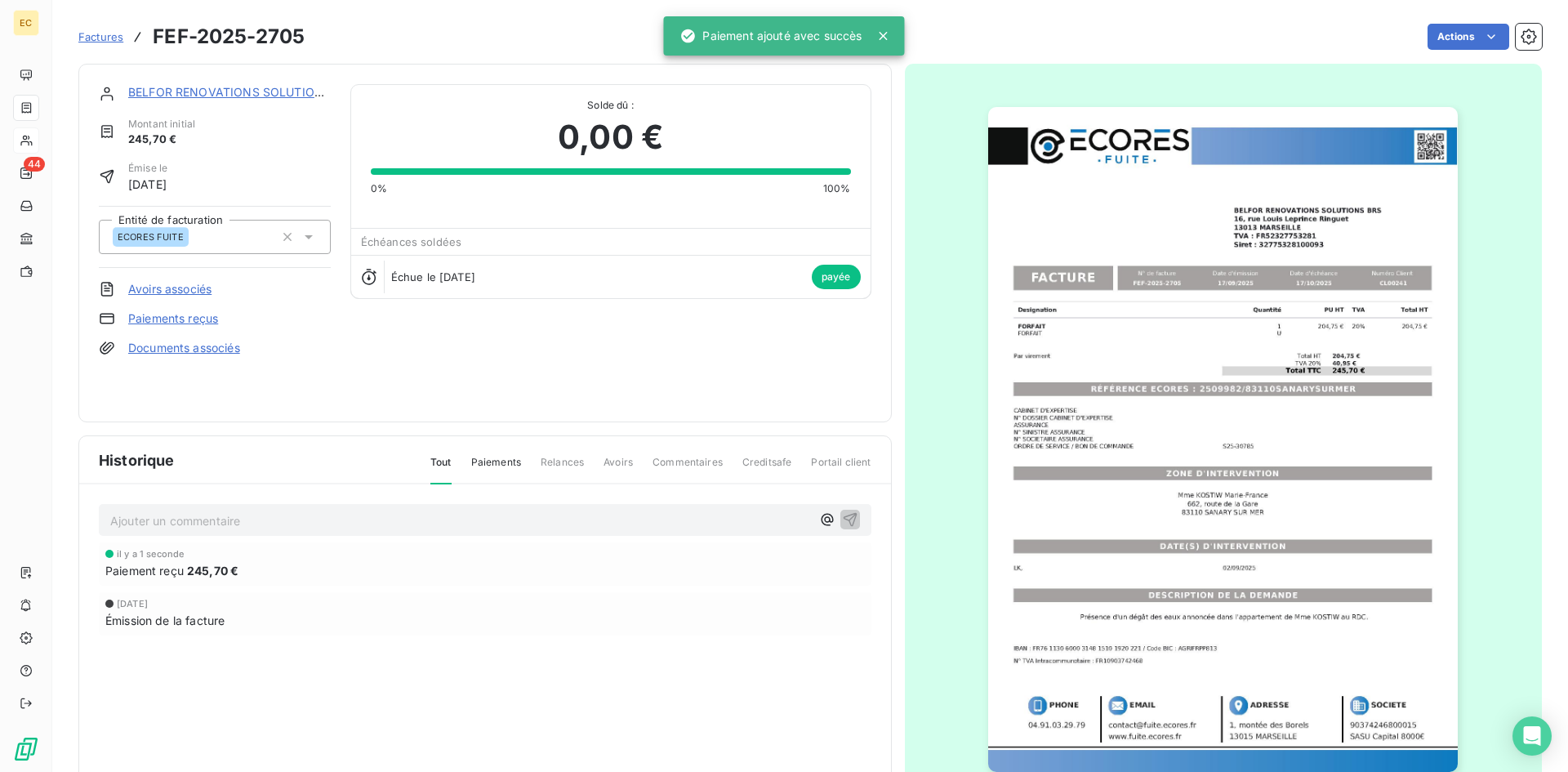
click at [186, 91] on link "BELFOR RENOVATIONS SOLUTIONS BRS" at bounding box center [243, 91] width 229 height 14
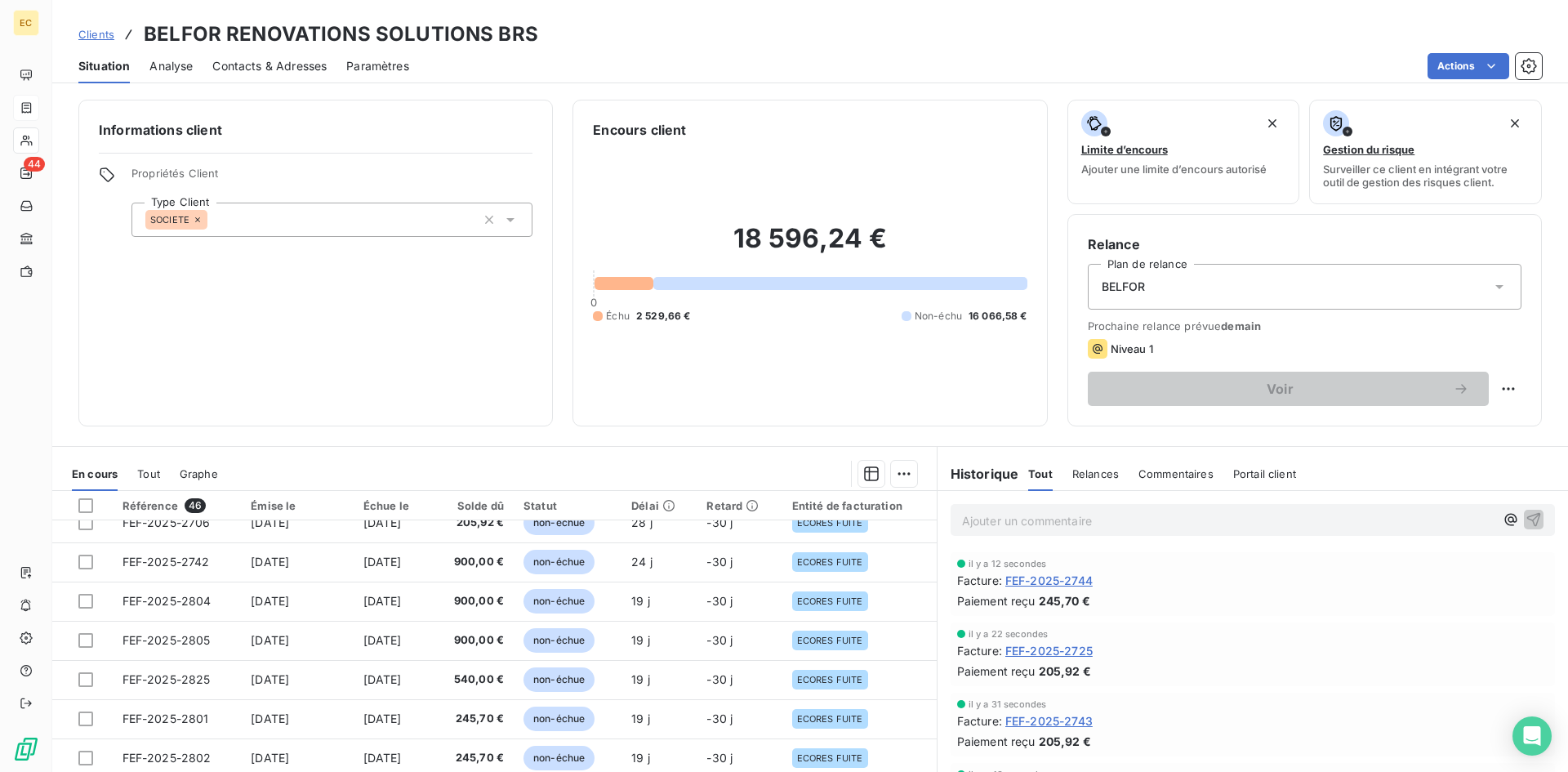
scroll to position [369, 0]
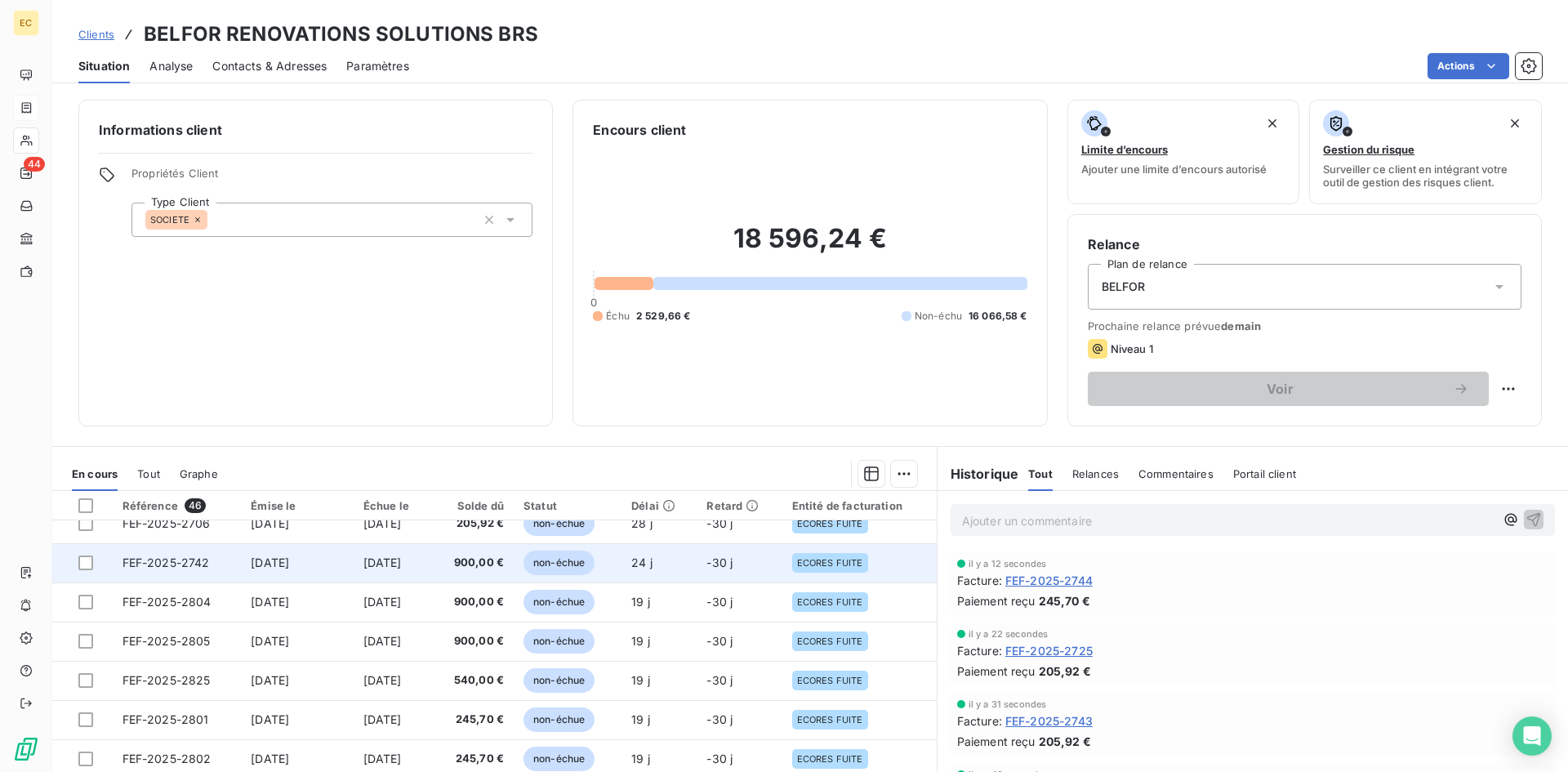
click at [273, 559] on span "[DATE]" at bounding box center [270, 562] width 39 height 14
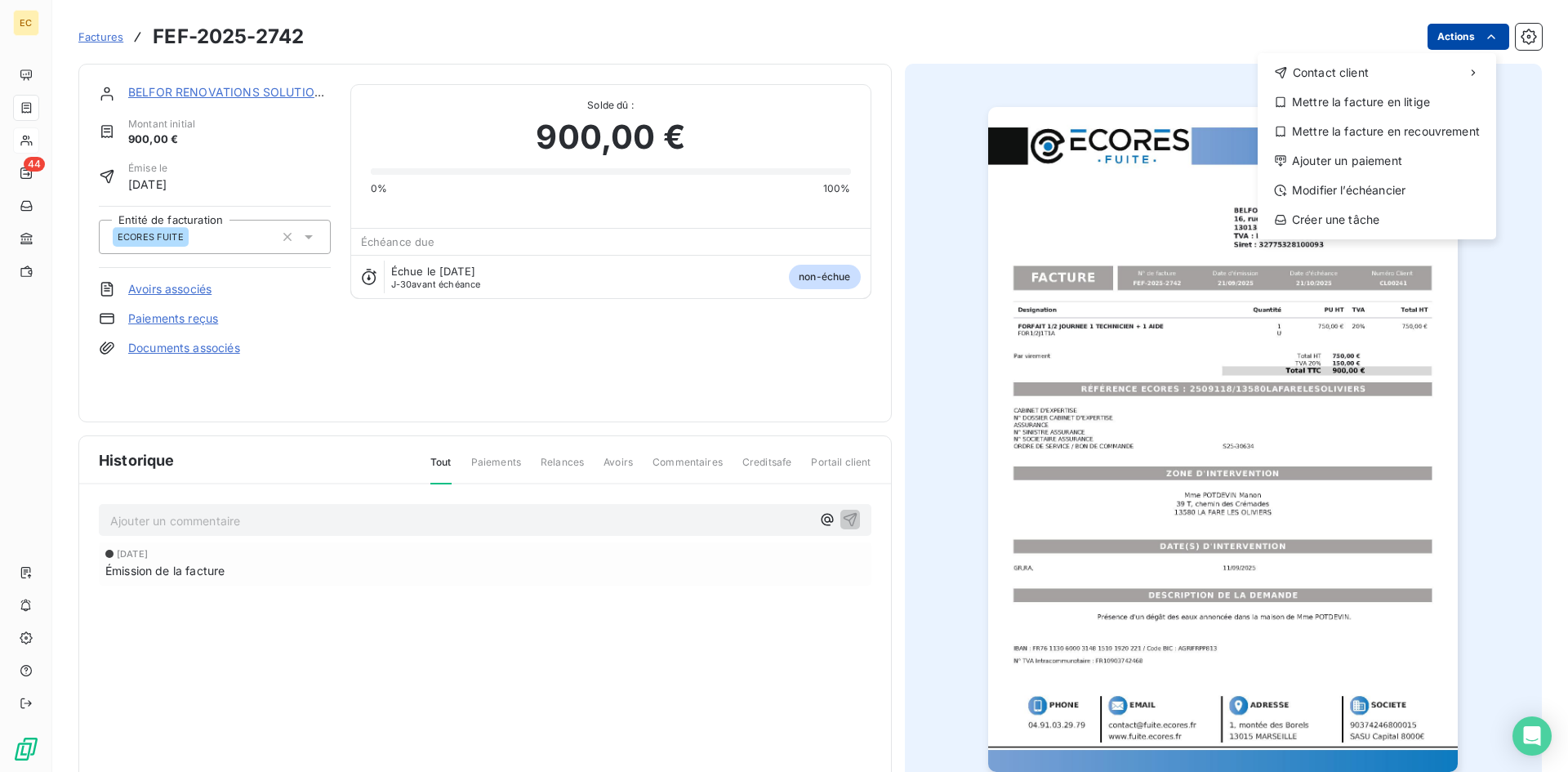
click at [1438, 26] on html "EC 44 Factures FEF-2025-2742 Actions Contact client Mettre la facture en litige…" at bounding box center [784, 386] width 1568 height 772
click at [1389, 160] on div "Ajouter un paiement" at bounding box center [1377, 161] width 225 height 26
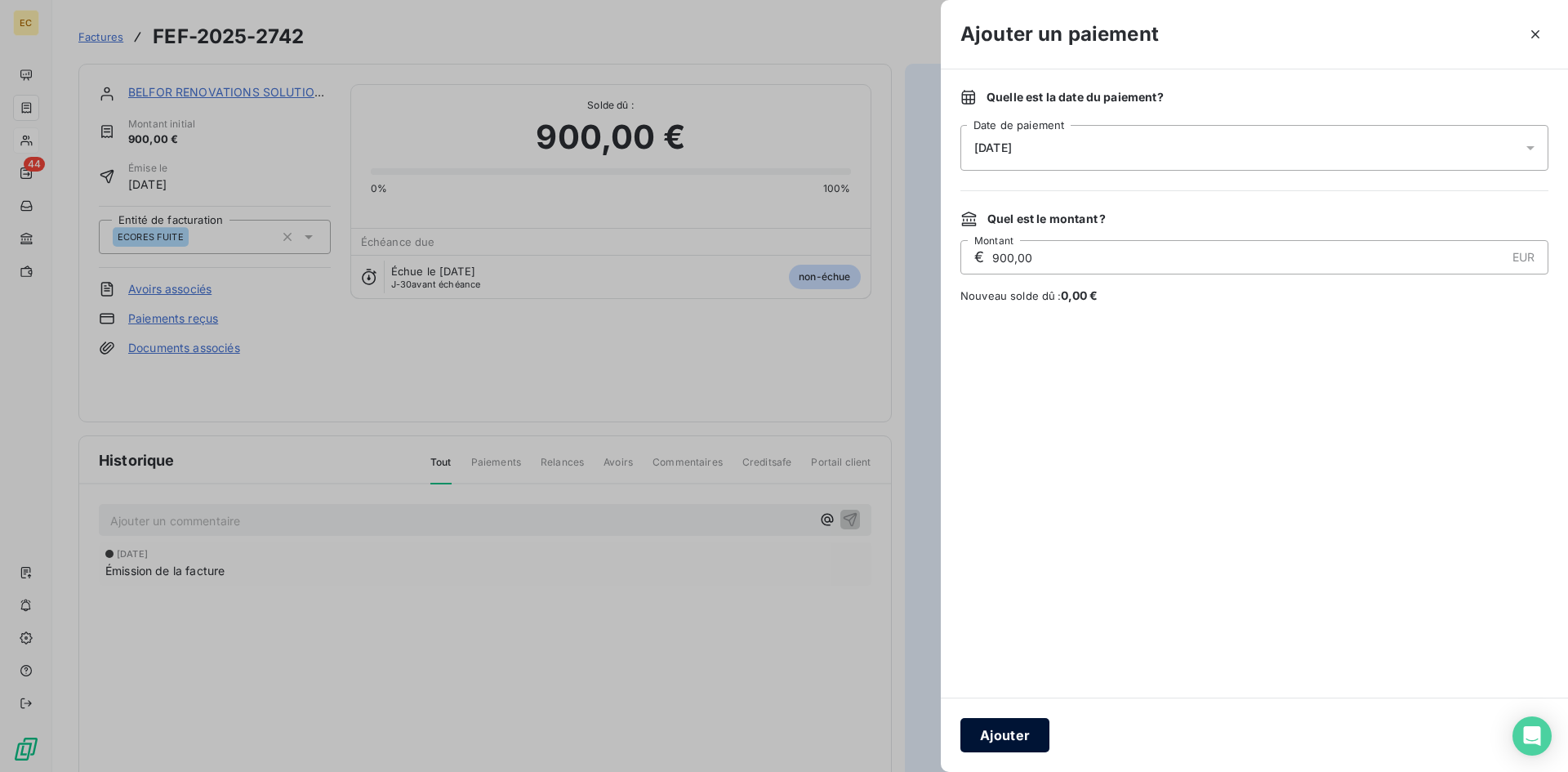
click at [1025, 731] on button "Ajouter" at bounding box center [1004, 735] width 89 height 34
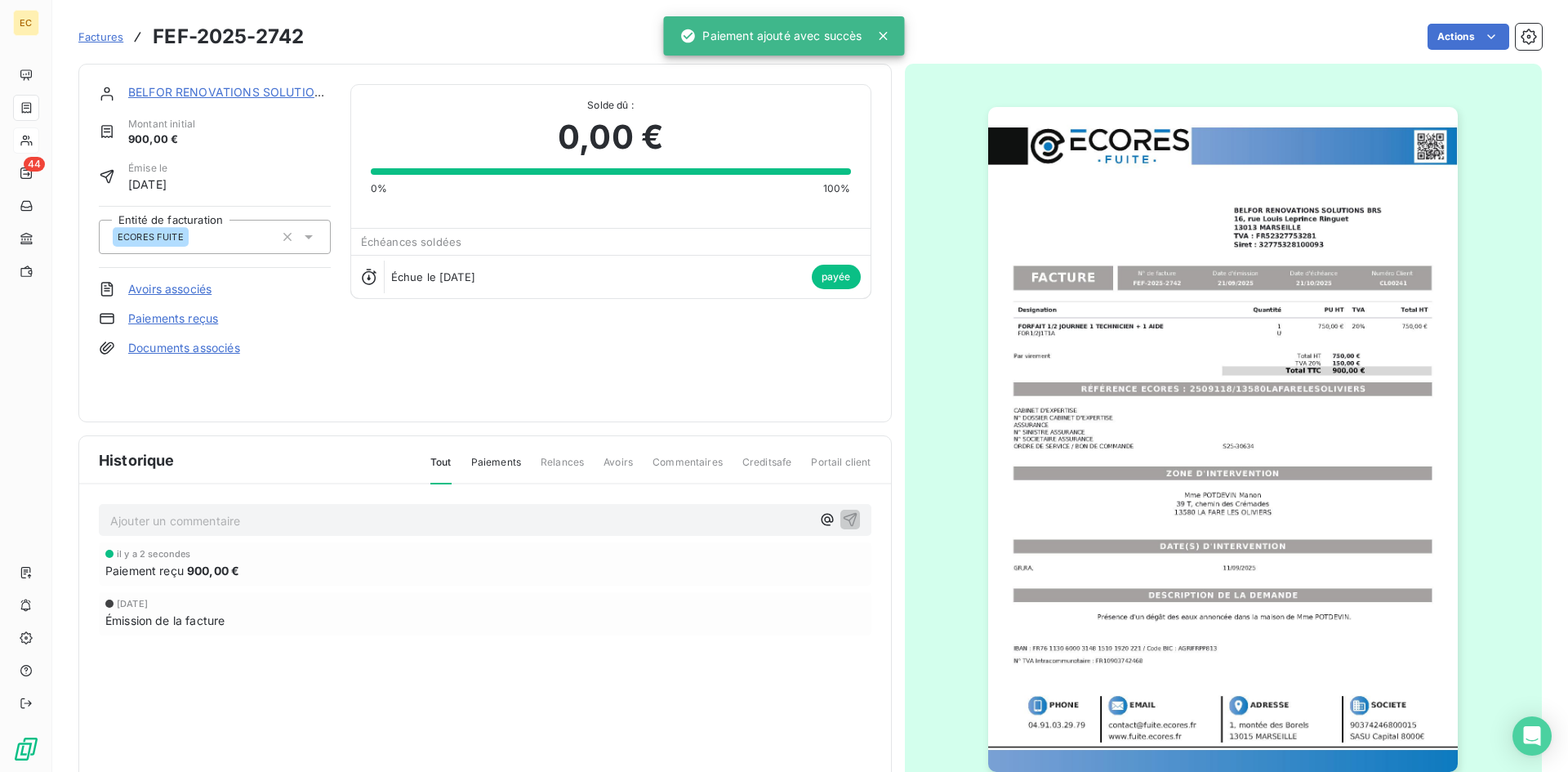
click at [235, 87] on link "BELFOR RENOVATIONS SOLUTIONS BRS" at bounding box center [243, 91] width 229 height 14
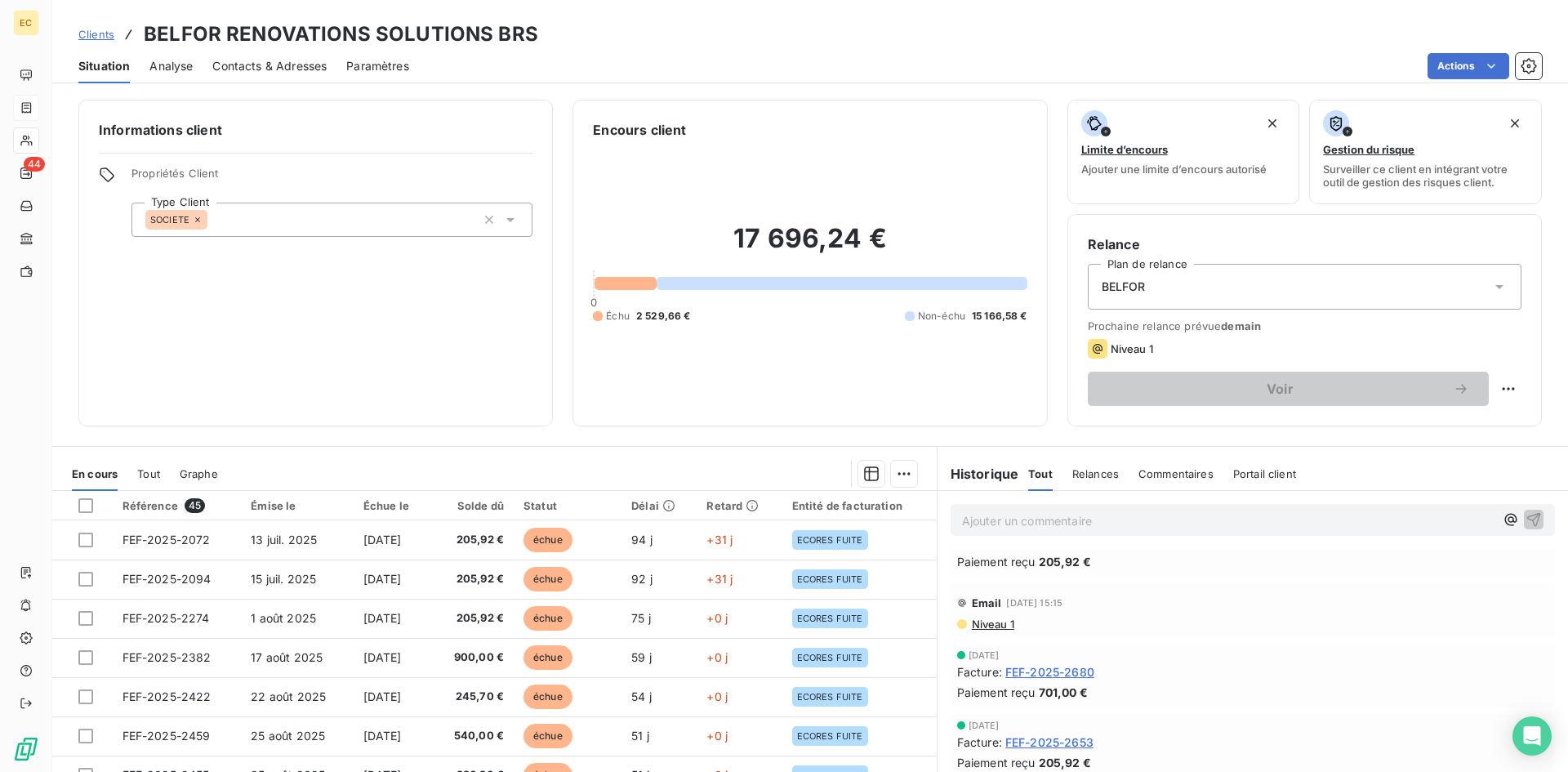
scroll to position [490, 0]
